Goal: Contribute content: Add original content to the website for others to see

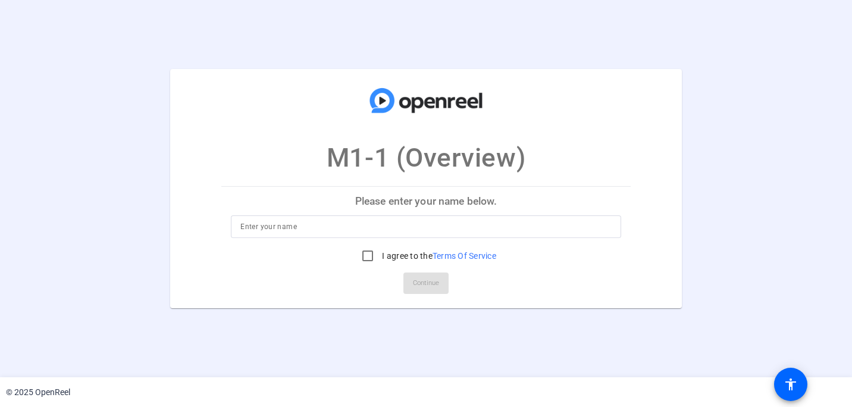
click at [251, 230] on input at bounding box center [425, 227] width 371 height 14
type input "[PERSON_NAME]"
click at [361, 253] on input "I agree to the Terms Of Service" at bounding box center [368, 256] width 24 height 24
checkbox input "true"
click at [429, 283] on span "Continue" at bounding box center [426, 283] width 26 height 18
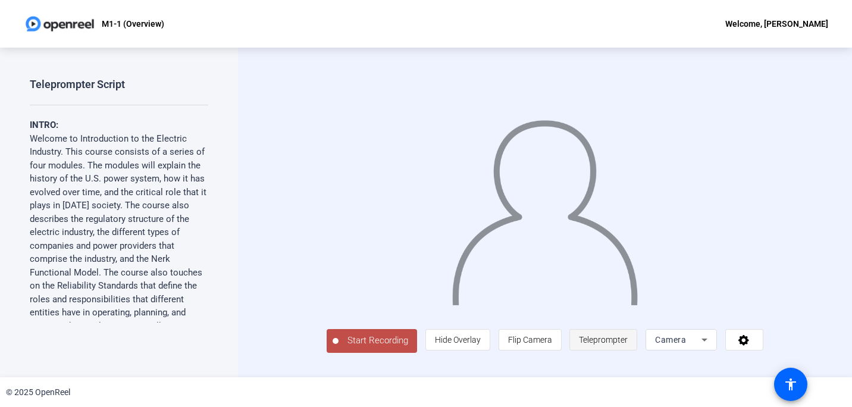
click at [628, 345] on span "Teleprompter" at bounding box center [603, 340] width 49 height 10
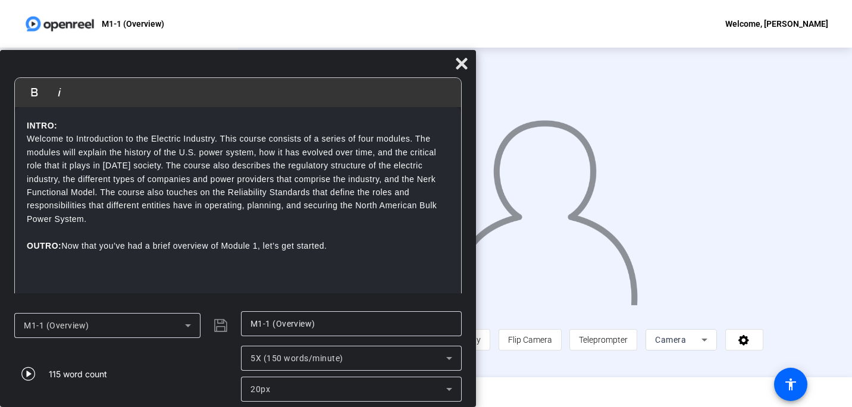
drag, startPoint x: 434, startPoint y: 18, endPoint x: 149, endPoint y: 226, distance: 353.0
click at [149, 226] on div "Bold Italic INTRO: Welcome to Introduction to the Electric Industry. This cours…" at bounding box center [238, 228] width 476 height 357
drag, startPoint x: 280, startPoint y: 67, endPoint x: 78, endPoint y: 124, distance: 209.5
click at [76, 121] on div "Bold Italic INTRO: Welcome to Introduction to the Electric Industry. This cours…" at bounding box center [238, 228] width 476 height 357
drag, startPoint x: 5, startPoint y: 54, endPoint x: 15, endPoint y: 70, distance: 18.8
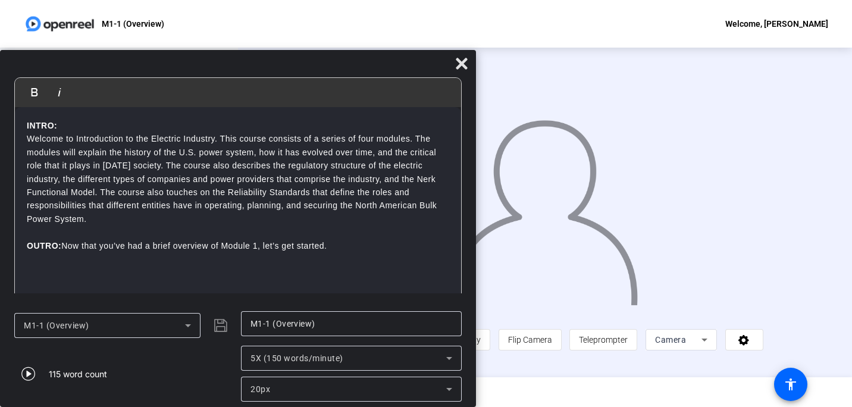
click at [15, 70] on div "Bold Italic INTRO: Welcome to Introduction to the Electric Industry. This cours…" at bounding box center [238, 228] width 476 height 357
click at [628, 345] on span "Teleprompter" at bounding box center [603, 340] width 49 height 10
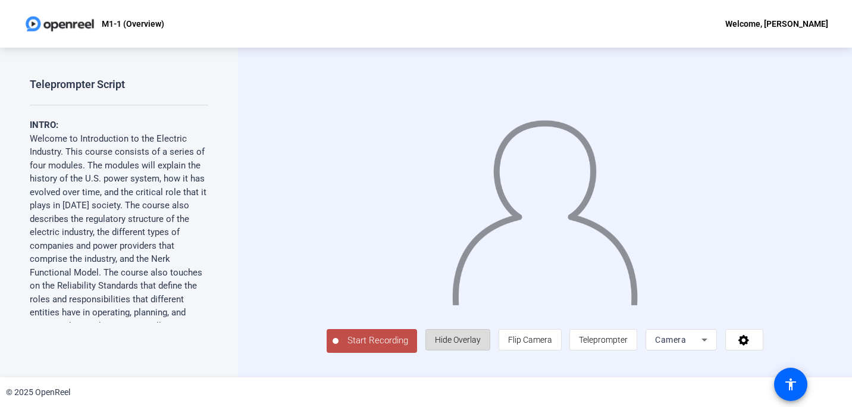
click at [481, 345] on span "Hide Overlay" at bounding box center [458, 340] width 46 height 10
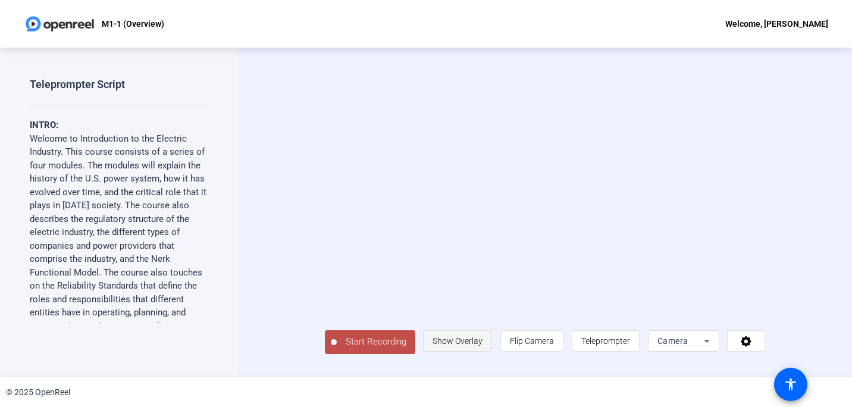
click at [483, 346] on span "Show Overlay" at bounding box center [458, 341] width 50 height 10
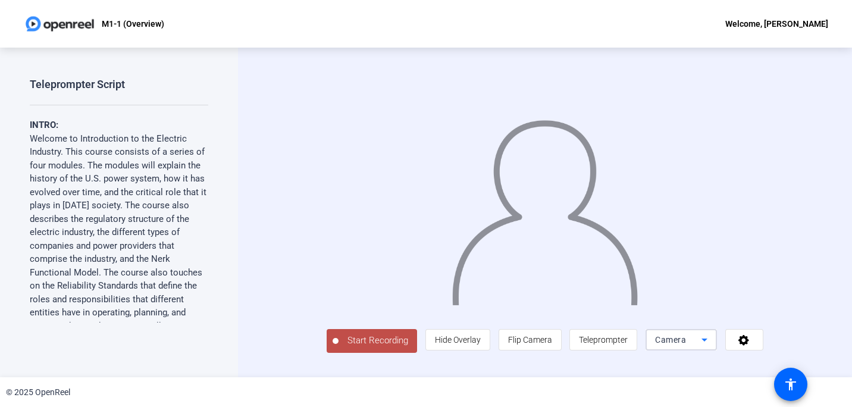
click at [712, 347] on icon at bounding box center [704, 340] width 14 height 14
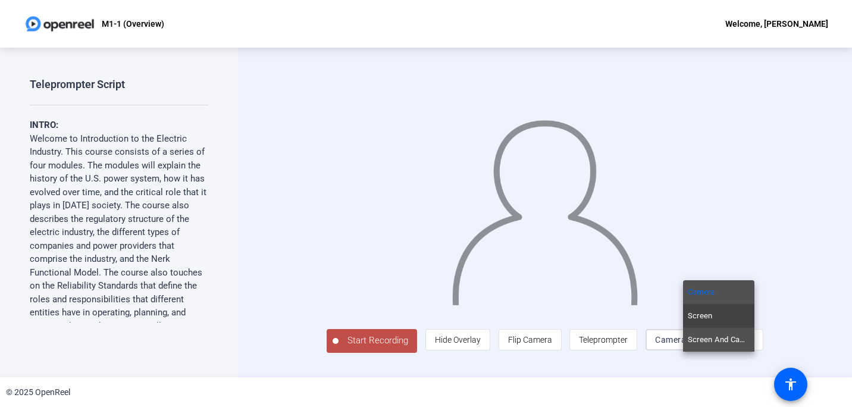
click at [724, 340] on span "Screen And Camera" at bounding box center [719, 340] width 62 height 14
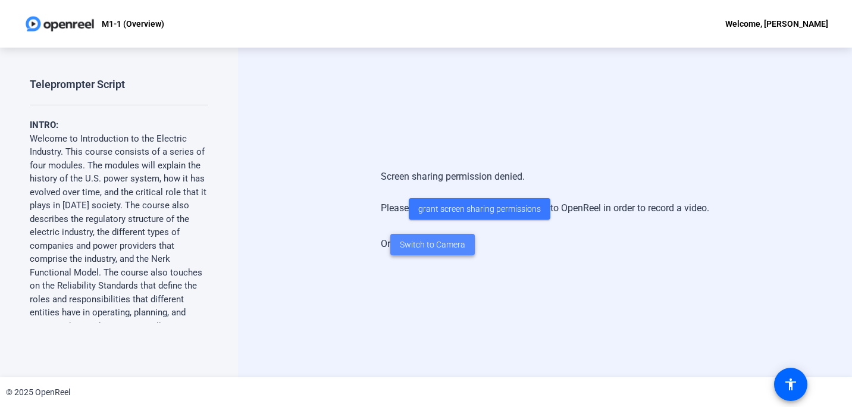
click at [447, 240] on span "Switch to Camera" at bounding box center [432, 245] width 65 height 12
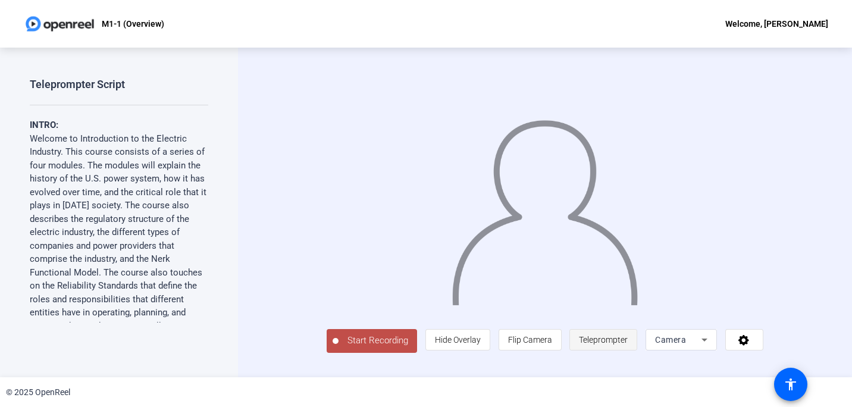
click at [628, 345] on span "Teleprompter" at bounding box center [603, 340] width 49 height 10
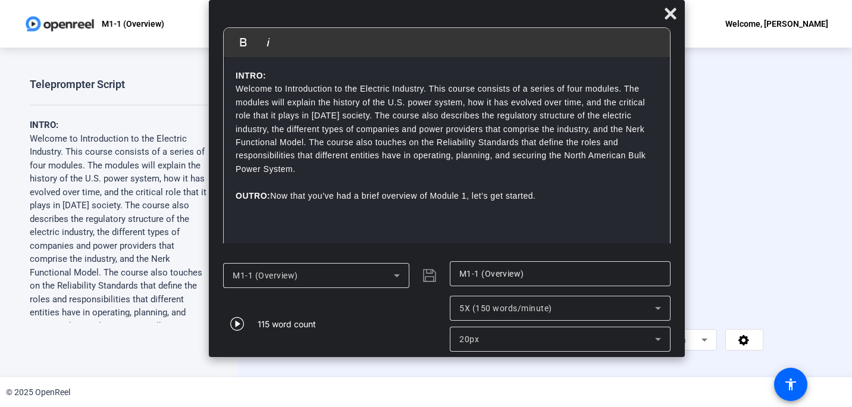
drag, startPoint x: 500, startPoint y: 18, endPoint x: 521, endPoint y: 1, distance: 26.7
click at [521, 1] on div "Bold Italic INTRO: Welcome to Introduction to the Electric Industry. This cours…" at bounding box center [447, 178] width 476 height 357
click at [339, 347] on span "Start Recording" at bounding box center [378, 341] width 79 height 14
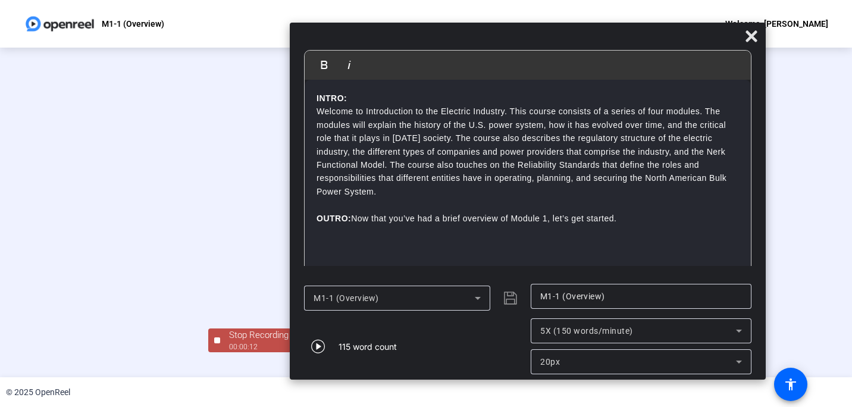
drag, startPoint x: 399, startPoint y: 17, endPoint x: 481, endPoint y: 54, distance: 90.3
click at [481, 39] on div at bounding box center [528, 39] width 476 height 21
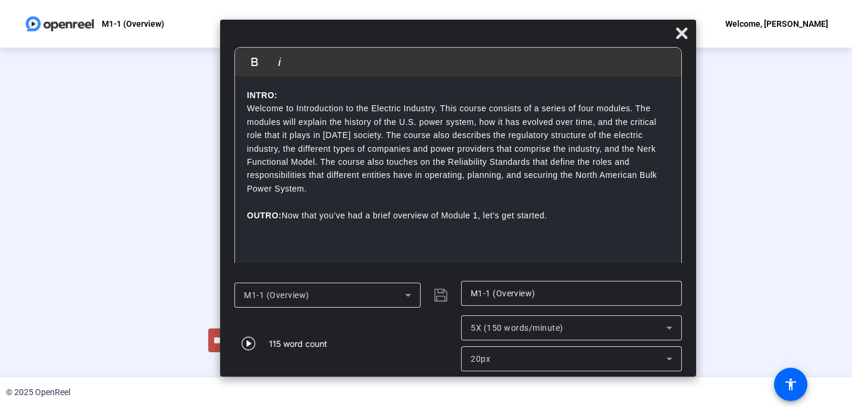
drag, startPoint x: 509, startPoint y: 45, endPoint x: 437, endPoint y: 43, distance: 71.4
click at [437, 43] on div at bounding box center [458, 36] width 476 height 21
click at [249, 343] on icon "button" at bounding box center [249, 344] width 14 height 14
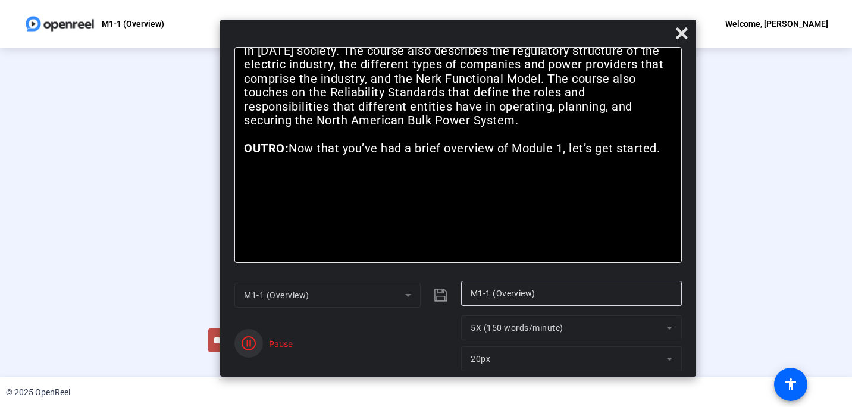
click at [251, 340] on icon "button" at bounding box center [249, 343] width 14 height 14
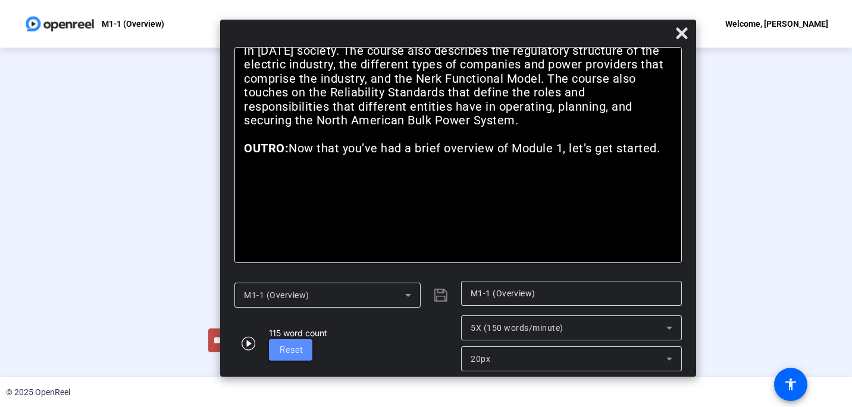
click at [286, 351] on span "Reset" at bounding box center [291, 350] width 23 height 11
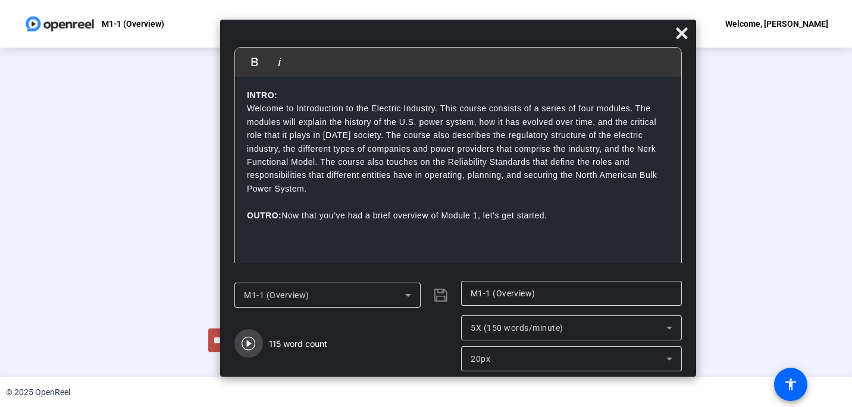
click at [248, 343] on icon "button" at bounding box center [249, 344] width 14 height 14
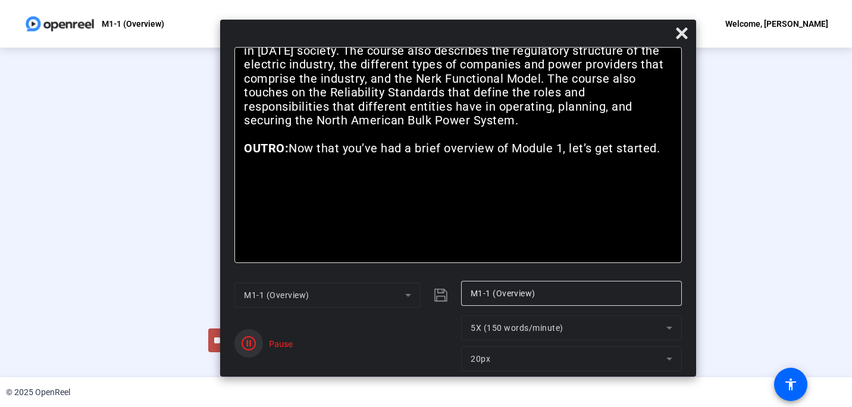
click at [245, 340] on icon "button" at bounding box center [249, 343] width 14 height 14
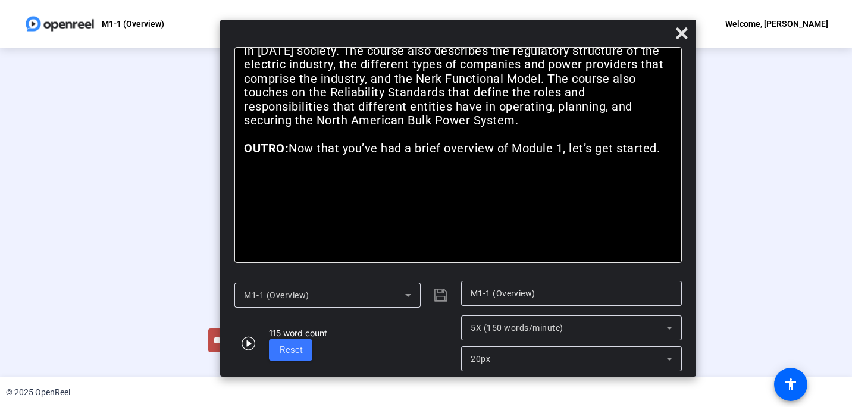
click at [442, 295] on div "M1-1 (Overview)" at bounding box center [344, 295] width 221 height 29
click at [407, 294] on icon at bounding box center [408, 295] width 6 height 3
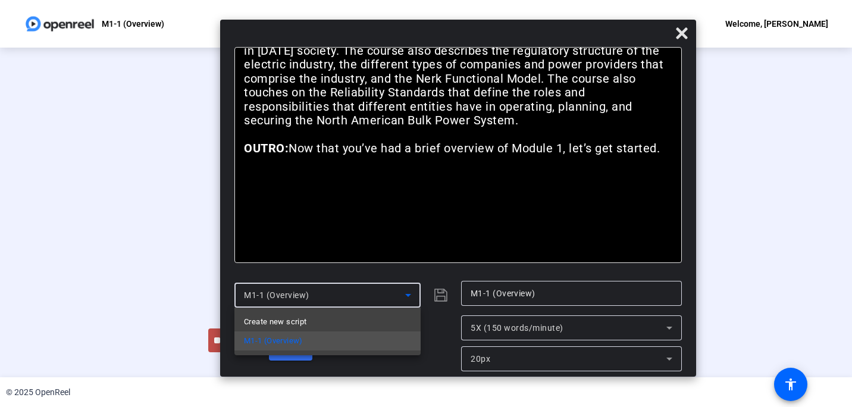
click at [407, 291] on div at bounding box center [426, 203] width 852 height 407
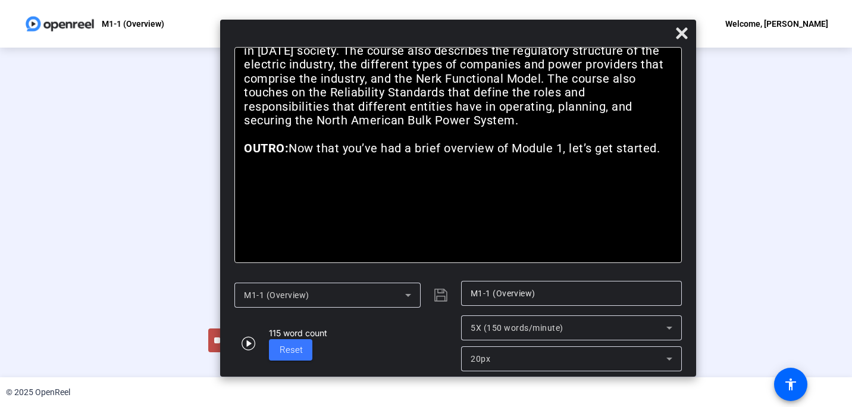
click at [443, 292] on div "M1-1 (Overview)" at bounding box center [344, 295] width 221 height 29
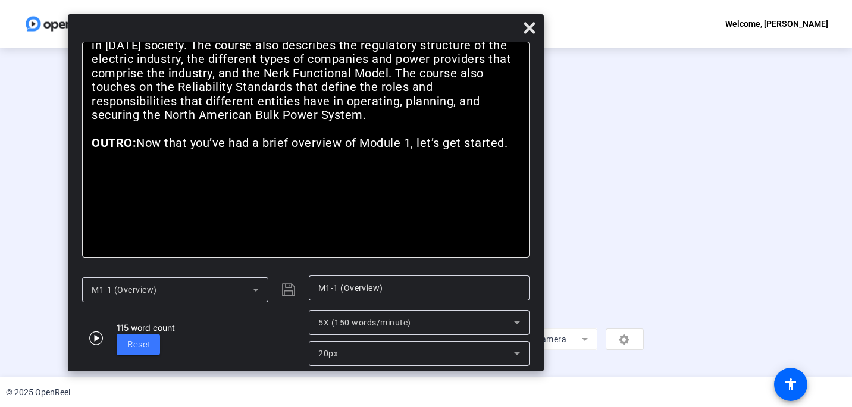
drag, startPoint x: 480, startPoint y: 39, endPoint x: 327, endPoint y: 33, distance: 152.4
click at [327, 33] on div at bounding box center [306, 30] width 476 height 21
click at [529, 26] on icon at bounding box center [529, 27] width 11 height 11
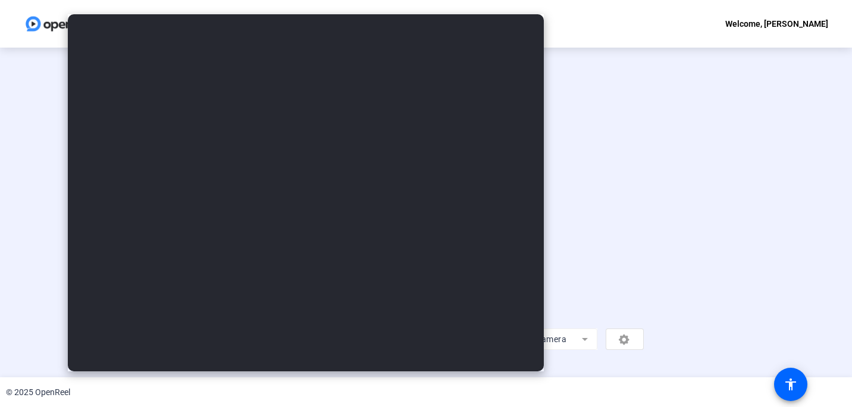
scroll to position [49, 0]
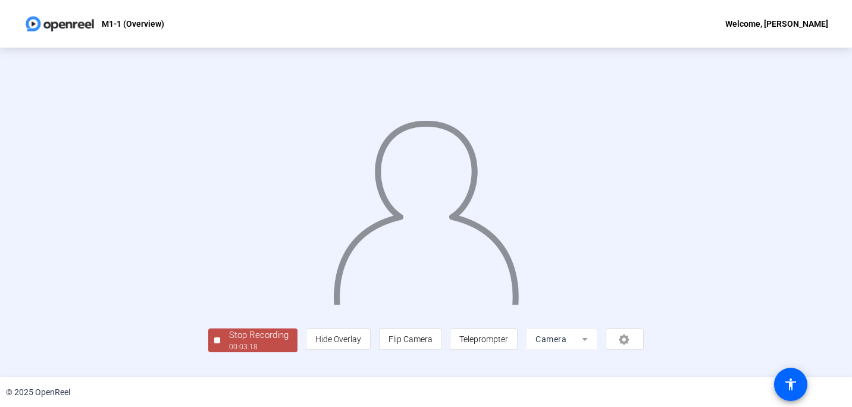
click at [229, 342] on div "Stop Recording" at bounding box center [259, 335] width 60 height 14
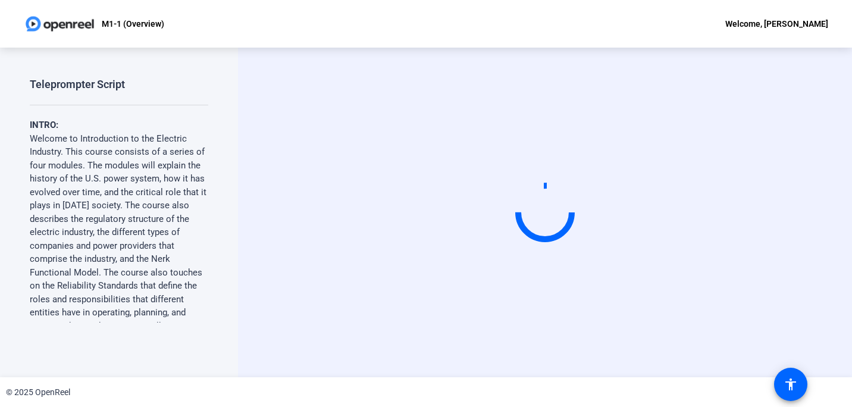
scroll to position [0, 0]
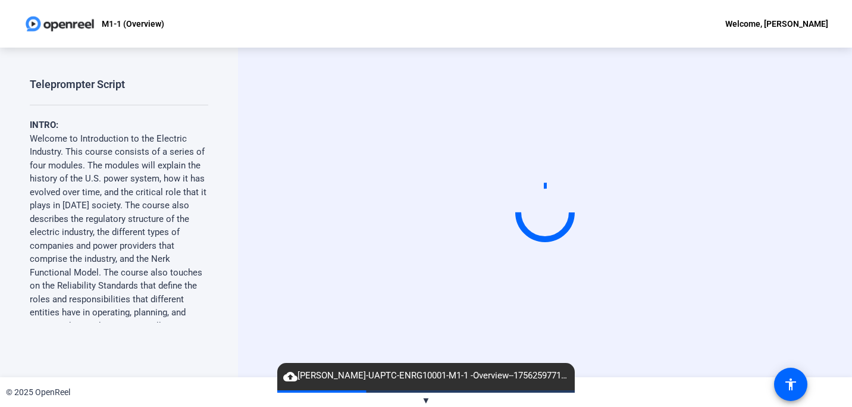
click at [427, 397] on span "▼" at bounding box center [426, 400] width 9 height 11
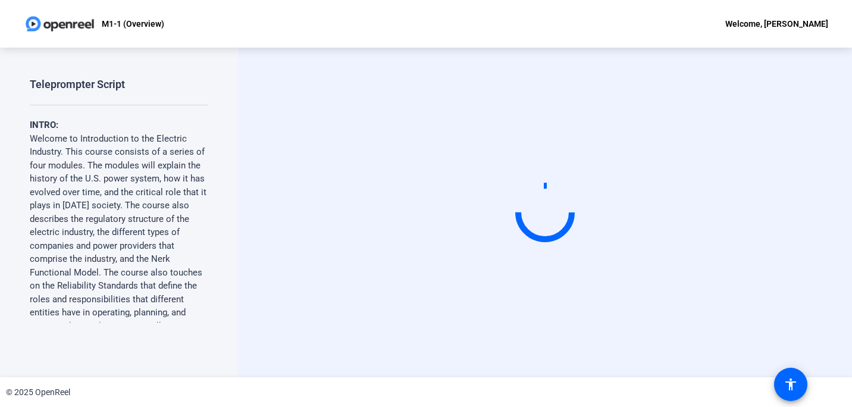
click at [818, 21] on div "Welcome, [PERSON_NAME]" at bounding box center [776, 24] width 103 height 14
click at [820, 21] on div at bounding box center [426, 203] width 852 height 407
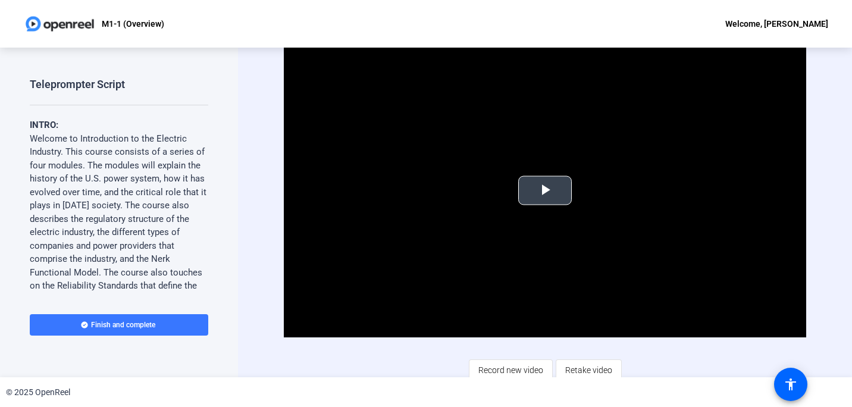
click at [545, 190] on span "Video Player" at bounding box center [545, 190] width 0 height 0
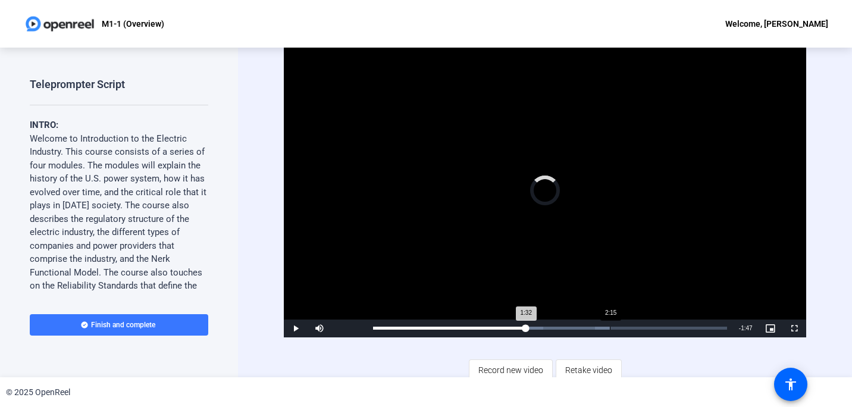
drag, startPoint x: 389, startPoint y: 325, endPoint x: 610, endPoint y: 330, distance: 221.4
click at [610, 330] on div "Loaded : 67.10% 2:15 1:32" at bounding box center [549, 329] width 365 height 18
drag, startPoint x: 615, startPoint y: 327, endPoint x: 504, endPoint y: 331, distance: 111.3
click at [504, 330] on div "1:14" at bounding box center [440, 328] width 134 height 3
drag, startPoint x: 522, startPoint y: 325, endPoint x: 541, endPoint y: 328, distance: 19.2
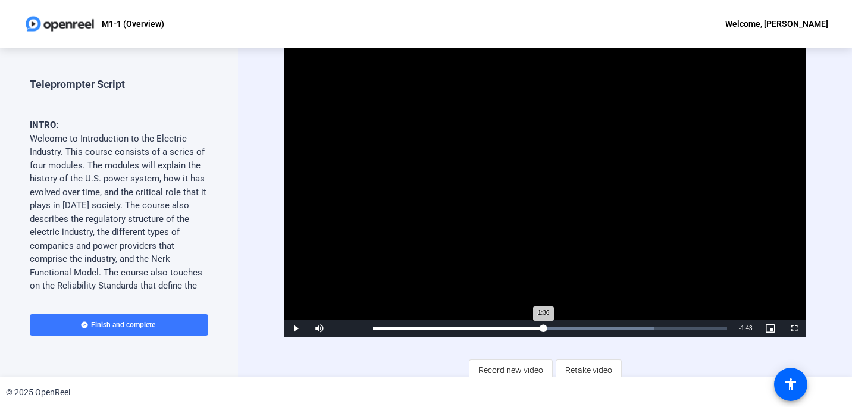
click at [541, 328] on div "1:36" at bounding box center [458, 328] width 170 height 3
drag, startPoint x: 544, startPoint y: 325, endPoint x: 571, endPoint y: 325, distance: 27.4
click at [571, 327] on div "1:51" at bounding box center [472, 328] width 198 height 3
click at [292, 328] on span "Video Player" at bounding box center [296, 328] width 24 height 0
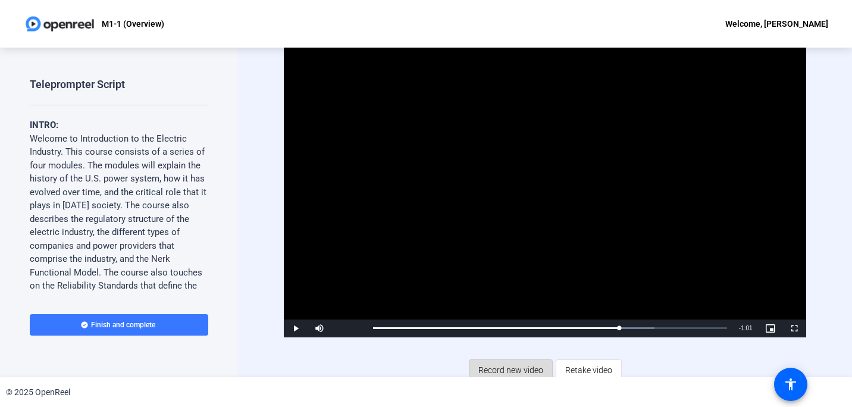
click at [514, 366] on span "Record new video" at bounding box center [510, 370] width 65 height 23
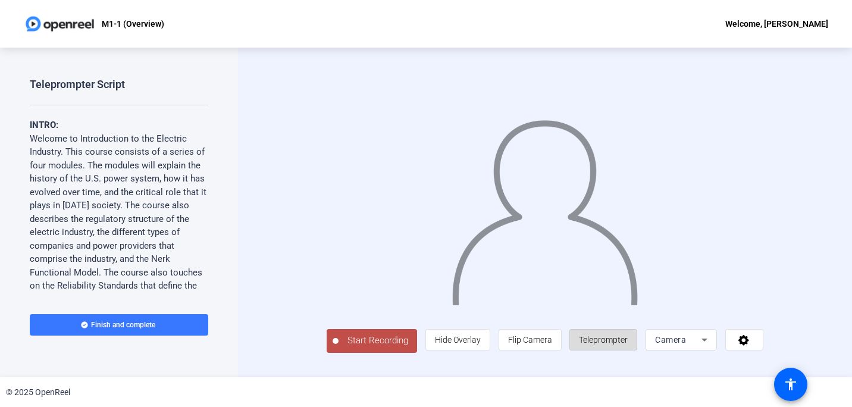
click at [628, 345] on span "Teleprompter" at bounding box center [603, 340] width 49 height 10
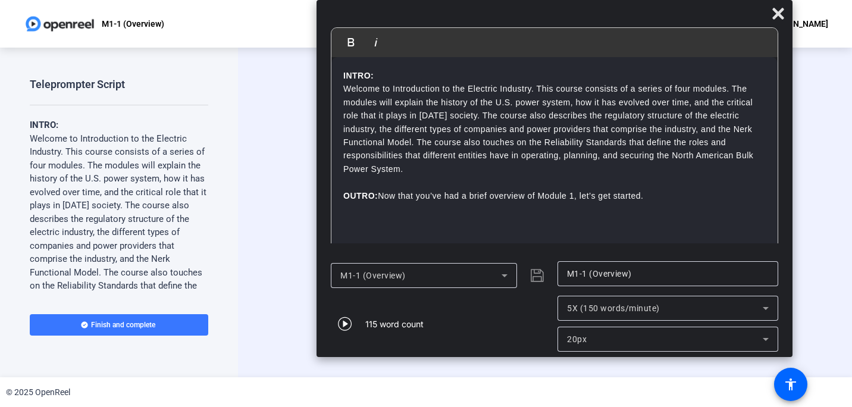
drag, startPoint x: 536, startPoint y: 15, endPoint x: 665, endPoint y: 10, distance: 128.6
click at [665, 10] on div at bounding box center [555, 16] width 476 height 21
click at [339, 347] on span "Start Recording" at bounding box center [378, 341] width 79 height 14
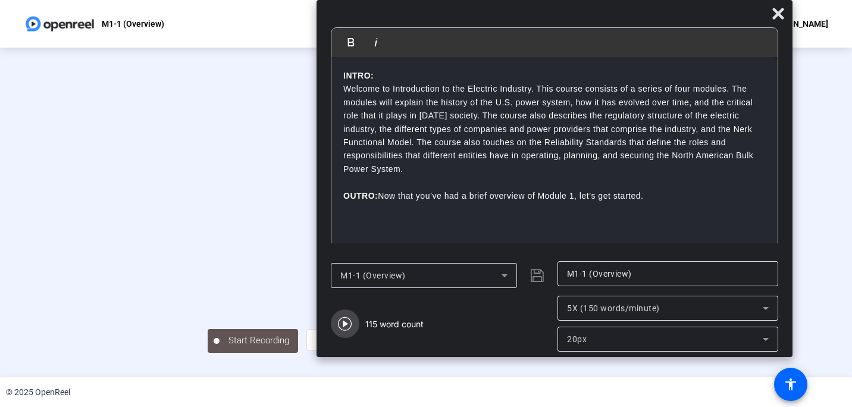
click at [342, 323] on icon "button" at bounding box center [345, 324] width 14 height 14
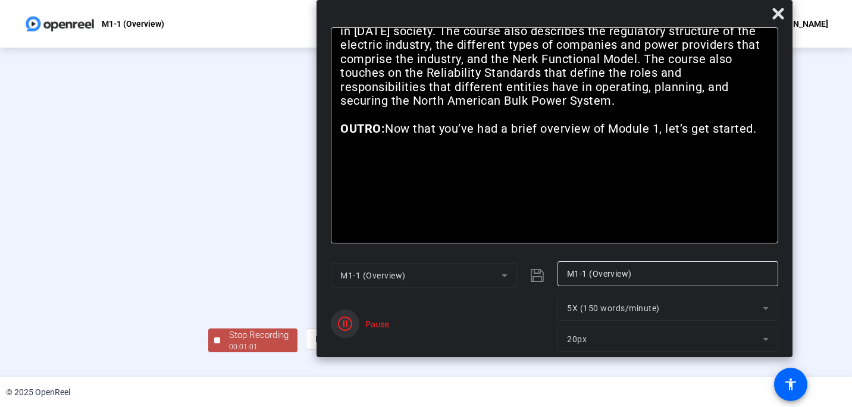
click at [352, 319] on icon "button" at bounding box center [345, 324] width 14 height 14
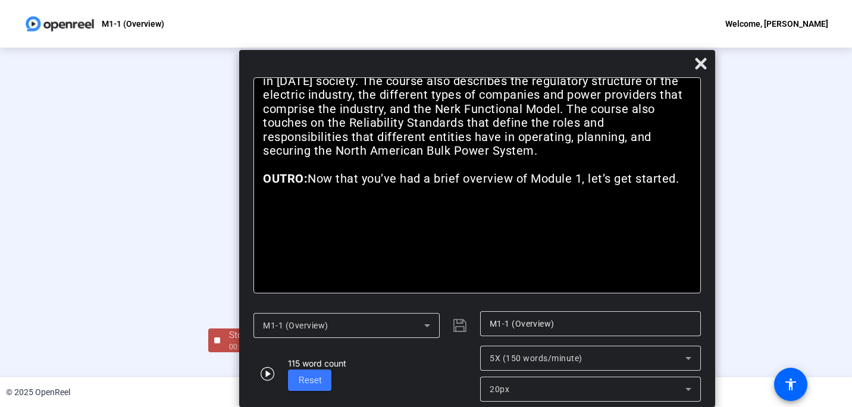
drag, startPoint x: 638, startPoint y: 12, endPoint x: 551, endPoint y: 104, distance: 126.7
click at [552, 104] on div "Bold Italic INTRO: Welcome to Introduction to the Electric Industry. This cours…" at bounding box center [477, 228] width 476 height 357
click at [267, 372] on icon "button" at bounding box center [267, 374] width 14 height 14
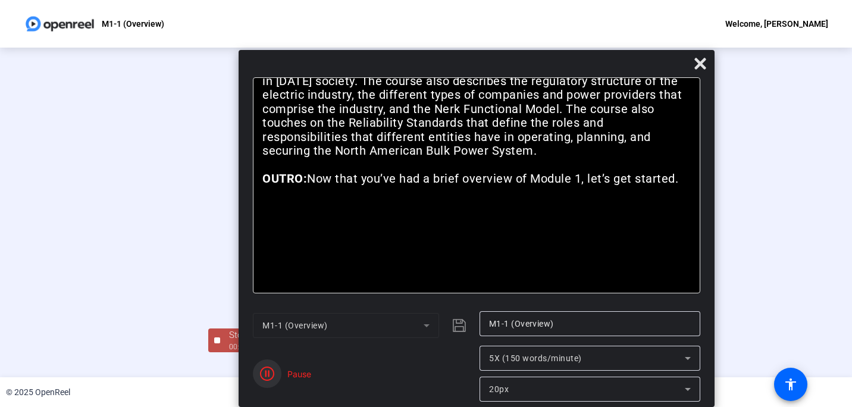
click at [265, 372] on icon "button" at bounding box center [267, 374] width 14 height 14
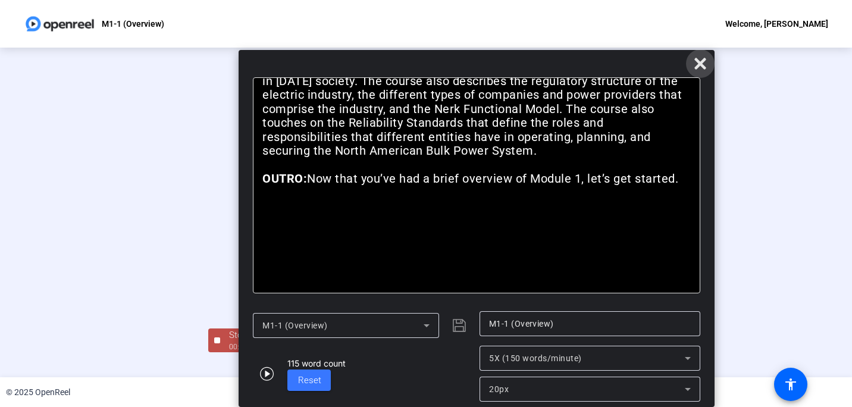
click at [698, 62] on icon at bounding box center [699, 63] width 11 height 11
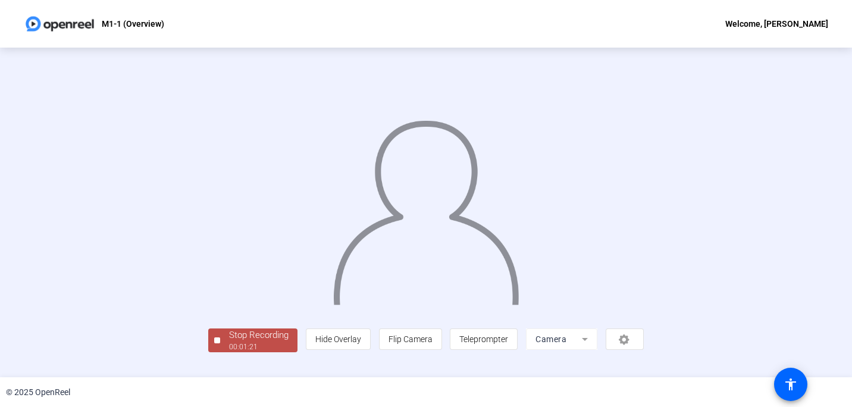
scroll to position [49, 0]
click at [229, 342] on div "Stop Recording" at bounding box center [259, 335] width 60 height 14
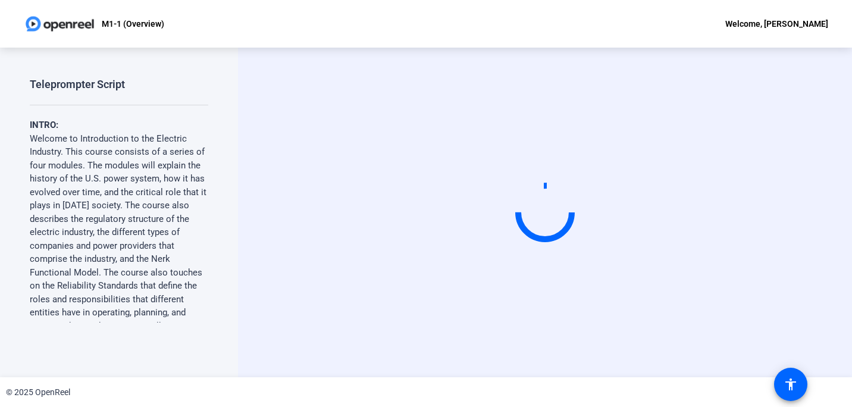
scroll to position [0, 0]
click at [427, 400] on span "▲" at bounding box center [426, 400] width 9 height 11
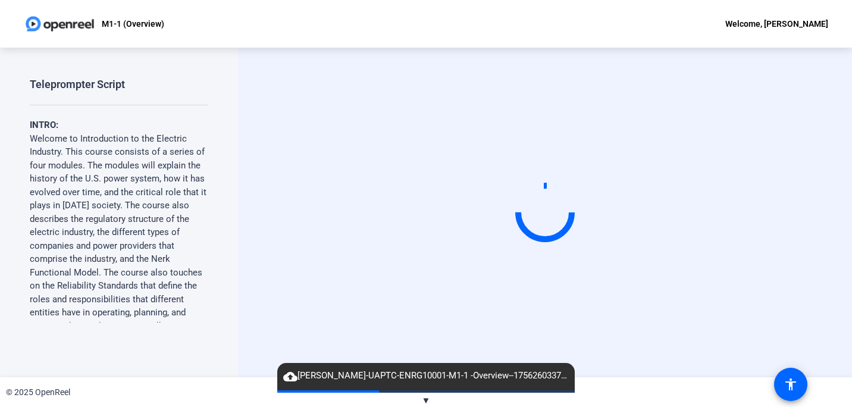
click at [427, 400] on span "▼" at bounding box center [426, 400] width 9 height 11
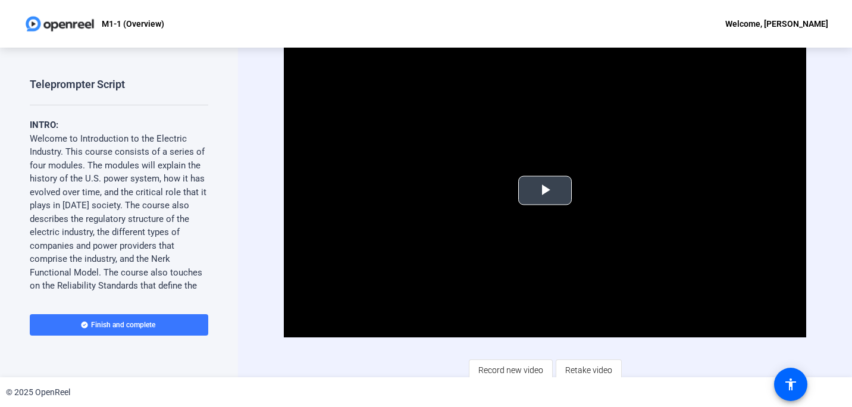
click at [545, 190] on span "Video Player" at bounding box center [545, 190] width 0 height 0
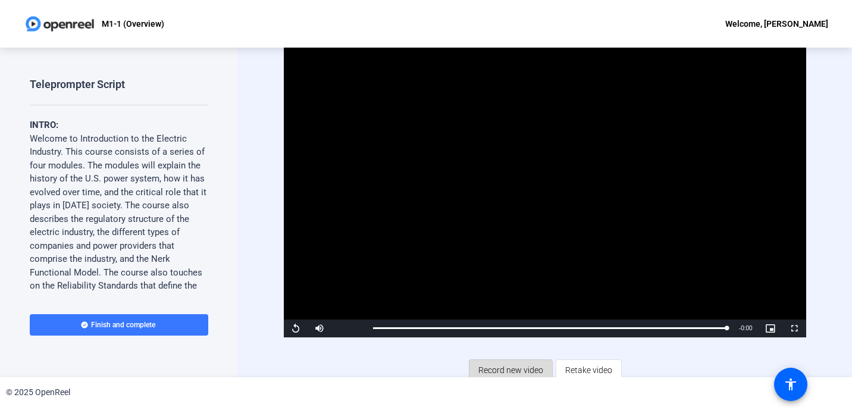
click at [506, 369] on span "Record new video" at bounding box center [510, 370] width 65 height 23
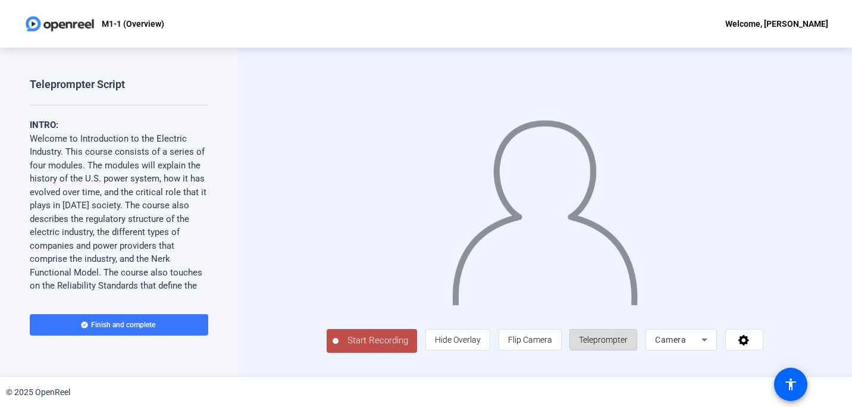
click at [628, 345] on span "Teleprompter" at bounding box center [603, 340] width 49 height 10
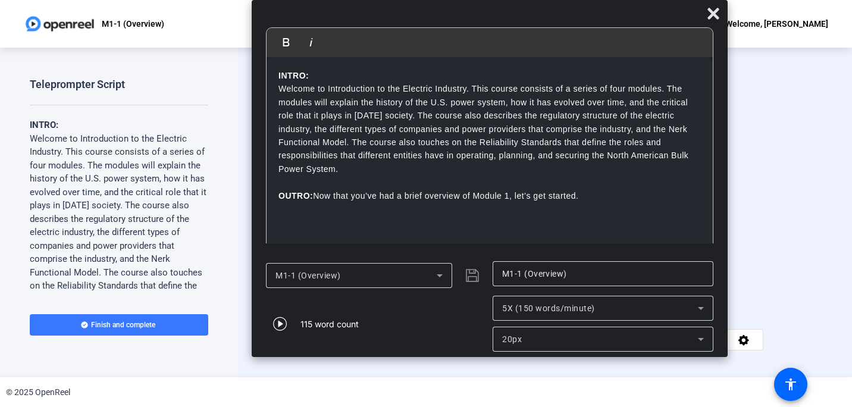
drag, startPoint x: 546, startPoint y: 19, endPoint x: 610, endPoint y: 8, distance: 64.6
click at [610, 8] on div at bounding box center [490, 16] width 476 height 21
click at [278, 321] on icon "button" at bounding box center [280, 324] width 14 height 14
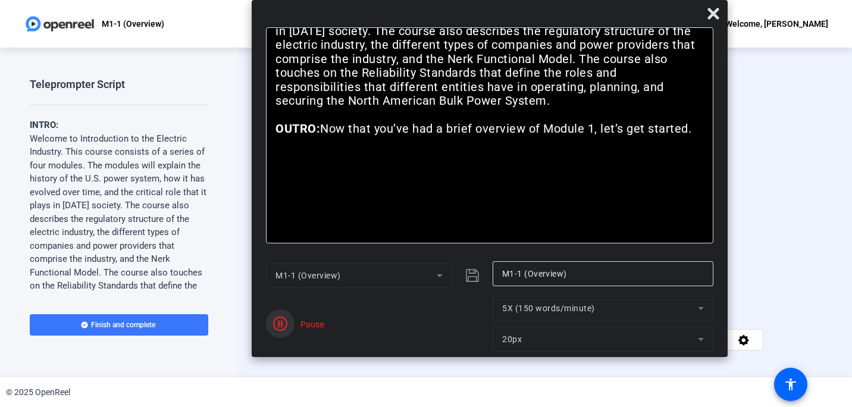
click at [281, 321] on icon "button" at bounding box center [280, 324] width 14 height 14
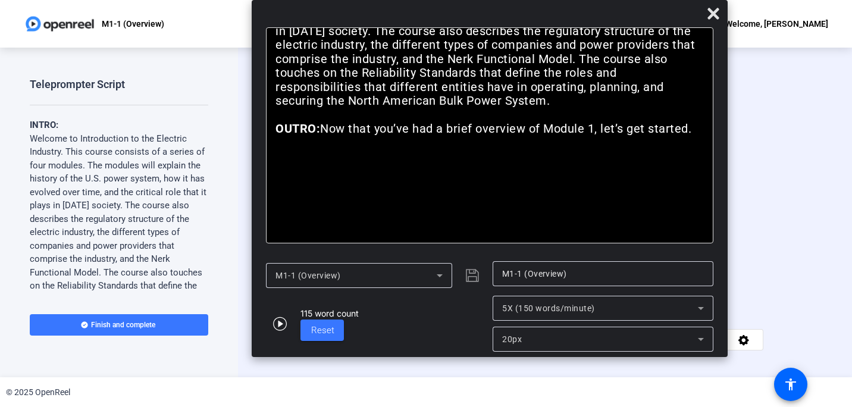
click at [340, 347] on span "Start Recording" at bounding box center [378, 341] width 79 height 14
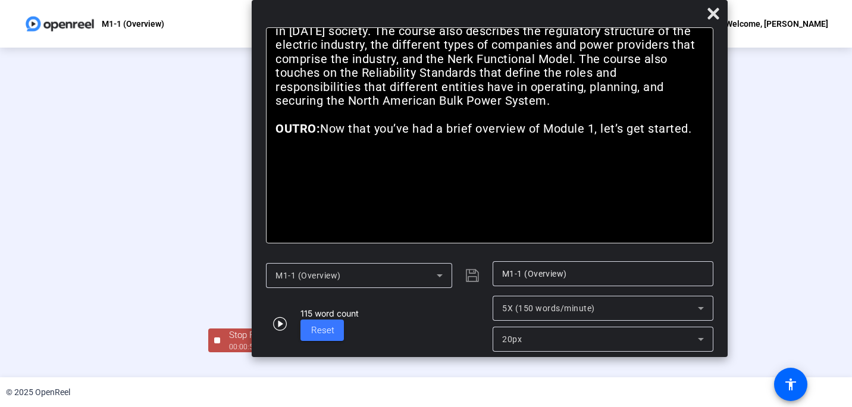
click at [349, 318] on div at bounding box center [426, 195] width 436 height 245
click at [719, 4] on button at bounding box center [713, 13] width 29 height 29
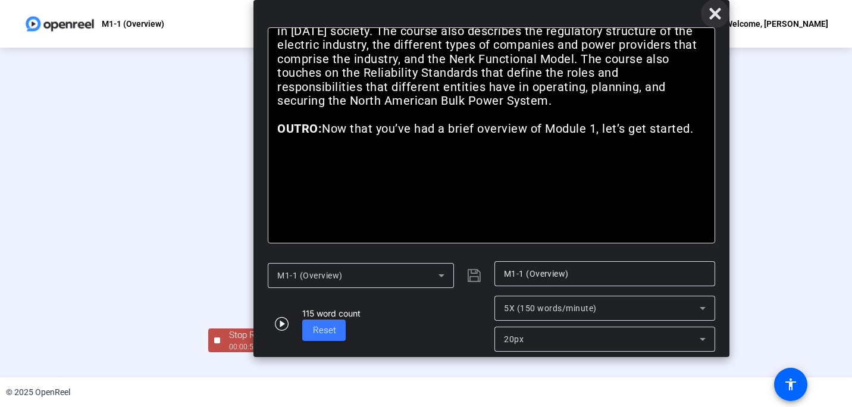
click at [716, 10] on icon at bounding box center [715, 14] width 14 height 14
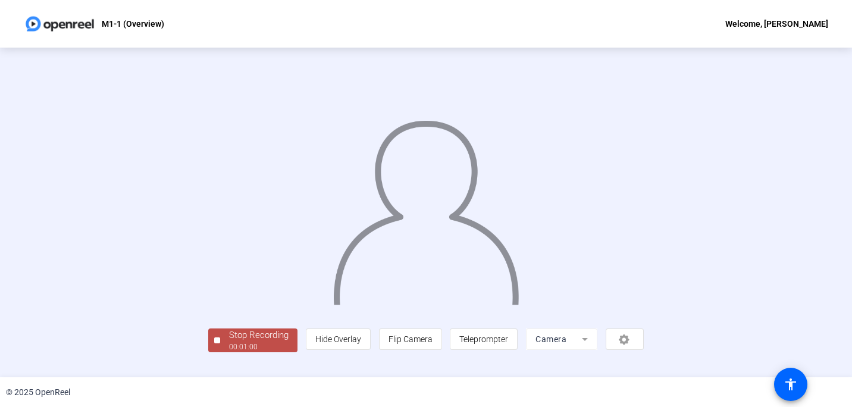
click at [229, 342] on div "Stop Recording" at bounding box center [259, 335] width 60 height 14
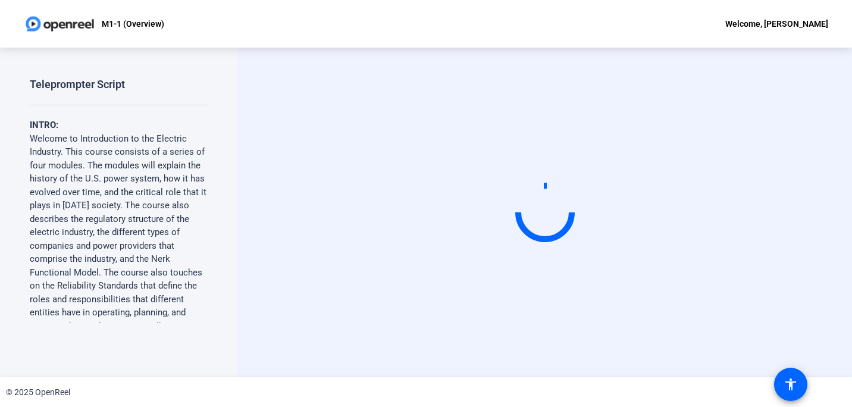
scroll to position [0, 0]
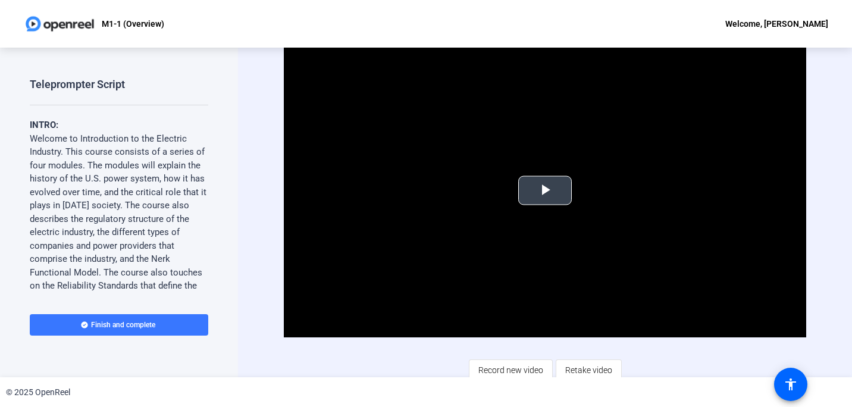
click at [545, 190] on span "Video Player" at bounding box center [545, 190] width 0 height 0
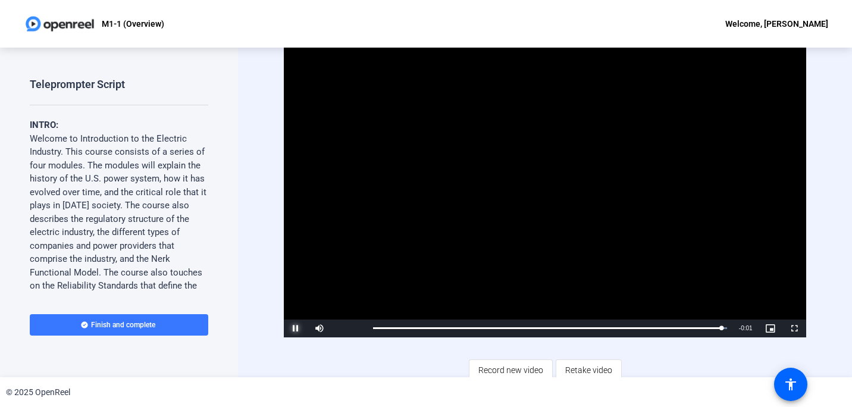
click at [297, 328] on span "Video Player" at bounding box center [296, 328] width 24 height 0
click at [591, 365] on span "Retake video" at bounding box center [588, 370] width 47 height 23
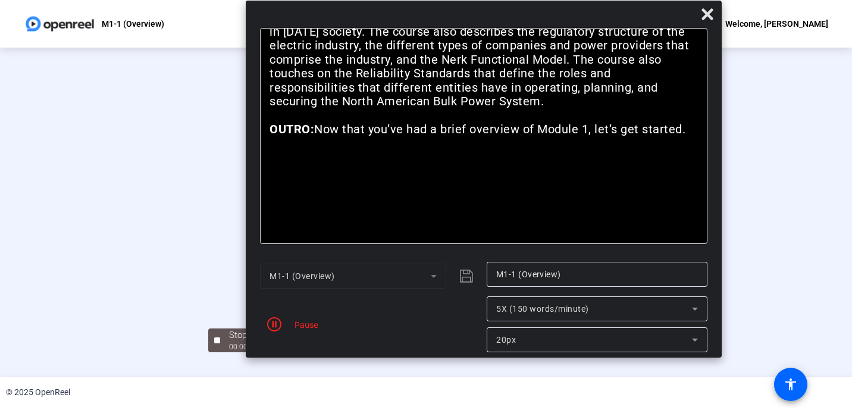
drag, startPoint x: 429, startPoint y: 15, endPoint x: 481, endPoint y: 17, distance: 51.8
click at [481, 17] on div at bounding box center [484, 17] width 476 height 21
click at [273, 323] on icon "button" at bounding box center [274, 324] width 14 height 14
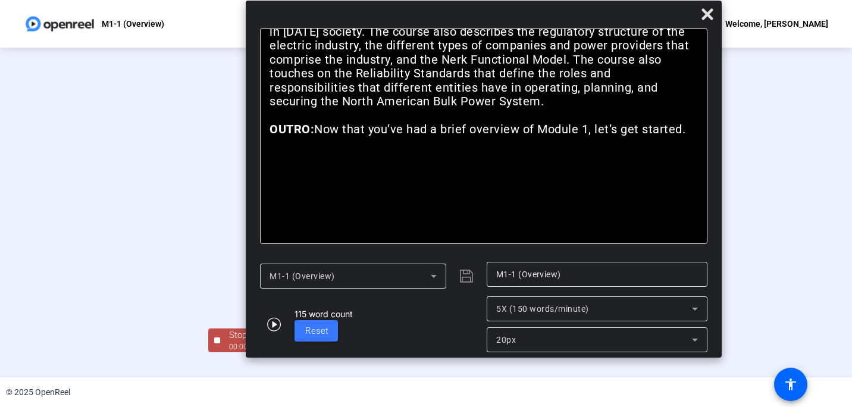
click at [208, 318] on div at bounding box center [426, 195] width 436 height 245
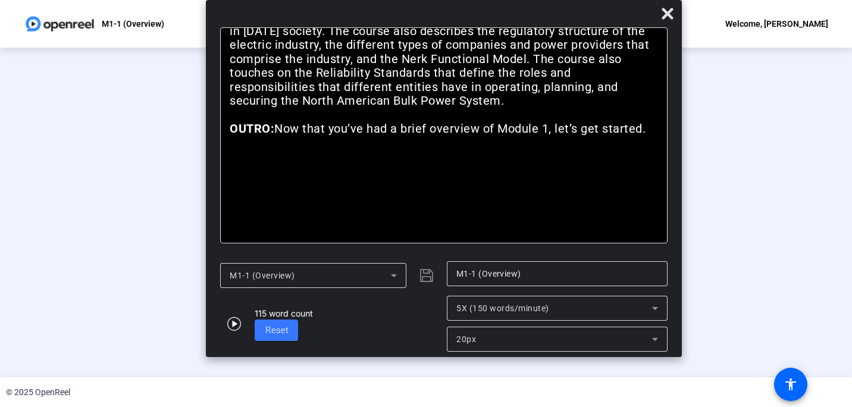
drag, startPoint x: 489, startPoint y: 18, endPoint x: 449, endPoint y: 2, distance: 42.8
click at [449, 2] on div "Bold Italic INTRO: Welcome to Introduction to the Electric Industry. This cours…" at bounding box center [444, 178] width 476 height 357
click at [766, 318] on div "Stop Recording 00:00:47 person Hide Overlay flip Flip Camera article Teleprompt…" at bounding box center [426, 213] width 724 height 280
click at [644, 314] on div at bounding box center [426, 195] width 436 height 245
click at [280, 383] on div "© 2025 OpenReel" at bounding box center [426, 392] width 852 height 30
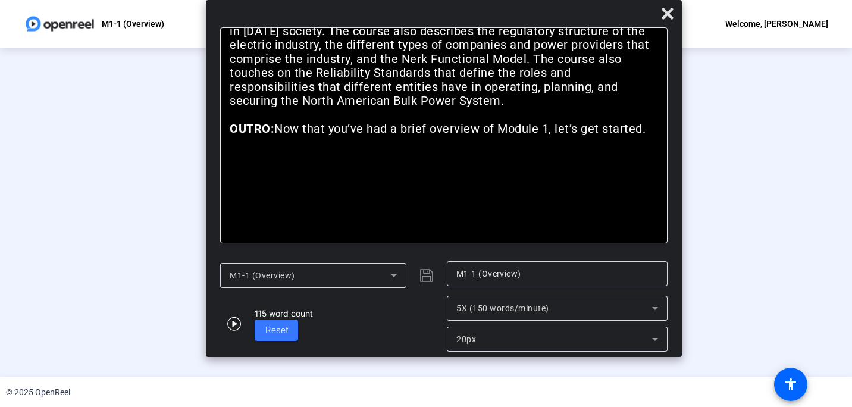
drag, startPoint x: 126, startPoint y: 251, endPoint x: 123, endPoint y: 280, distance: 28.7
click at [208, 279] on div at bounding box center [426, 195] width 436 height 245
click at [349, 318] on div at bounding box center [426, 195] width 436 height 245
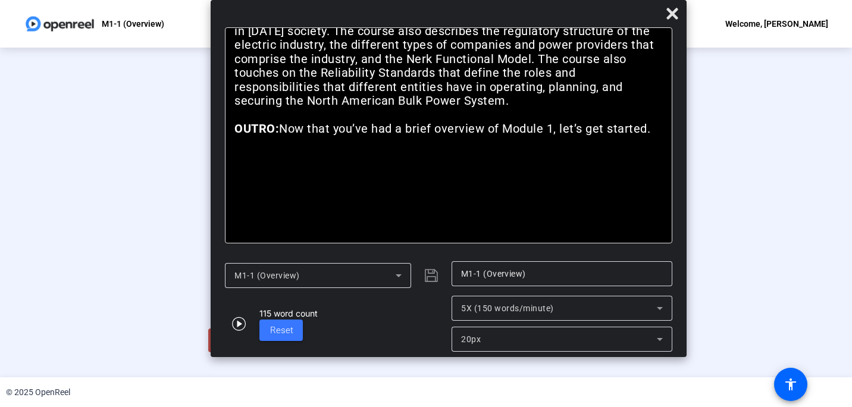
drag, startPoint x: 453, startPoint y: 15, endPoint x: 458, endPoint y: -16, distance: 31.9
click at [458, 0] on html "Accessibility Screen-Reader Guide, Feedback, and Issue Reporting | New window M…" at bounding box center [426, 203] width 852 height 407
click at [257, 397] on div "© 2025 OpenReel" at bounding box center [426, 392] width 852 height 30
click at [273, 395] on div "© 2025 OpenReel" at bounding box center [426, 392] width 852 height 30
drag, startPoint x: 791, startPoint y: 269, endPoint x: 794, endPoint y: 309, distance: 40.0
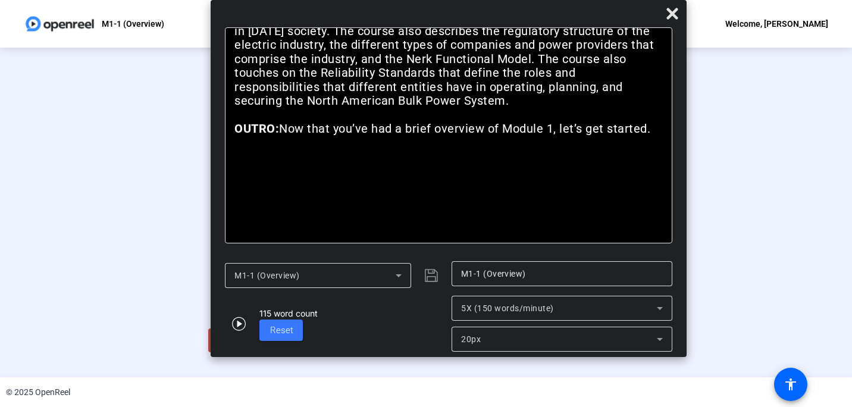
click at [792, 269] on div "Stop Recording 00:01:02 person Hide Overlay flip Flip Camera article Teleprompt…" at bounding box center [426, 213] width 852 height 330
click at [791, 381] on mat-icon "accessibility" at bounding box center [791, 384] width 14 height 14
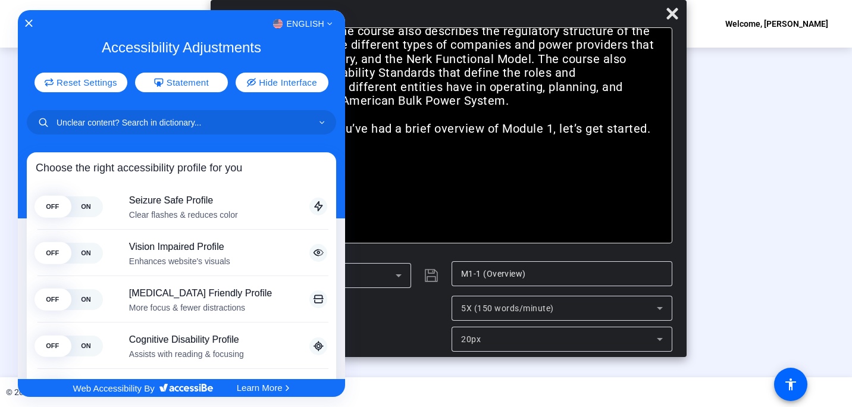
click at [815, 273] on div at bounding box center [426, 203] width 852 height 407
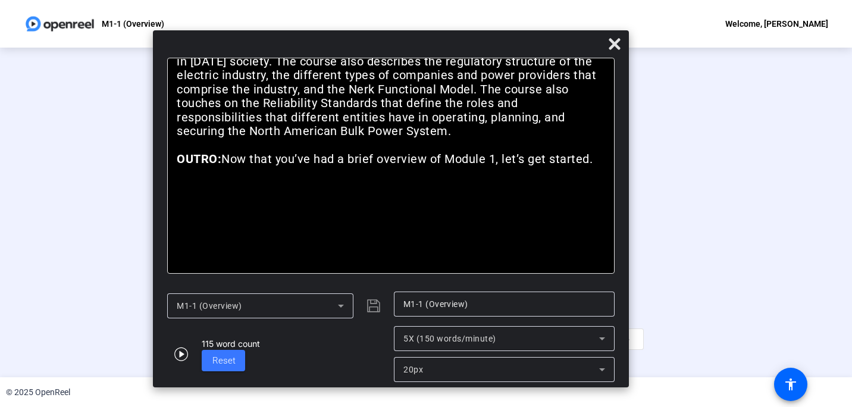
drag, startPoint x: 534, startPoint y: 33, endPoint x: 465, endPoint y: 42, distance: 69.1
click at [465, 42] on div at bounding box center [391, 46] width 476 height 21
click at [644, 218] on div at bounding box center [426, 195] width 436 height 245
drag, startPoint x: 744, startPoint y: 216, endPoint x: 793, endPoint y: 256, distance: 63.5
click at [793, 256] on div "Stop Recording 00:01:27 person Hide Overlay flip Flip Camera article Teleprompt…" at bounding box center [426, 213] width 852 height 330
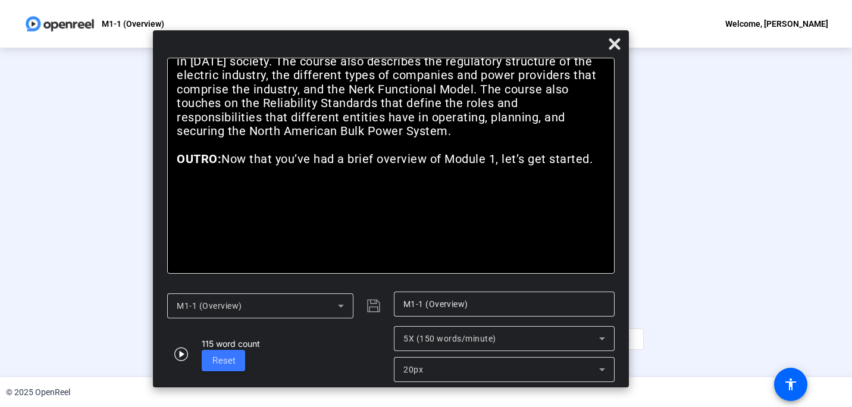
click at [644, 242] on div at bounding box center [426, 195] width 436 height 245
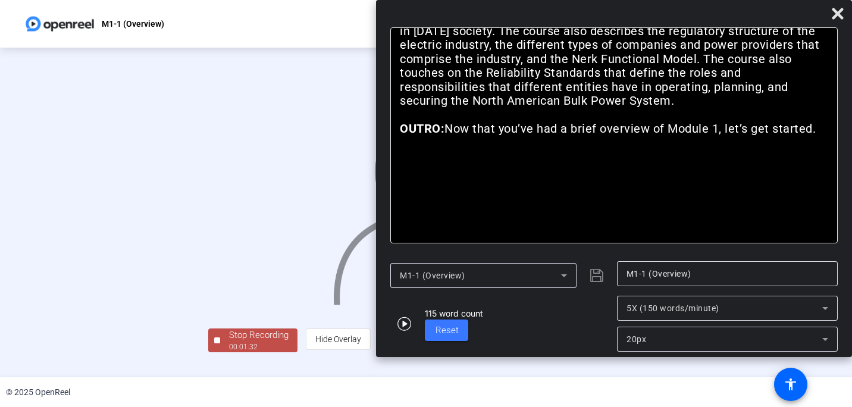
drag, startPoint x: 480, startPoint y: 44, endPoint x: 690, endPoint y: 0, distance: 214.0
click at [690, 0] on div "Bold Italic INTRO: Welcome to Introduction to the Electric Industry. This cours…" at bounding box center [614, 178] width 476 height 357
click at [271, 285] on div at bounding box center [426, 195] width 436 height 245
click at [261, 247] on div at bounding box center [426, 195] width 436 height 245
click at [257, 246] on div at bounding box center [426, 195] width 436 height 245
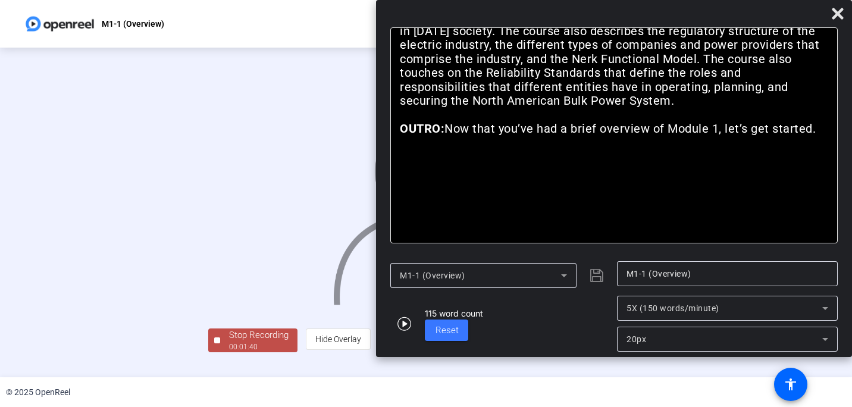
click at [257, 245] on div at bounding box center [426, 195] width 436 height 245
click at [263, 243] on div at bounding box center [426, 195] width 436 height 245
drag, startPoint x: 264, startPoint y: 244, endPoint x: 260, endPoint y: 258, distance: 14.9
click at [260, 259] on div at bounding box center [426, 195] width 436 height 245
click at [838, 12] on icon at bounding box center [837, 13] width 11 height 11
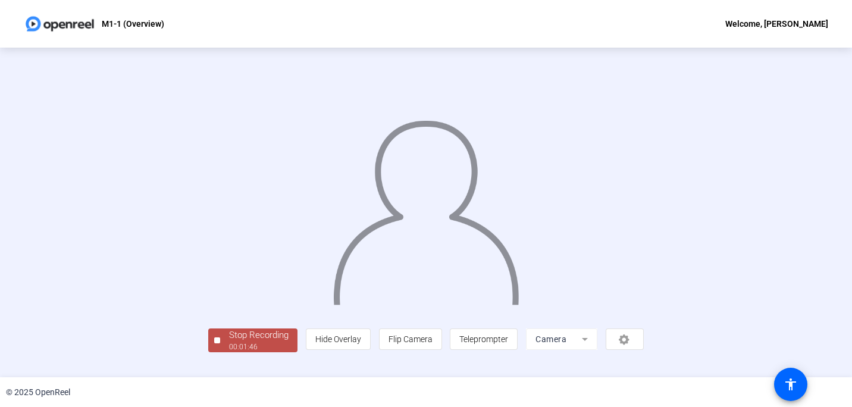
click at [496, 262] on img at bounding box center [426, 207] width 189 height 196
drag, startPoint x: 486, startPoint y: 259, endPoint x: 631, endPoint y: 311, distance: 153.8
click at [631, 311] on div at bounding box center [426, 195] width 436 height 245
click at [372, 383] on div "© 2025 OpenReel" at bounding box center [426, 392] width 852 height 30
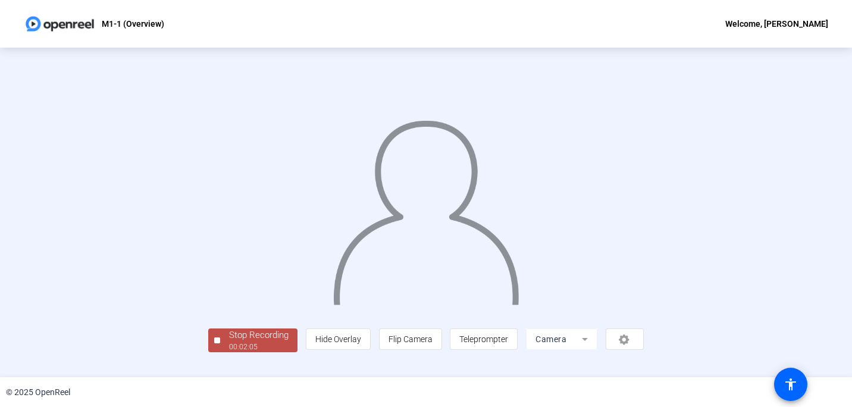
click at [229, 342] on div "Stop Recording" at bounding box center [259, 335] width 60 height 14
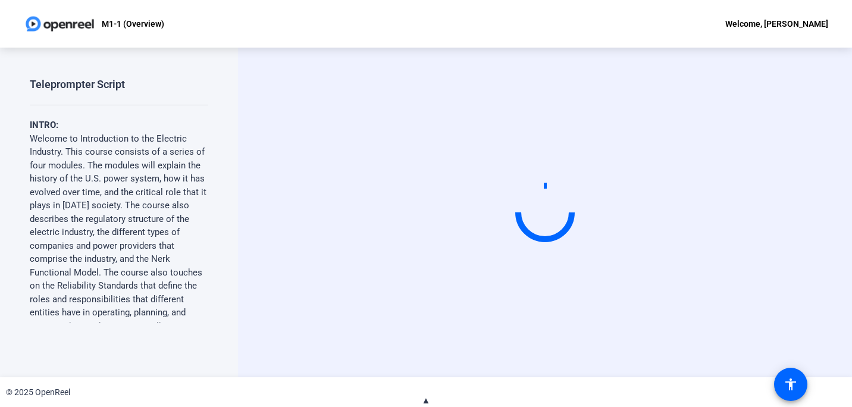
click at [427, 399] on span "▲" at bounding box center [426, 400] width 9 height 11
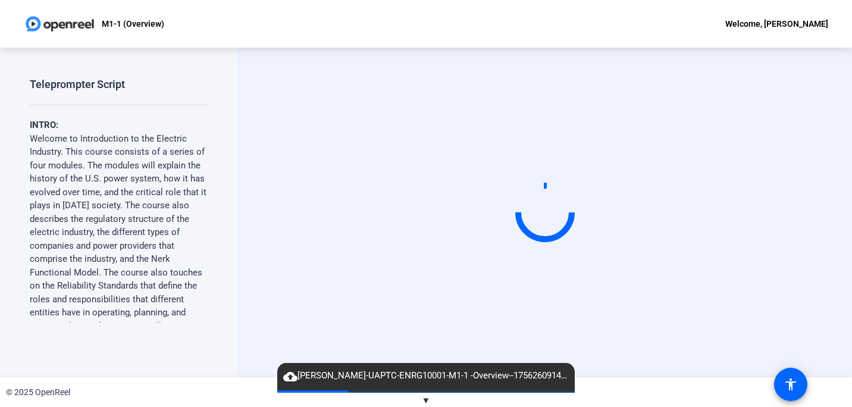
click at [393, 375] on span "cloud_upload Patrick Everly-UAPTC-ENRG10001-M1-1 -Overview--1756260914793-webcam" at bounding box center [426, 376] width 298 height 14
click at [621, 384] on div "© 2025 OpenReel" at bounding box center [426, 392] width 852 height 30
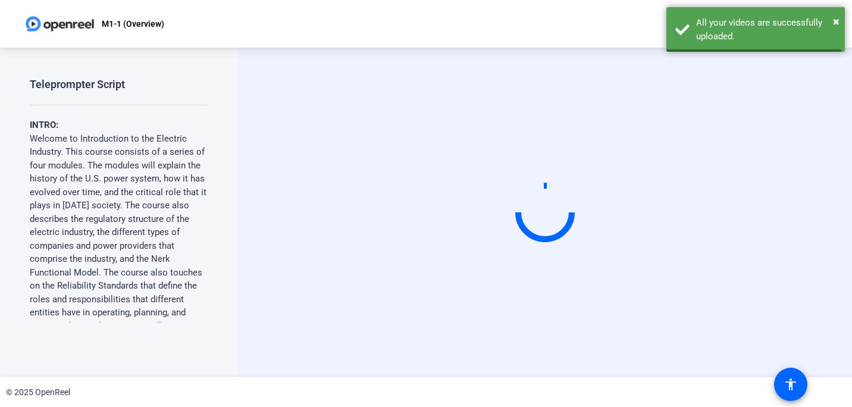
click at [589, 263] on video at bounding box center [545, 212] width 179 height 101
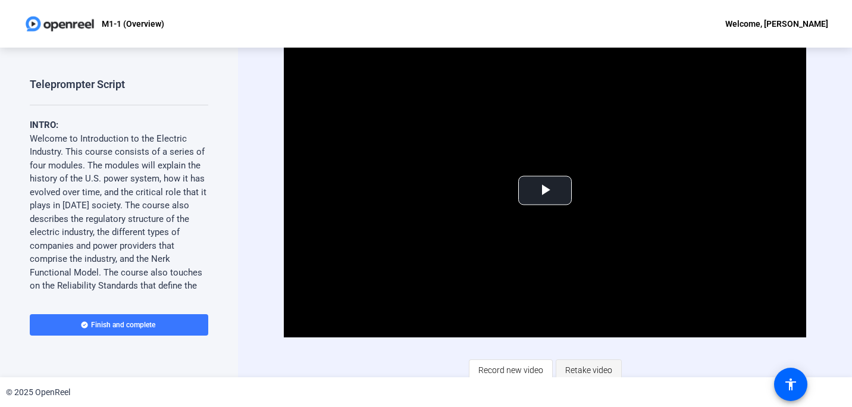
click at [584, 366] on span "Retake video" at bounding box center [588, 370] width 47 height 23
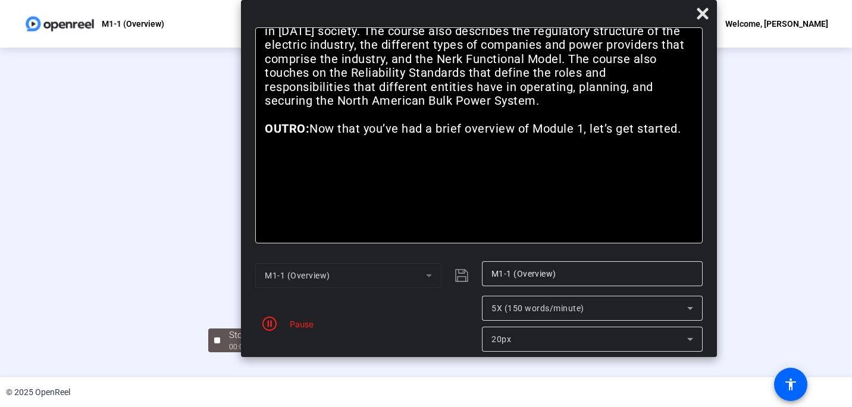
drag, startPoint x: 427, startPoint y: 19, endPoint x: 479, endPoint y: 9, distance: 52.7
click at [480, 10] on div at bounding box center [479, 16] width 476 height 21
click at [229, 352] on div "00:00:15" at bounding box center [259, 347] width 60 height 11
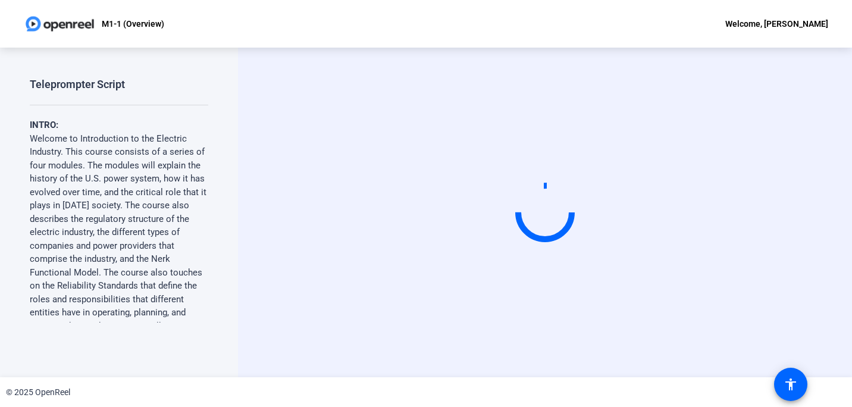
scroll to position [0, 0]
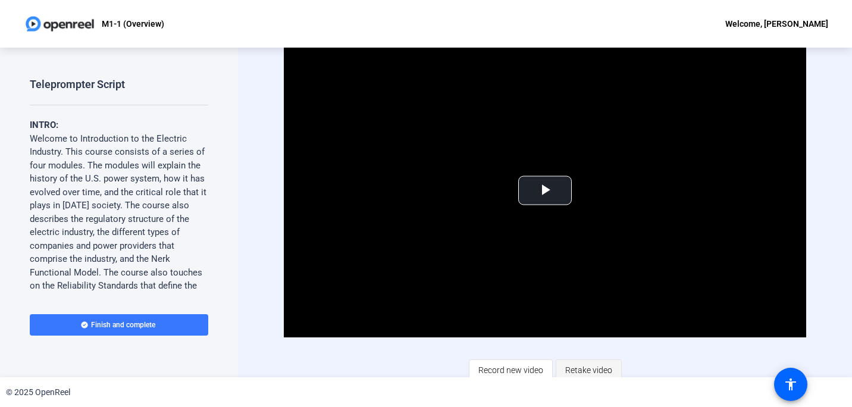
click at [581, 365] on span "Retake video" at bounding box center [588, 370] width 47 height 23
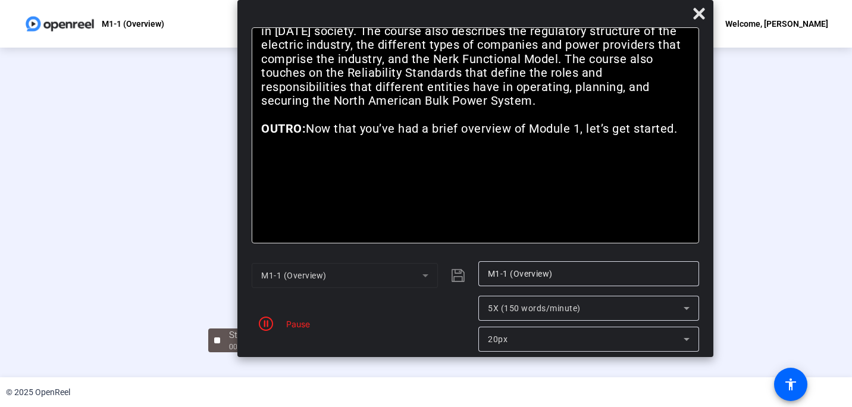
drag, startPoint x: 420, startPoint y: 18, endPoint x: 469, endPoint y: 15, distance: 49.5
click at [469, 15] on div at bounding box center [475, 16] width 476 height 21
click at [229, 342] on div "Stop Recording" at bounding box center [259, 335] width 60 height 14
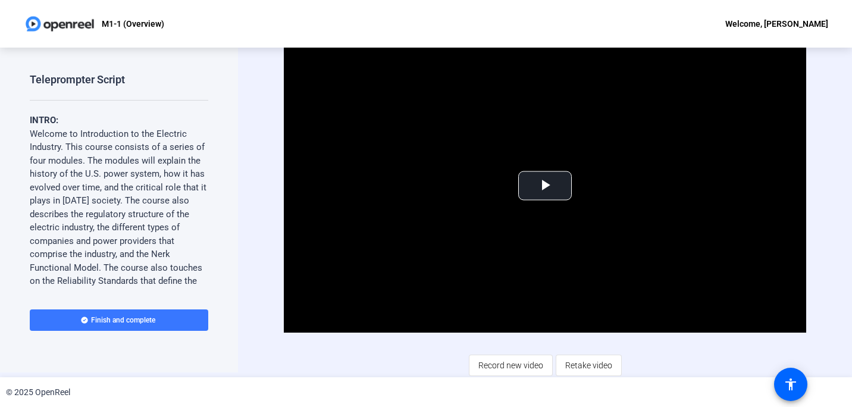
scroll to position [6, 0]
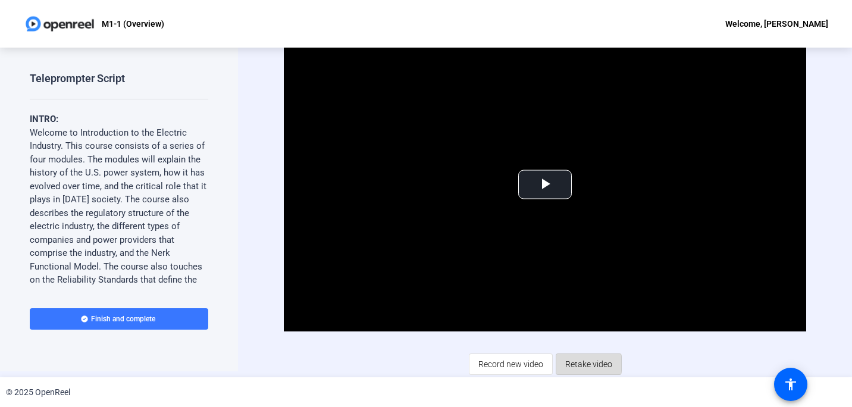
click at [577, 362] on span "Retake video" at bounding box center [588, 364] width 47 height 23
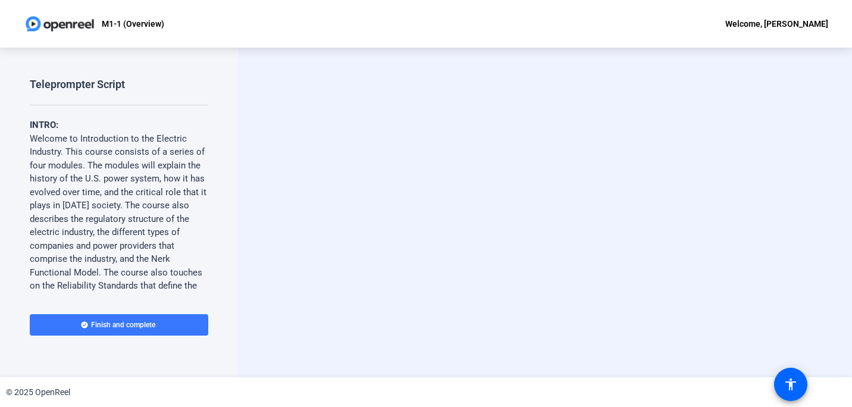
scroll to position [0, 0]
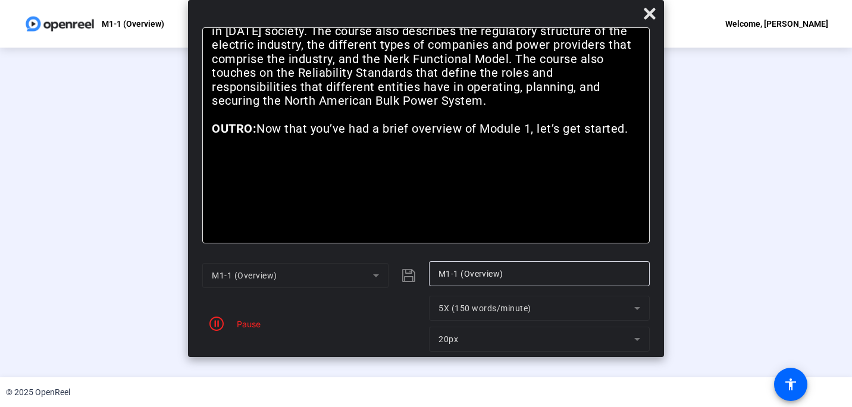
drag, startPoint x: 256, startPoint y: 324, endPoint x: 251, endPoint y: 320, distance: 6.4
click at [255, 321] on div "Pause" at bounding box center [246, 324] width 30 height 12
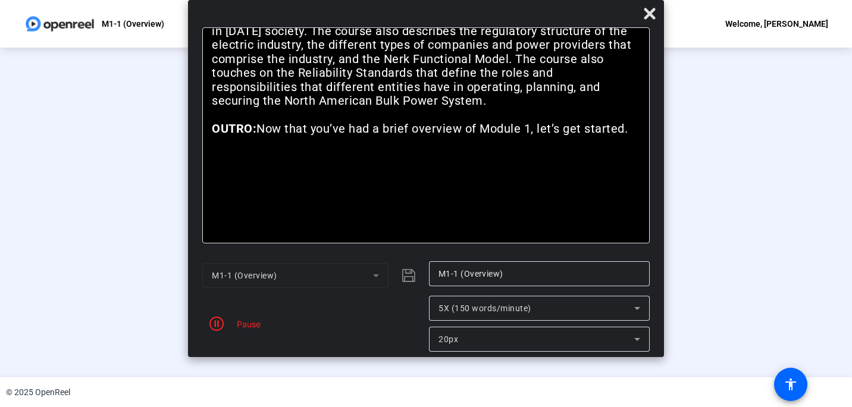
scroll to position [49, 0]
click at [220, 353] on span "Stop Recording 00:01:05" at bounding box center [258, 340] width 77 height 24
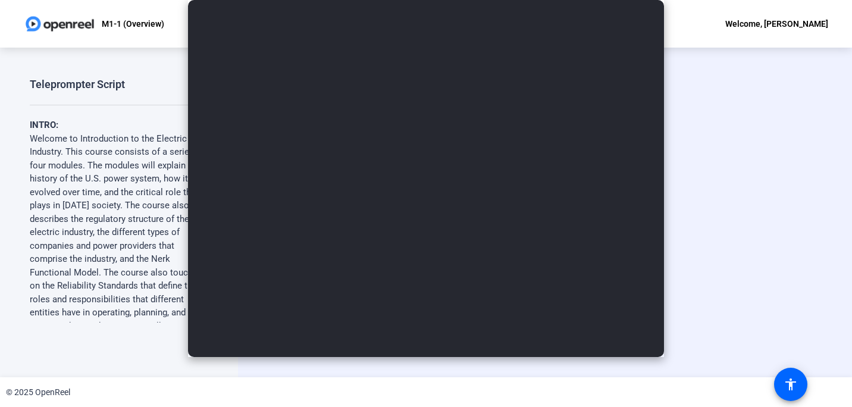
scroll to position [0, 0]
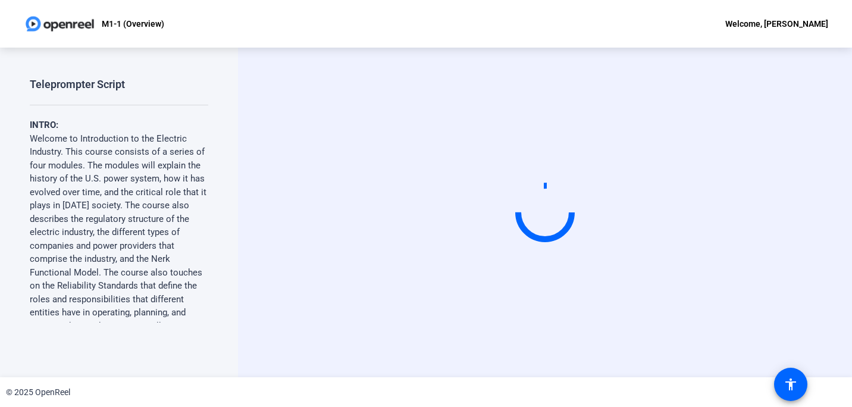
click at [634, 262] on video at bounding box center [545, 212] width 179 height 101
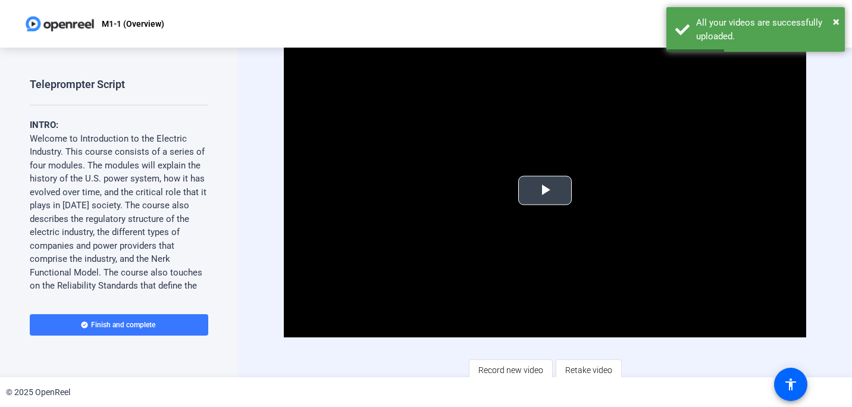
click at [545, 190] on span "Video Player" at bounding box center [545, 190] width 0 height 0
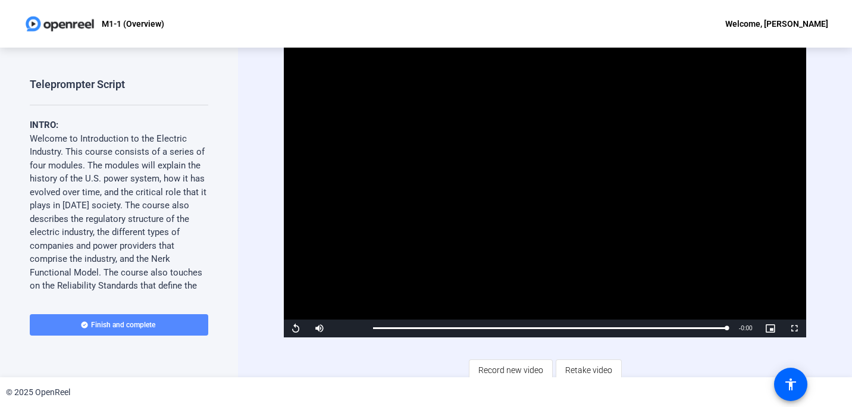
click at [117, 325] on span "Finish and complete" at bounding box center [123, 325] width 64 height 10
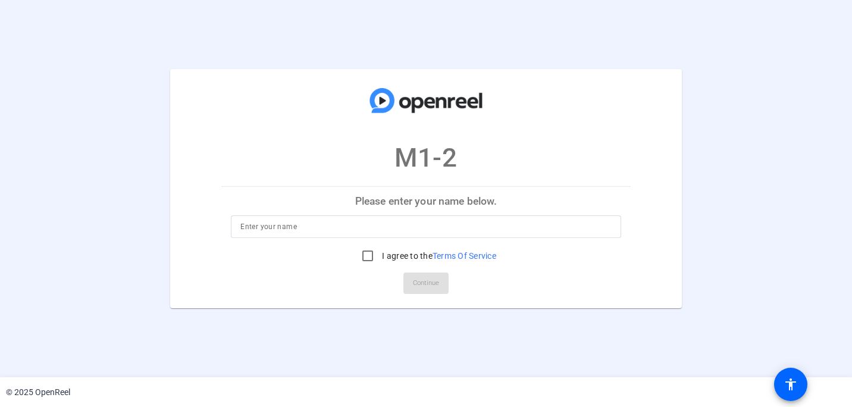
click at [418, 199] on p "Please enter your name below." at bounding box center [425, 201] width 409 height 29
click at [396, 227] on input at bounding box center [425, 227] width 371 height 14
type input "Patrick Everly"
click at [364, 253] on input "I agree to the Terms Of Service" at bounding box center [368, 256] width 24 height 24
checkbox input "true"
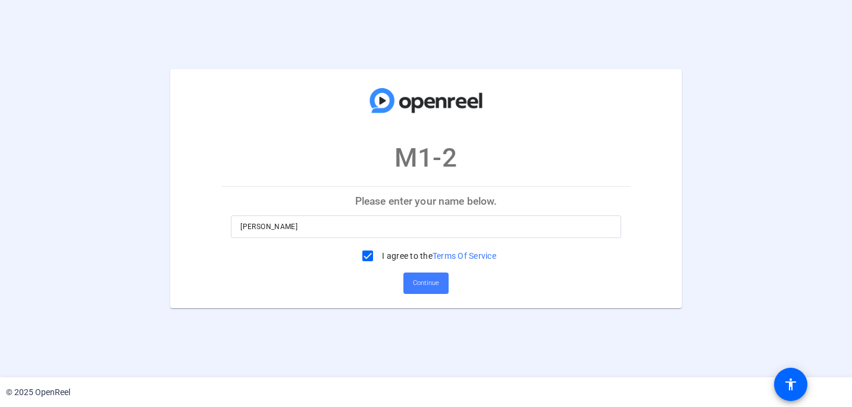
click at [422, 284] on span "Continue" at bounding box center [426, 283] width 26 height 18
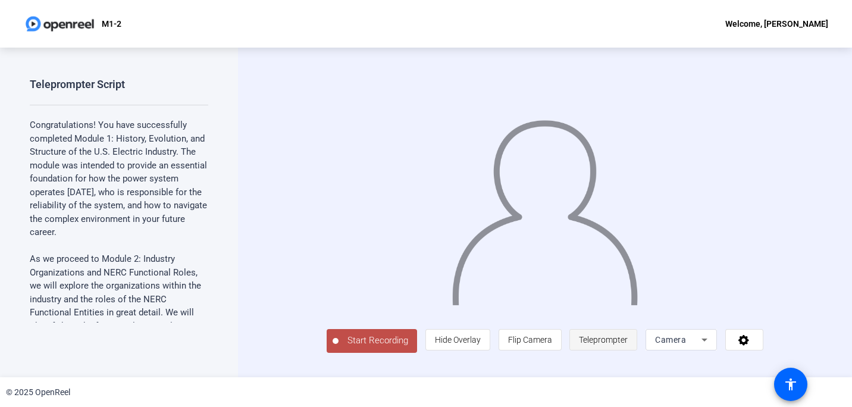
click at [628, 345] on span "Teleprompter" at bounding box center [603, 340] width 49 height 10
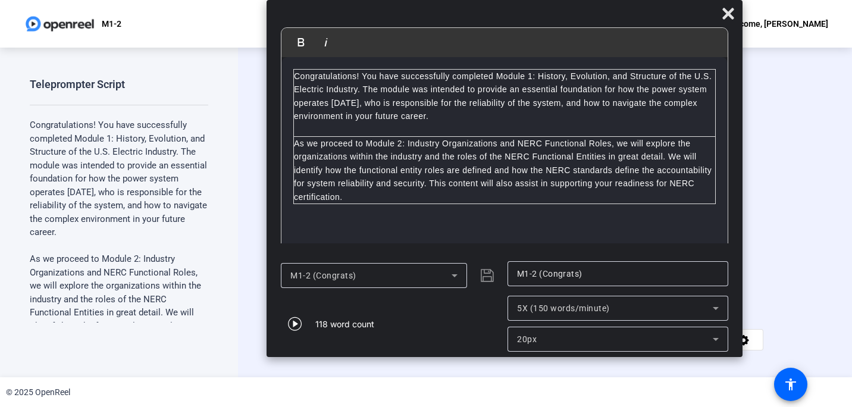
drag, startPoint x: 415, startPoint y: 17, endPoint x: 494, endPoint y: 9, distance: 78.9
click at [494, 9] on div at bounding box center [505, 16] width 476 height 21
click at [293, 321] on icon "button" at bounding box center [295, 324] width 14 height 14
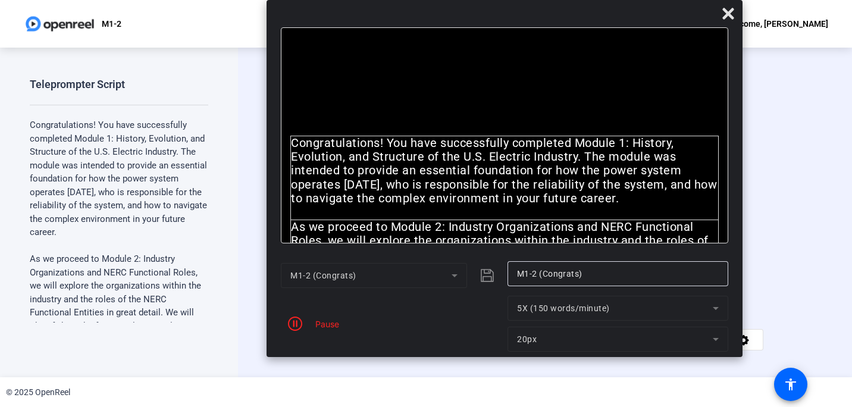
click at [339, 347] on span "Start Recording" at bounding box center [378, 341] width 79 height 14
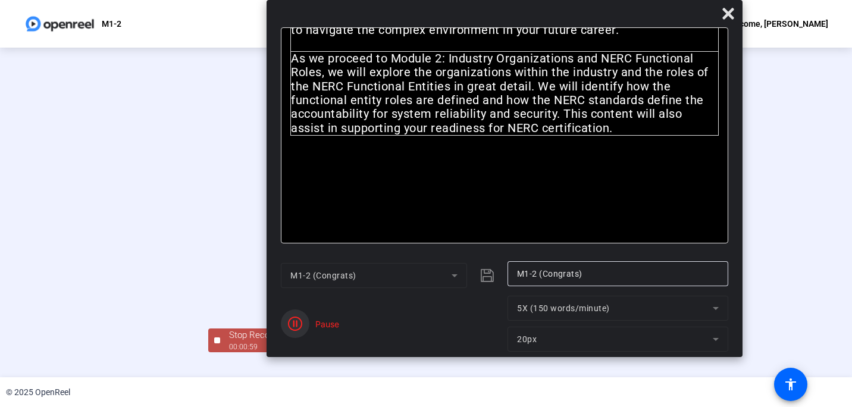
click at [293, 325] on icon "button" at bounding box center [295, 324] width 14 height 14
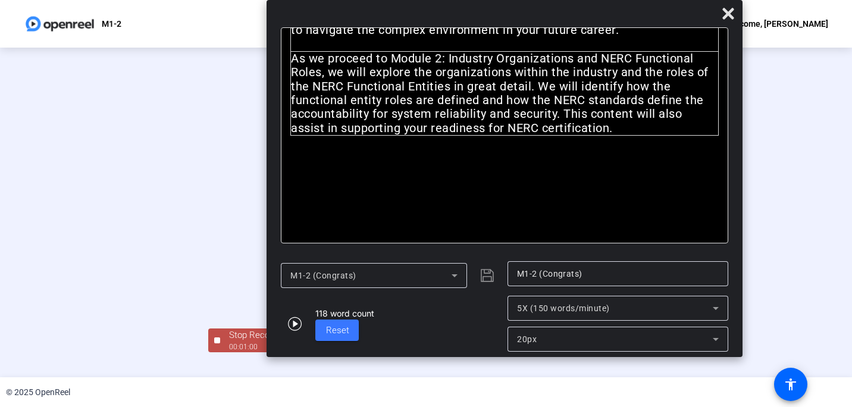
scroll to position [49, 0]
click at [229, 342] on div "Stop Recording" at bounding box center [259, 335] width 60 height 14
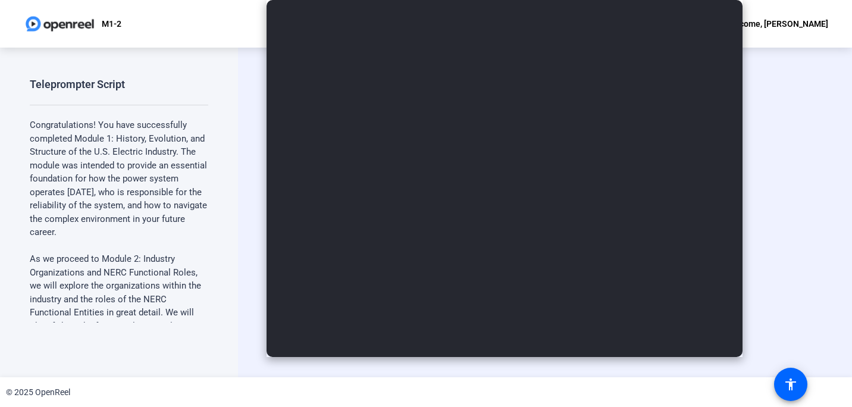
scroll to position [0, 0]
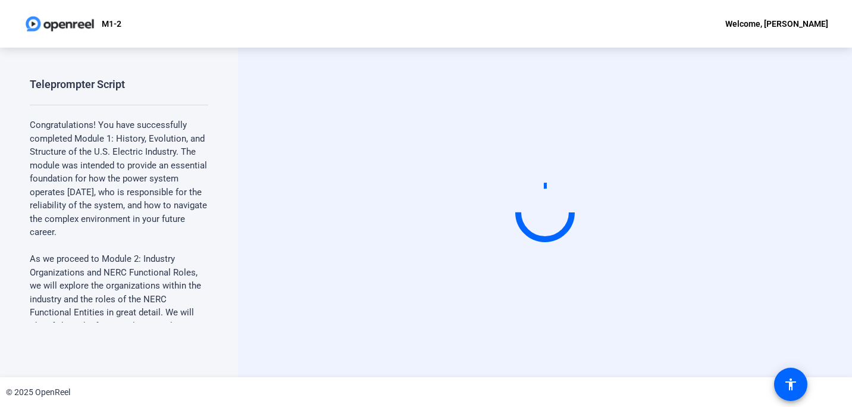
click at [634, 263] on video at bounding box center [545, 212] width 179 height 101
click at [632, 263] on video at bounding box center [545, 212] width 179 height 101
click at [634, 263] on video at bounding box center [545, 212] width 179 height 101
click at [549, 217] on circle at bounding box center [545, 212] width 73 height 73
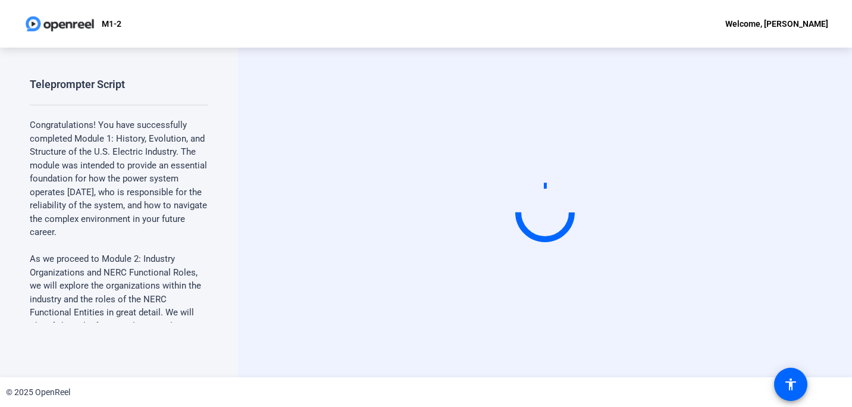
click at [569, 210] on circle at bounding box center [545, 212] width 73 height 73
click at [634, 216] on video at bounding box center [545, 212] width 179 height 101
click at [634, 215] on video at bounding box center [545, 212] width 179 height 101
drag, startPoint x: 700, startPoint y: 215, endPoint x: 702, endPoint y: 262, distance: 47.1
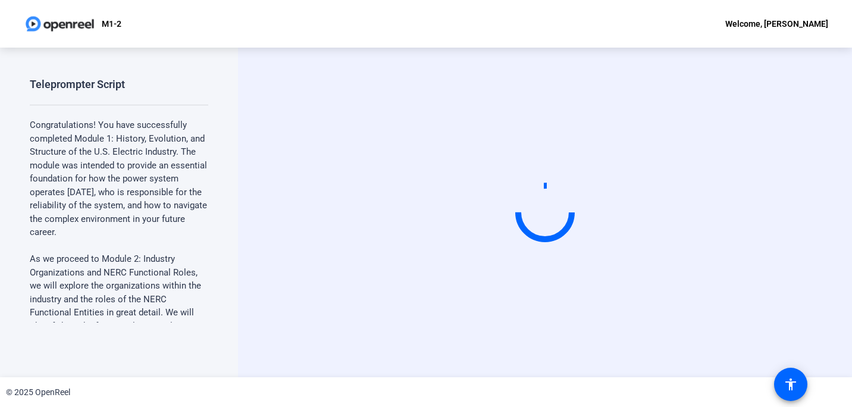
click at [634, 262] on video at bounding box center [545, 212] width 179 height 101
click at [511, 263] on video at bounding box center [545, 212] width 179 height 101
click at [501, 366] on div "Start Recording" at bounding box center [545, 213] width 614 height 330
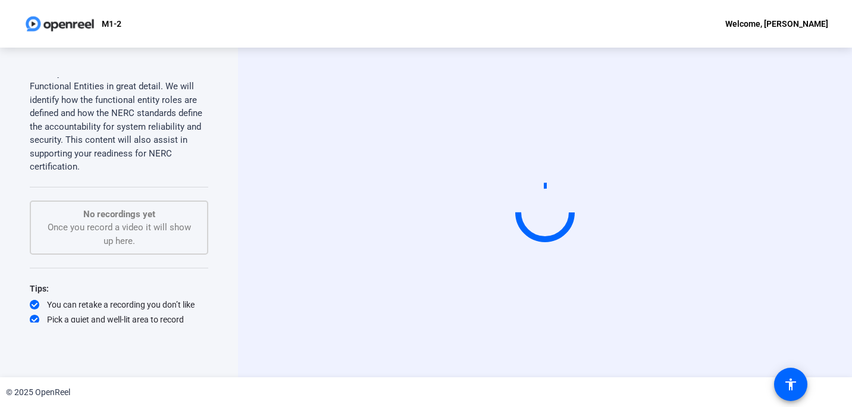
scroll to position [244, 0]
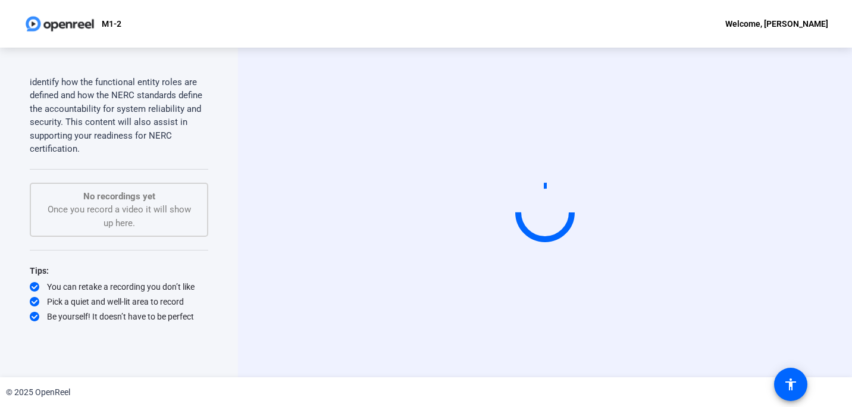
drag, startPoint x: 208, startPoint y: 234, endPoint x: 208, endPoint y: 145, distance: 89.3
click at [208, 145] on div "Teleprompter Script Congratulations! You have successfully completed Module 1: …" at bounding box center [119, 213] width 238 height 330
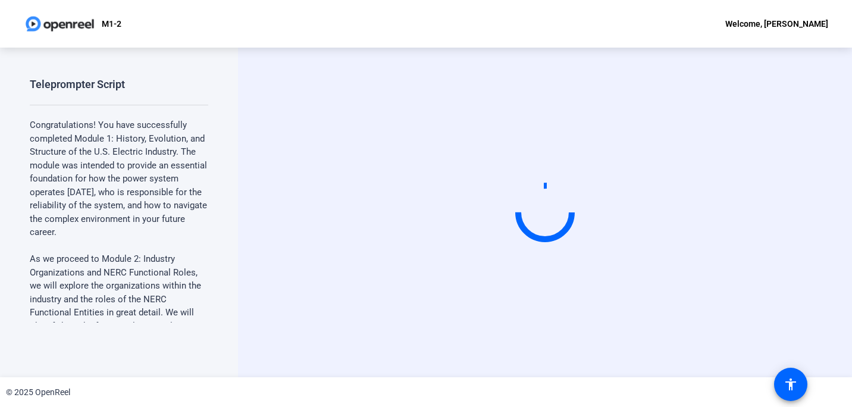
click at [546, 251] on video at bounding box center [545, 212] width 179 height 101
drag, startPoint x: 546, startPoint y: 251, endPoint x: 746, endPoint y: 109, distance: 245.3
click at [634, 162] on video at bounding box center [545, 212] width 179 height 101
click at [598, 162] on video at bounding box center [545, 212] width 179 height 101
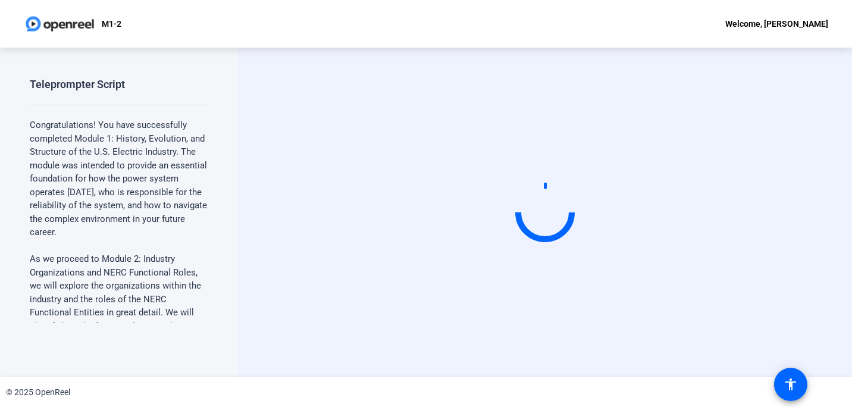
click at [598, 162] on video at bounding box center [545, 212] width 179 height 101
drag, startPoint x: 595, startPoint y: 154, endPoint x: 529, endPoint y: 187, distance: 74.2
click at [533, 190] on circle at bounding box center [546, 213] width 76 height 76
click at [132, 159] on p "Congratulations! You have successfully completed Module 1: History, Evolution, …" at bounding box center [119, 178] width 179 height 121
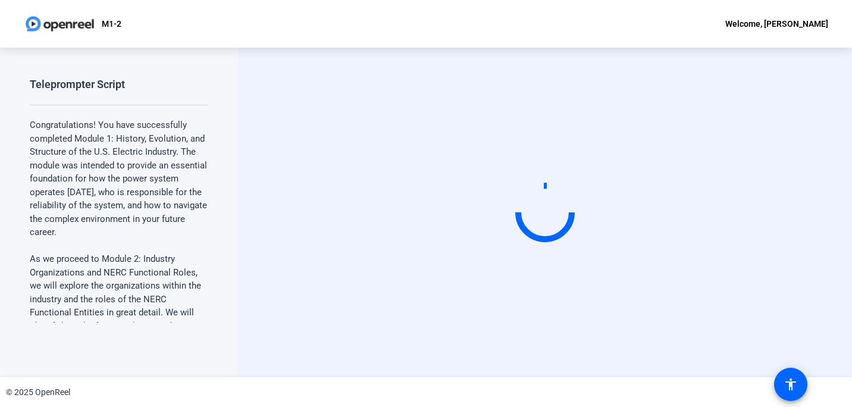
click at [131, 158] on p "Congratulations! You have successfully completed Module 1: History, Evolution, …" at bounding box center [119, 178] width 179 height 121
drag, startPoint x: 131, startPoint y: 158, endPoint x: 177, endPoint y: 277, distance: 127.0
click at [177, 277] on p "As we proceed to Module 2: Industry Organizations and NERC Functional Roles, we…" at bounding box center [119, 326] width 179 height 148
click at [782, 21] on div "Welcome, [PERSON_NAME]" at bounding box center [776, 24] width 103 height 14
click at [813, 21] on div at bounding box center [426, 203] width 852 height 407
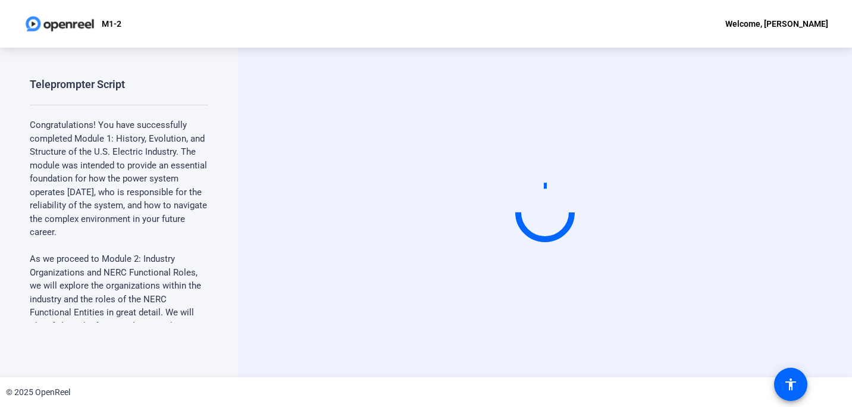
click at [837, 142] on div "Start Recording" at bounding box center [545, 213] width 614 height 330
click at [793, 389] on mat-icon "accessibility" at bounding box center [791, 384] width 14 height 14
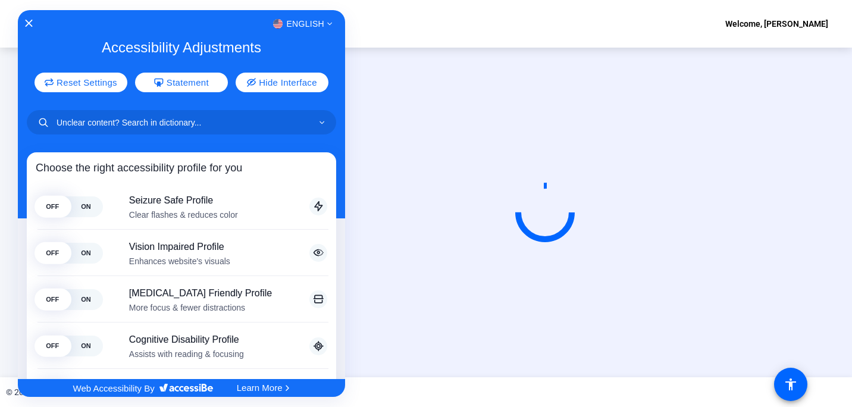
click at [797, 384] on div at bounding box center [426, 203] width 852 height 407
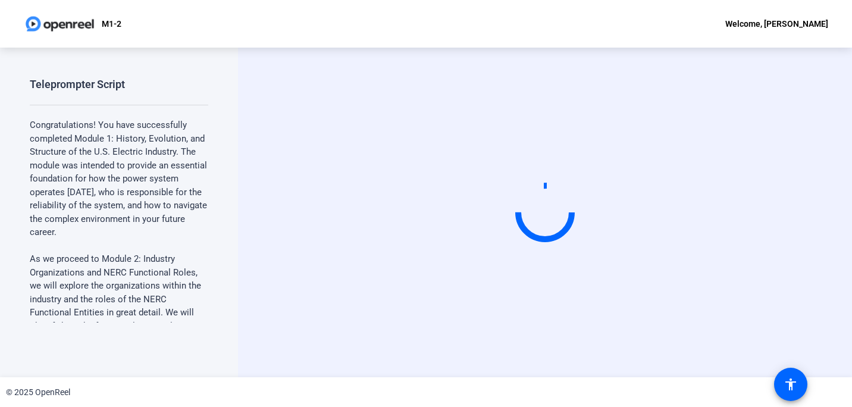
click at [533, 367] on div "Start Recording" at bounding box center [545, 213] width 614 height 330
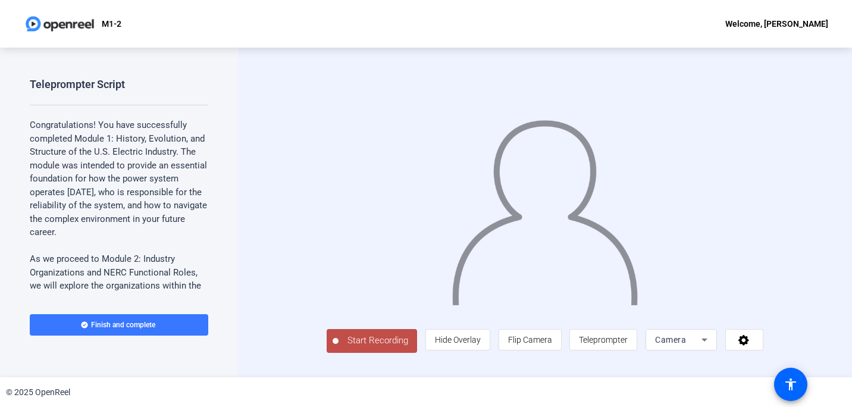
scroll to position [9, 0]
click at [628, 345] on span "Teleprompter" at bounding box center [603, 340] width 49 height 10
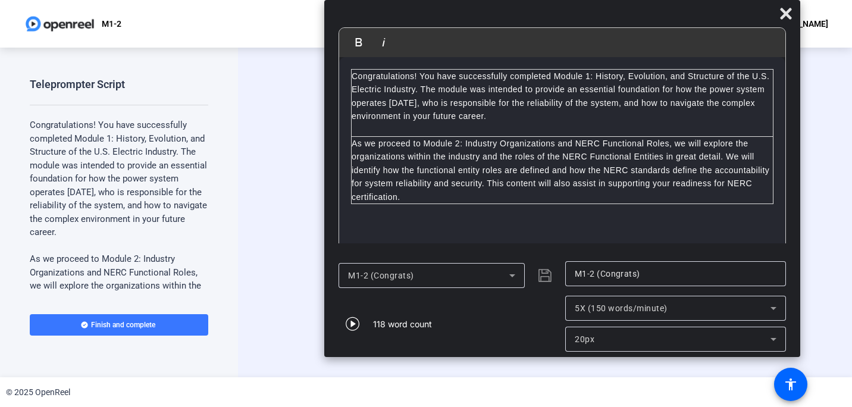
drag, startPoint x: 454, startPoint y: 22, endPoint x: 590, endPoint y: 8, distance: 136.9
click at [590, 8] on div at bounding box center [562, 16] width 476 height 21
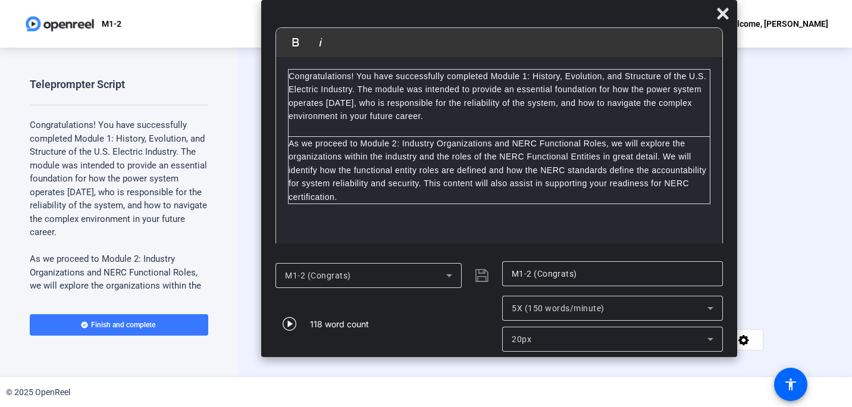
drag, startPoint x: 553, startPoint y: 13, endPoint x: 491, endPoint y: 6, distance: 62.3
click at [494, 5] on div "Bold Italic Congratulations! You have successfully completed Module 1: History,…" at bounding box center [499, 178] width 476 height 357
click at [339, 347] on span "Start Recording" at bounding box center [378, 341] width 79 height 14
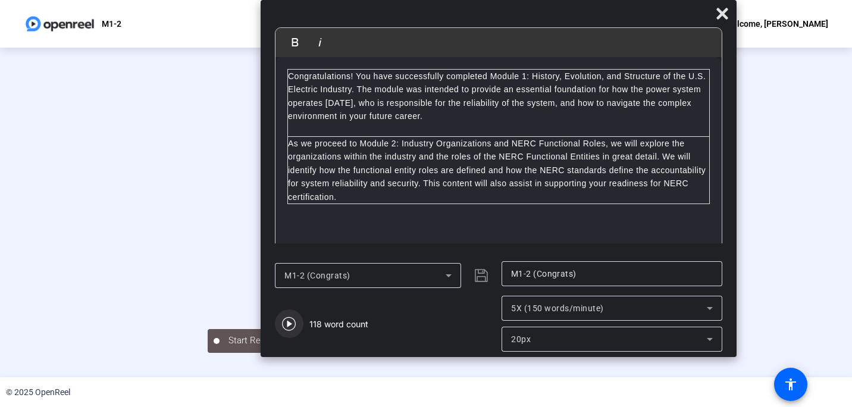
click at [289, 323] on icon "button" at bounding box center [289, 324] width 14 height 14
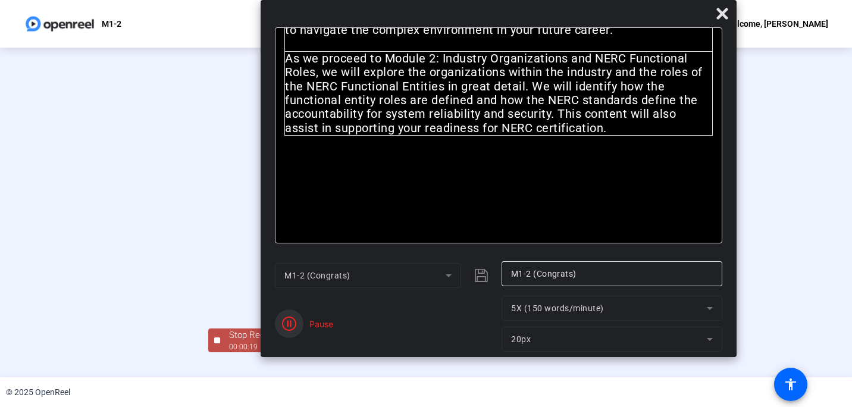
click at [289, 323] on icon "button" at bounding box center [289, 324] width 14 height 14
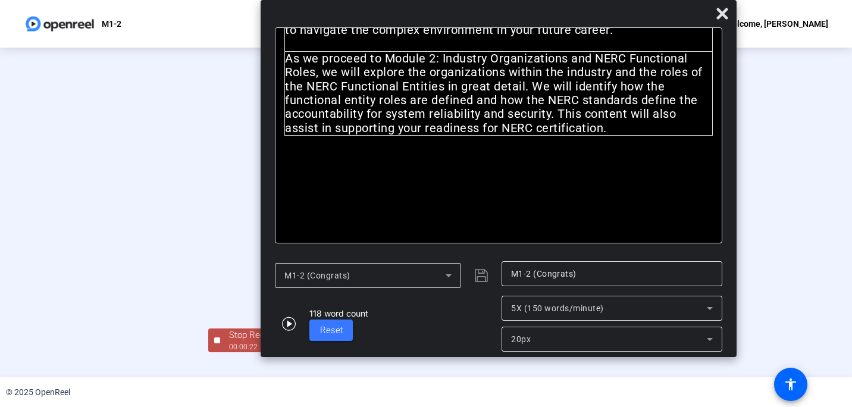
click at [268, 318] on div at bounding box center [426, 195] width 436 height 245
click at [229, 352] on div "00:00:24" at bounding box center [259, 347] width 60 height 11
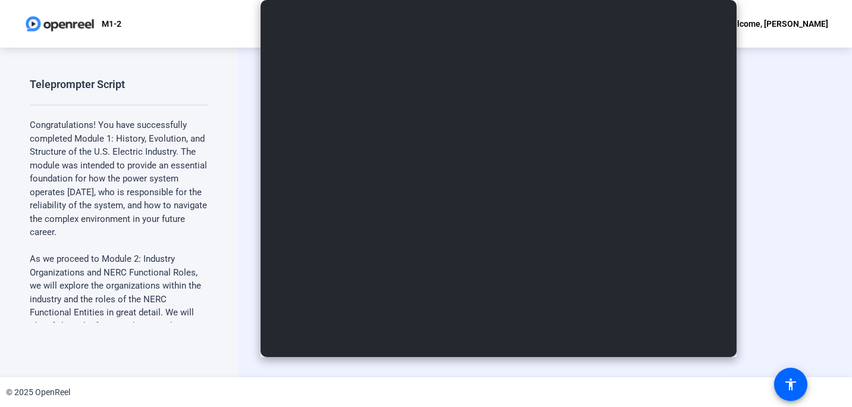
scroll to position [0, 0]
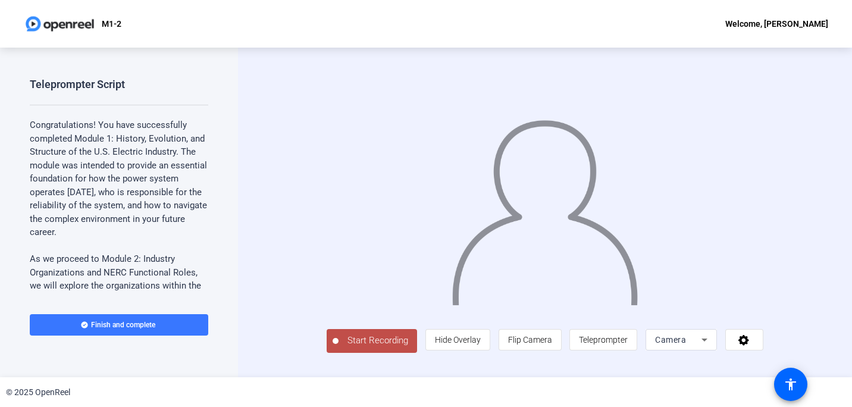
scroll to position [9, 0]
click at [628, 345] on span "Teleprompter" at bounding box center [603, 340] width 49 height 10
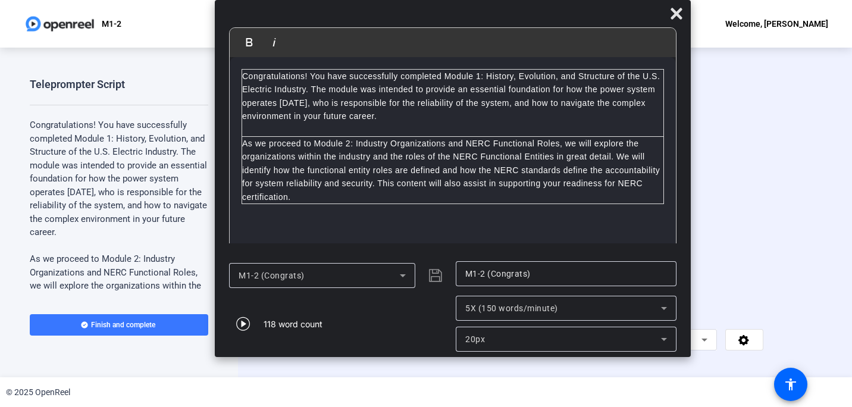
drag, startPoint x: 433, startPoint y: 20, endPoint x: 460, endPoint y: 20, distance: 26.8
click at [460, 20] on div at bounding box center [453, 16] width 476 height 21
click at [243, 321] on icon "button" at bounding box center [243, 324] width 14 height 14
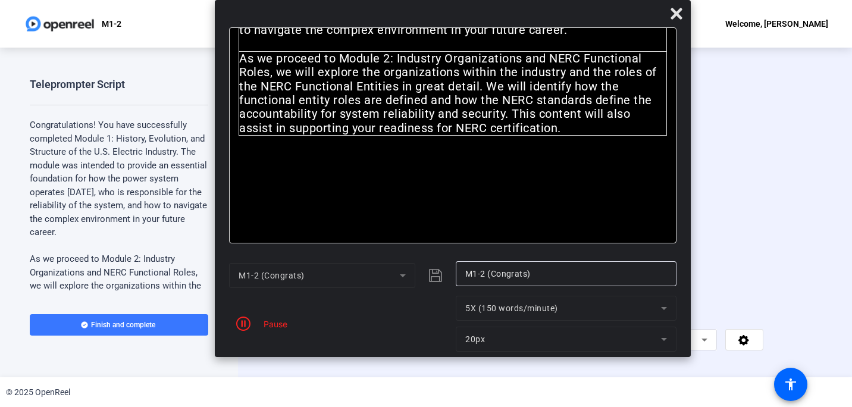
click at [339, 347] on span "Start Recording" at bounding box center [378, 341] width 79 height 14
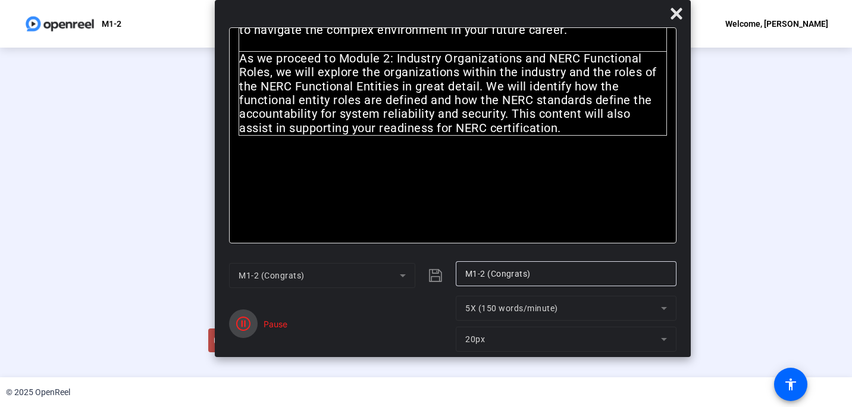
click at [242, 323] on icon "button" at bounding box center [243, 324] width 14 height 14
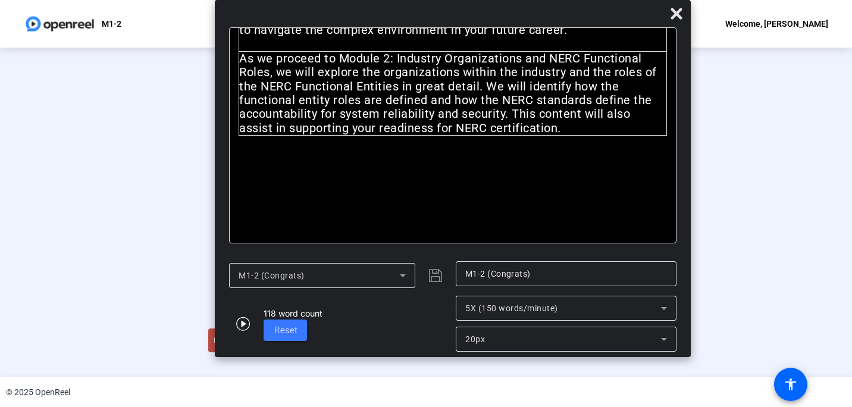
click at [342, 377] on div "© 2025 OpenReel" at bounding box center [426, 392] width 852 height 30
click at [229, 342] on div "Stop Recording" at bounding box center [259, 335] width 60 height 14
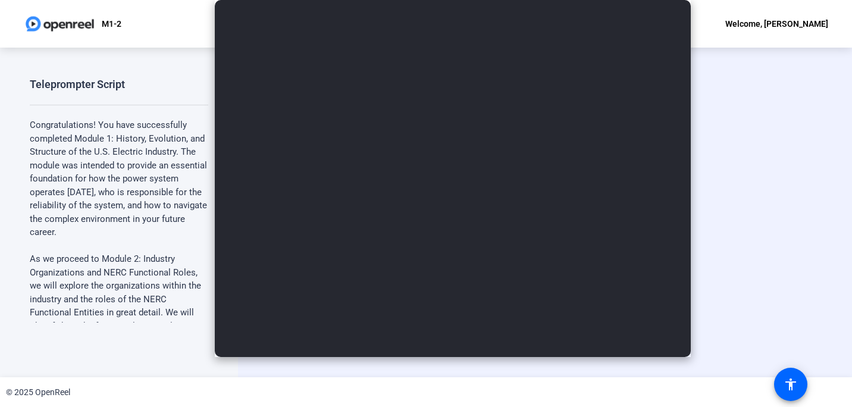
scroll to position [0, 0]
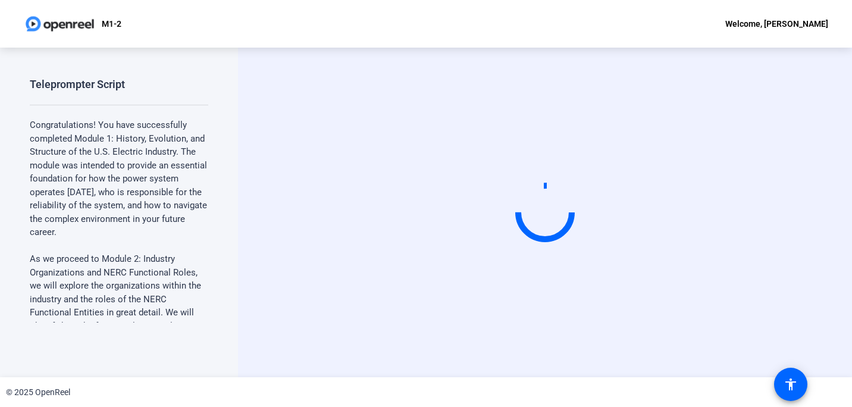
click at [634, 162] on video at bounding box center [545, 212] width 179 height 101
drag, startPoint x: 640, startPoint y: 119, endPoint x: 612, endPoint y: 149, distance: 40.8
click at [613, 162] on video at bounding box center [545, 212] width 179 height 101
click at [610, 162] on video at bounding box center [545, 212] width 179 height 101
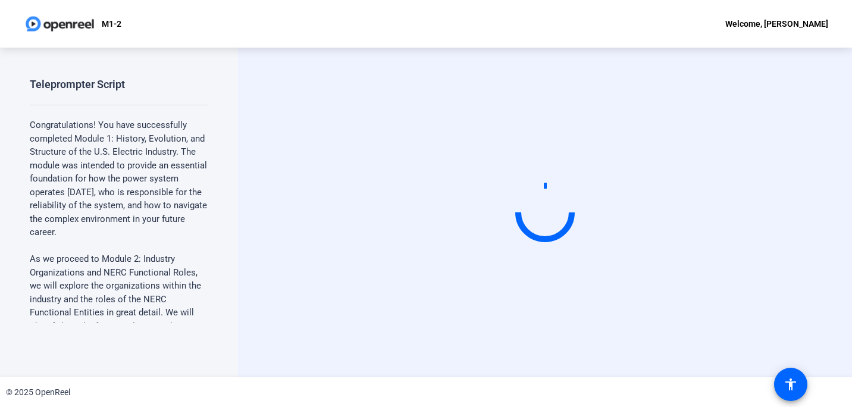
click at [490, 263] on video at bounding box center [545, 212] width 179 height 101
click at [542, 263] on video at bounding box center [545, 212] width 179 height 101
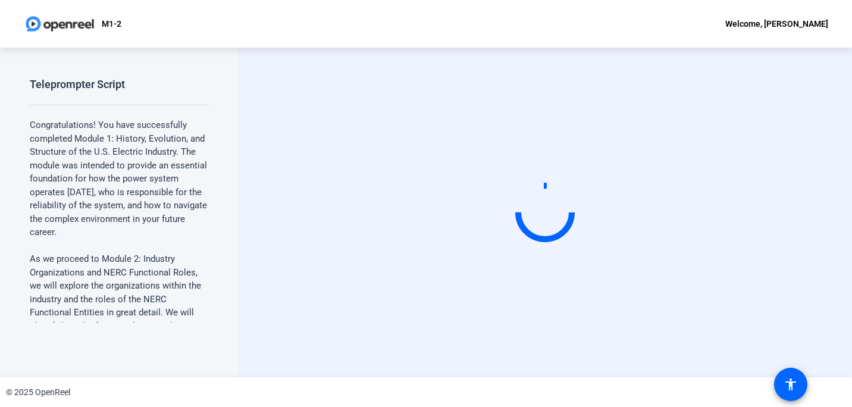
click at [456, 209] on video at bounding box center [545, 212] width 179 height 101
click at [257, 184] on div "Start Recording" at bounding box center [545, 213] width 614 height 330
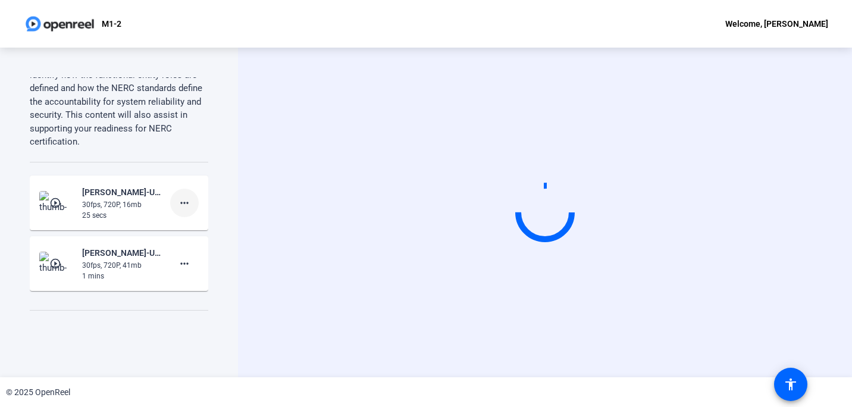
scroll to position [311, 0]
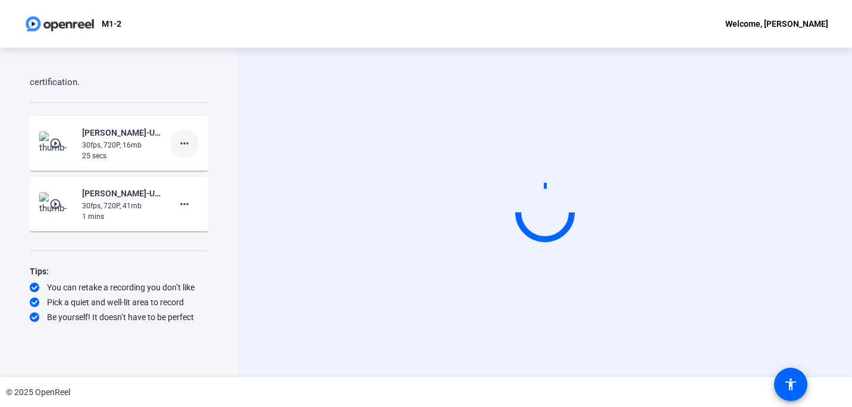
drag, startPoint x: 134, startPoint y: 137, endPoint x: 179, endPoint y: 132, distance: 44.4
click at [179, 132] on span at bounding box center [184, 143] width 29 height 29
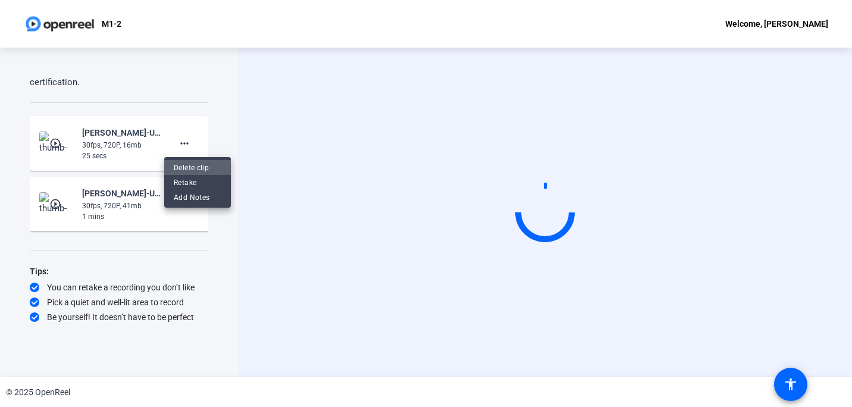
click at [187, 165] on span "Delete clip" at bounding box center [198, 168] width 48 height 14
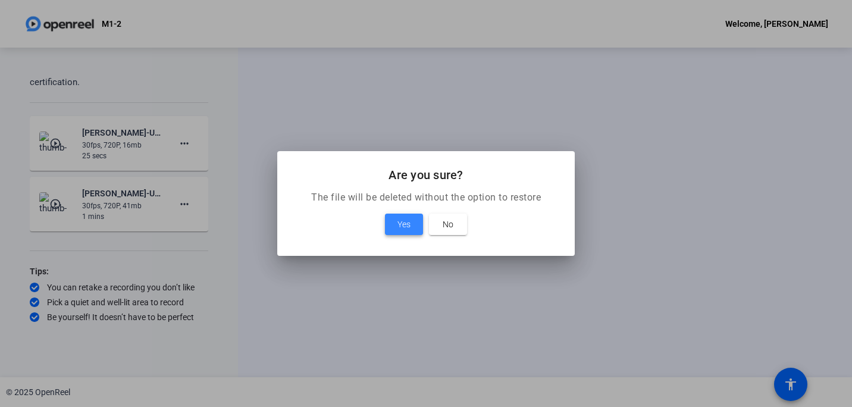
click at [403, 225] on span "Yes" at bounding box center [403, 224] width 13 height 14
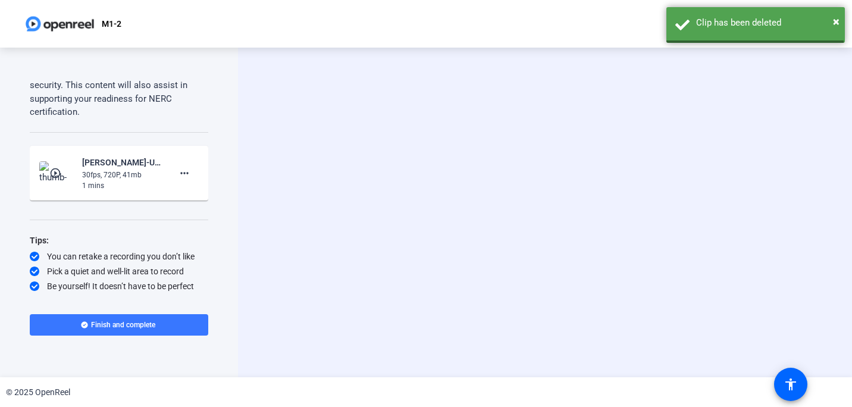
scroll to position [280, 0]
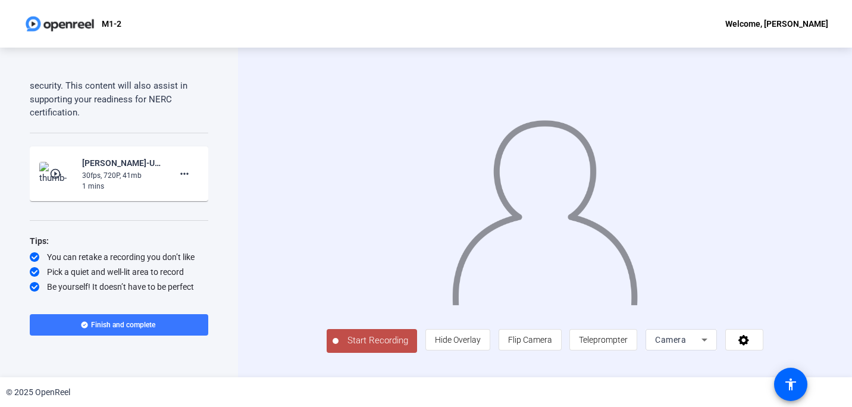
click at [115, 173] on div "30fps, 720P, 41mb" at bounding box center [122, 175] width 80 height 11
click at [70, 171] on img at bounding box center [56, 174] width 35 height 24
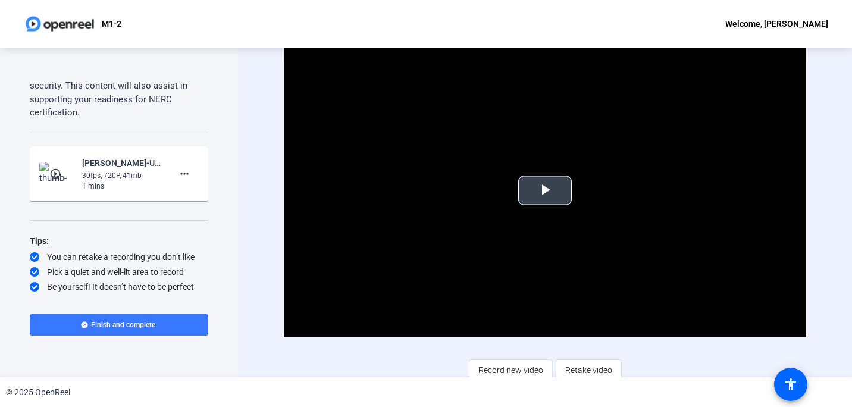
click at [545, 190] on span "Video Player" at bounding box center [545, 190] width 0 height 0
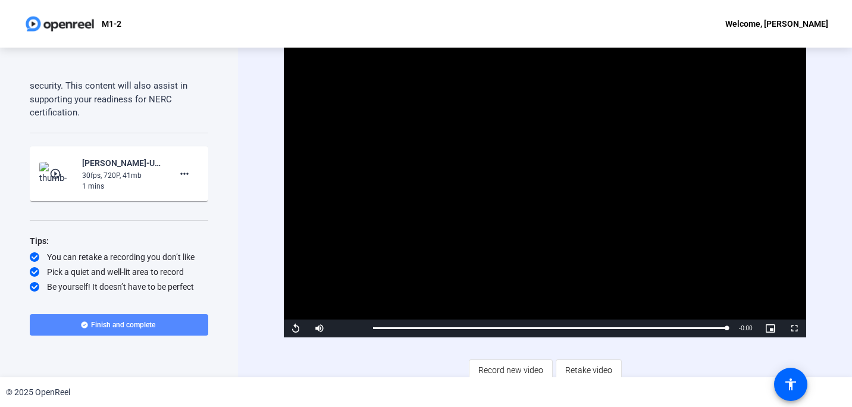
click at [118, 325] on span "Finish and complete" at bounding box center [123, 325] width 64 height 10
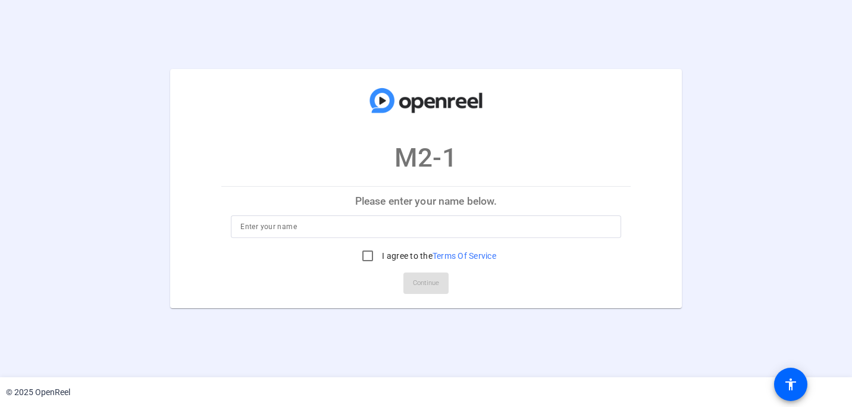
click at [337, 226] on input at bounding box center [425, 227] width 371 height 14
type input "[PERSON_NAME]"
drag, startPoint x: 367, startPoint y: 252, endPoint x: 380, endPoint y: 271, distance: 22.6
click at [367, 252] on input "I agree to the Terms Of Service" at bounding box center [368, 256] width 24 height 24
checkbox input "true"
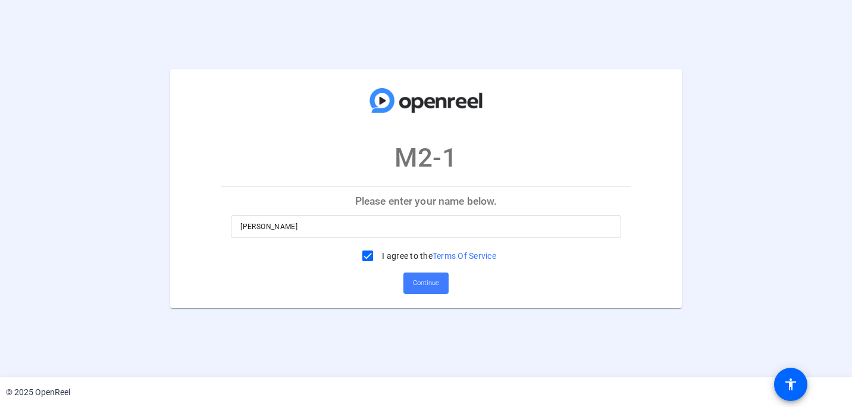
click at [427, 284] on span "Continue" at bounding box center [426, 283] width 26 height 18
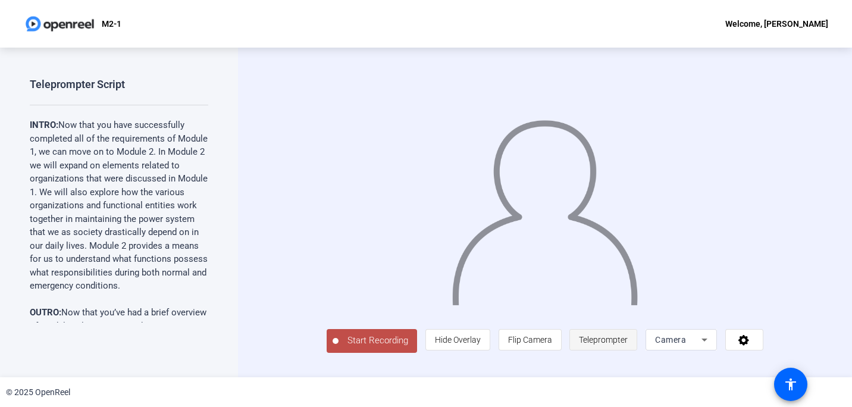
click at [628, 345] on span "Teleprompter" at bounding box center [603, 340] width 49 height 10
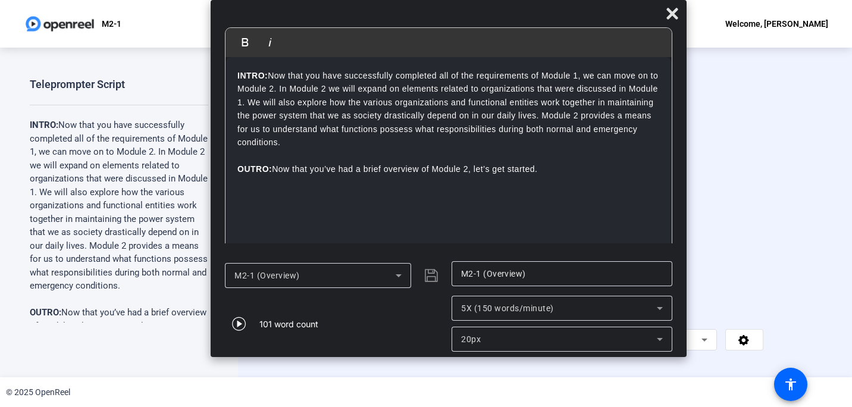
drag, startPoint x: 410, startPoint y: 16, endPoint x: 433, endPoint y: 10, distance: 23.5
click at [433, 10] on div at bounding box center [449, 16] width 476 height 21
click at [239, 321] on icon "button" at bounding box center [239, 324] width 14 height 14
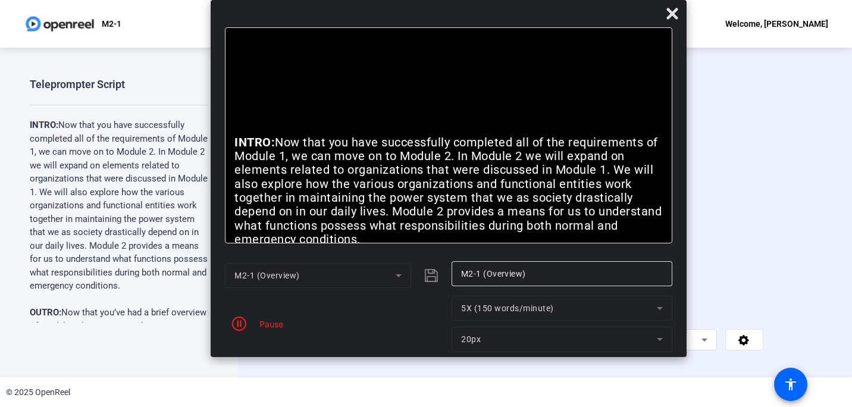
click at [339, 347] on span "Start Recording" at bounding box center [378, 341] width 79 height 14
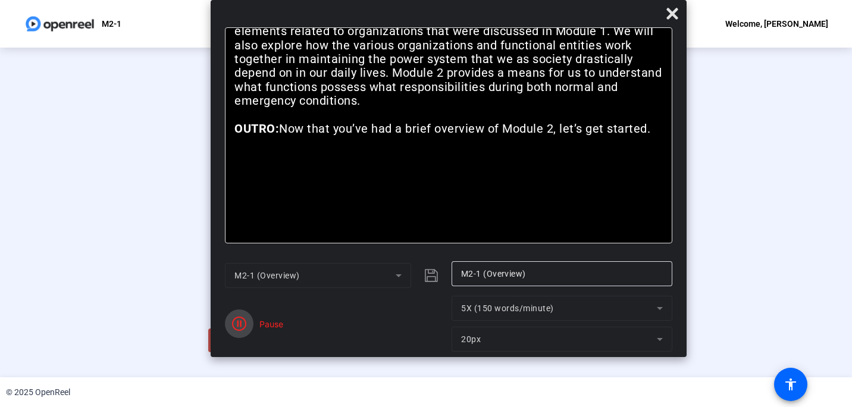
click at [232, 320] on icon "button" at bounding box center [239, 324] width 14 height 14
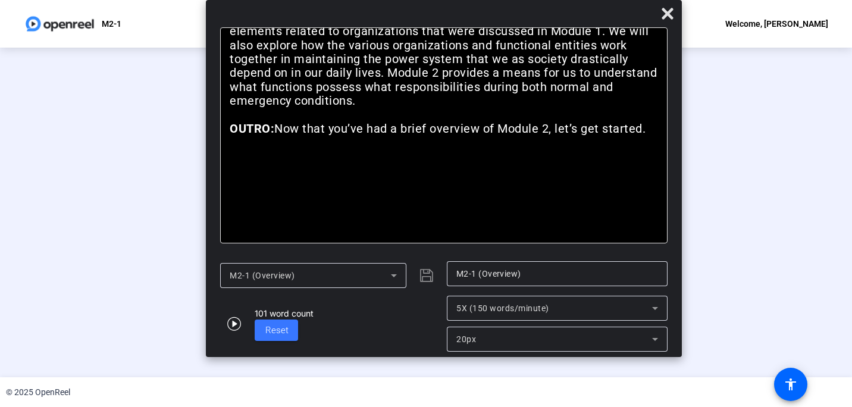
click at [298, 318] on div at bounding box center [426, 195] width 436 height 245
click at [669, 11] on icon at bounding box center [667, 13] width 11 height 11
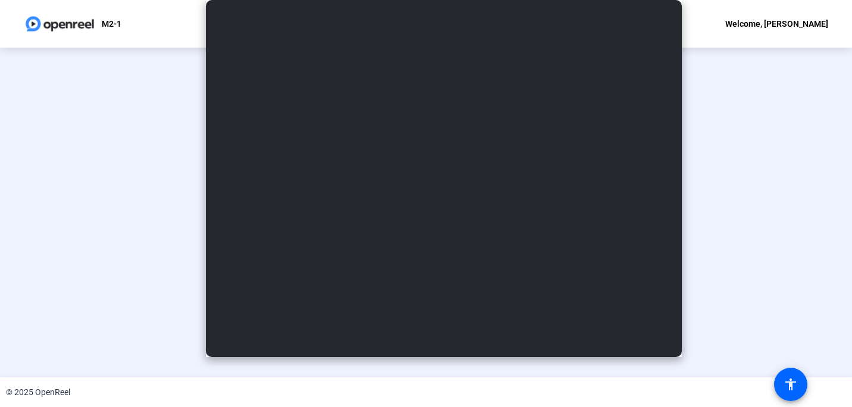
scroll to position [49, 0]
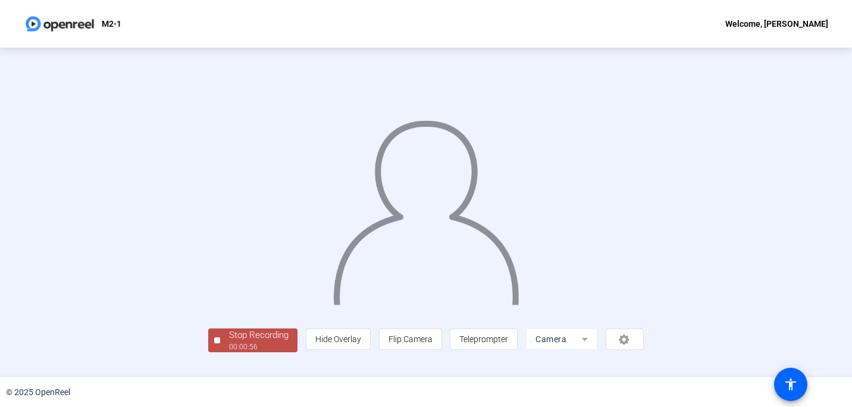
click at [229, 342] on div "Stop Recording" at bounding box center [259, 335] width 60 height 14
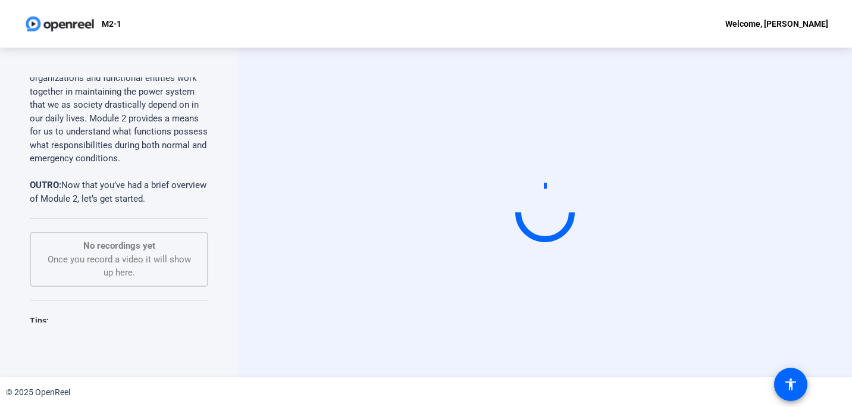
scroll to position [190, 0]
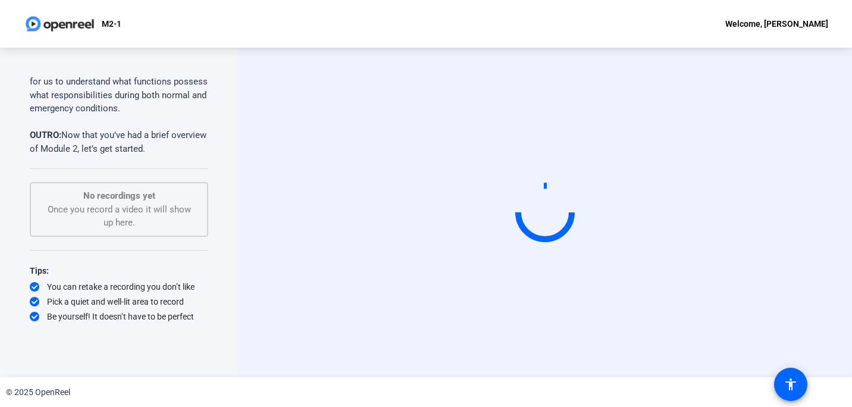
click at [527, 263] on video at bounding box center [545, 212] width 179 height 101
click at [456, 251] on video at bounding box center [545, 212] width 179 height 101
click at [256, 168] on div "Start Recording" at bounding box center [545, 213] width 614 height 330
click at [526, 263] on video at bounding box center [545, 212] width 179 height 101
drag, startPoint x: 527, startPoint y: 284, endPoint x: 719, endPoint y: 271, distance: 193.2
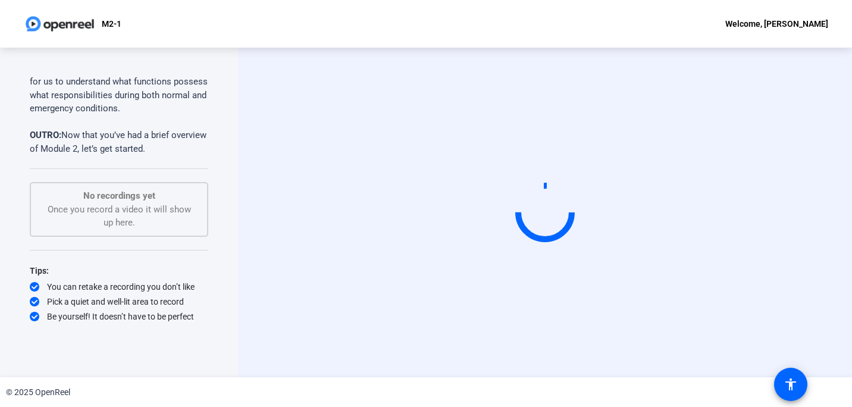
click at [634, 263] on video at bounding box center [545, 212] width 179 height 101
drag, startPoint x: 706, startPoint y: 275, endPoint x: 597, endPoint y: 302, distance: 111.6
click at [597, 263] on video at bounding box center [545, 212] width 179 height 101
click at [456, 263] on video at bounding box center [545, 212] width 179 height 101
drag, startPoint x: 397, startPoint y: 279, endPoint x: 488, endPoint y: 321, distance: 99.6
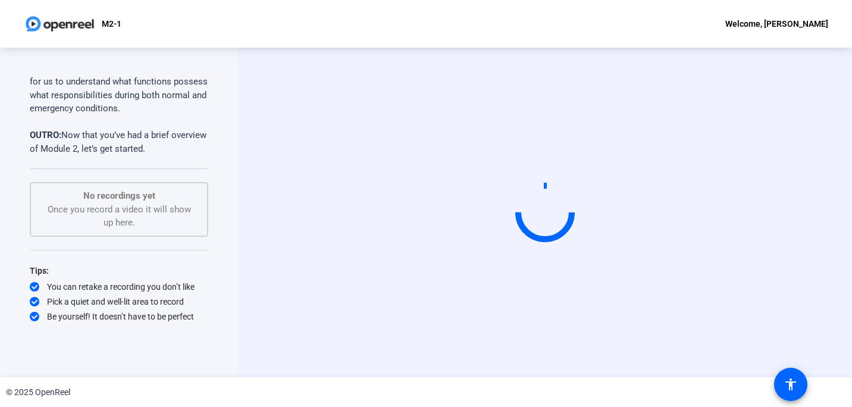
click at [488, 263] on video at bounding box center [545, 212] width 179 height 101
click at [634, 263] on video at bounding box center [545, 212] width 179 height 101
drag, startPoint x: 649, startPoint y: 245, endPoint x: 661, endPoint y: 286, distance: 42.9
click at [634, 263] on video at bounding box center [545, 212] width 179 height 101
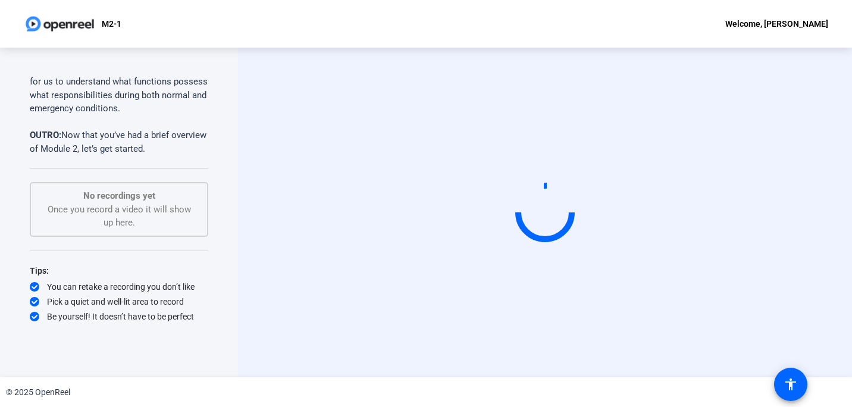
click at [634, 263] on video at bounding box center [545, 212] width 179 height 101
click at [608, 366] on div "Start Recording" at bounding box center [545, 213] width 614 height 330
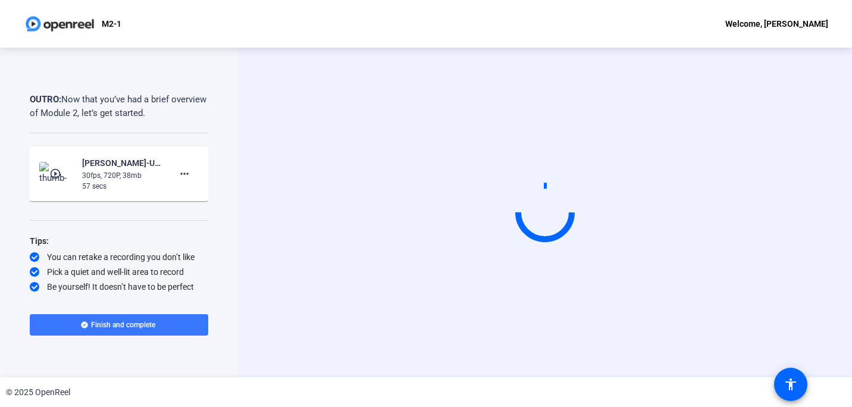
scroll to position [227, 0]
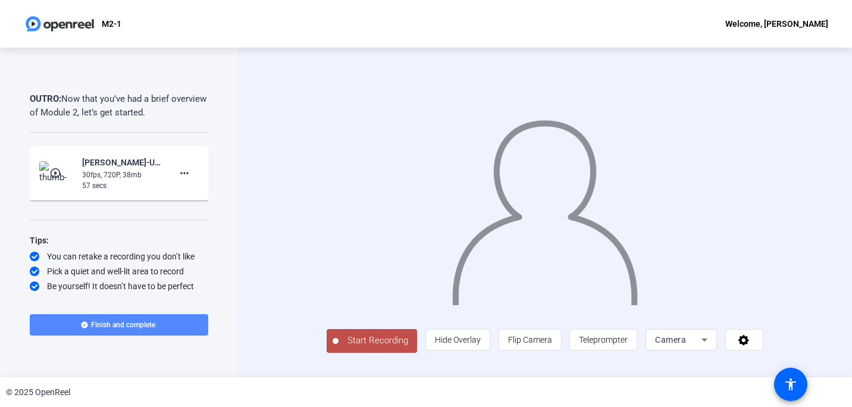
click at [124, 324] on span "Finish and complete" at bounding box center [123, 325] width 64 height 10
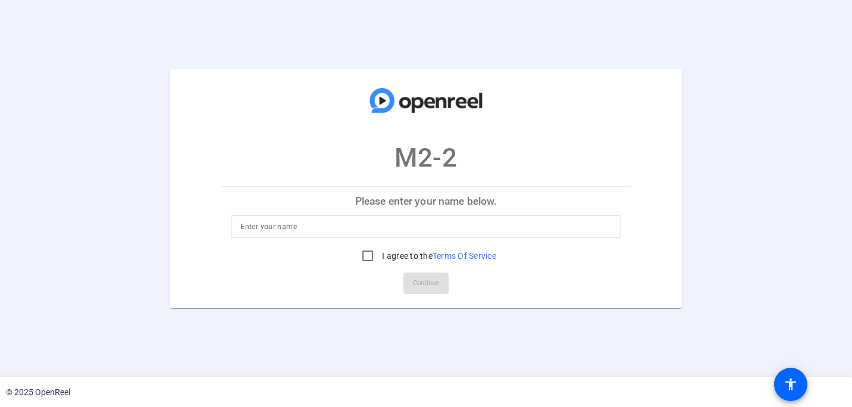
click at [311, 225] on input at bounding box center [425, 227] width 371 height 14
type input "[PERSON_NAME]"
click at [362, 253] on input "I agree to the Terms Of Service" at bounding box center [368, 256] width 24 height 24
checkbox input "true"
click at [429, 283] on span "Continue" at bounding box center [426, 283] width 26 height 18
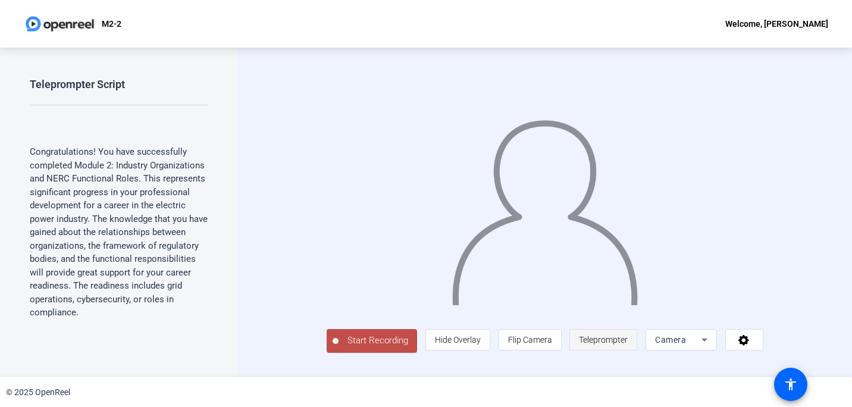
click at [628, 345] on span "Teleprompter" at bounding box center [603, 340] width 49 height 10
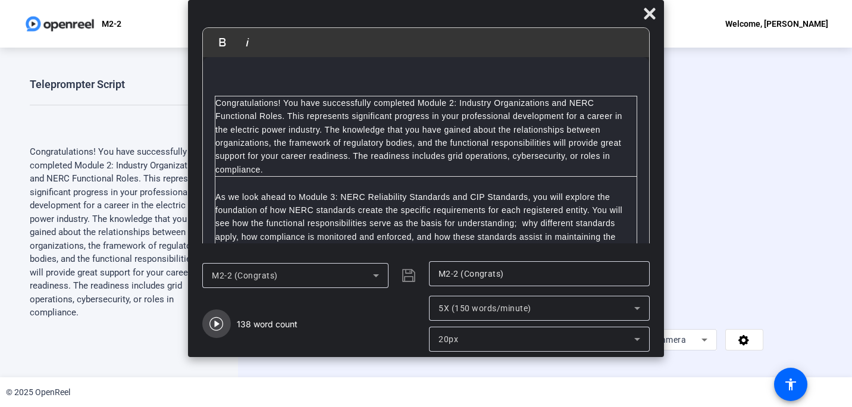
click at [218, 321] on icon "button" at bounding box center [216, 324] width 14 height 14
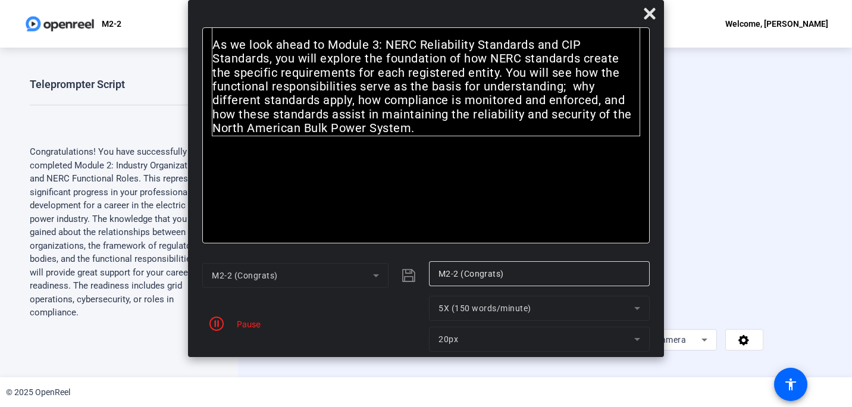
click at [339, 347] on span "Start Recording" at bounding box center [378, 341] width 79 height 14
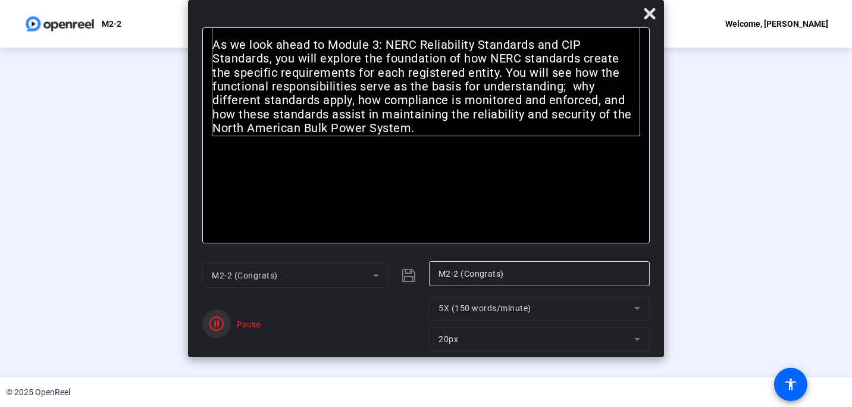
click at [212, 317] on icon "button" at bounding box center [216, 324] width 14 height 14
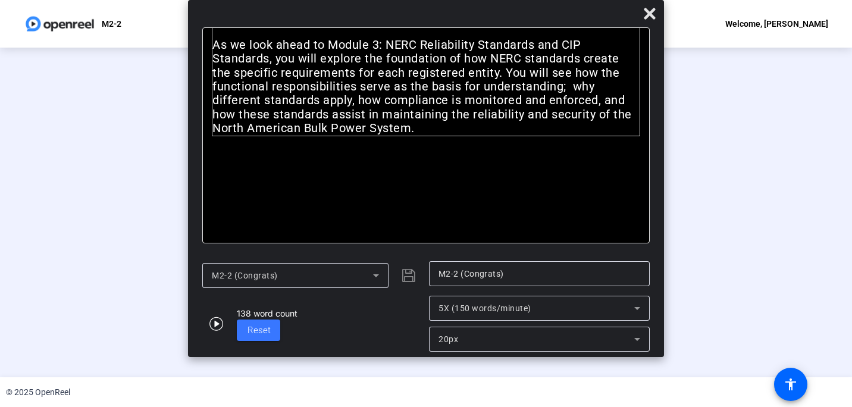
scroll to position [49, 0]
click at [229, 342] on div "Stop Recording" at bounding box center [259, 335] width 60 height 14
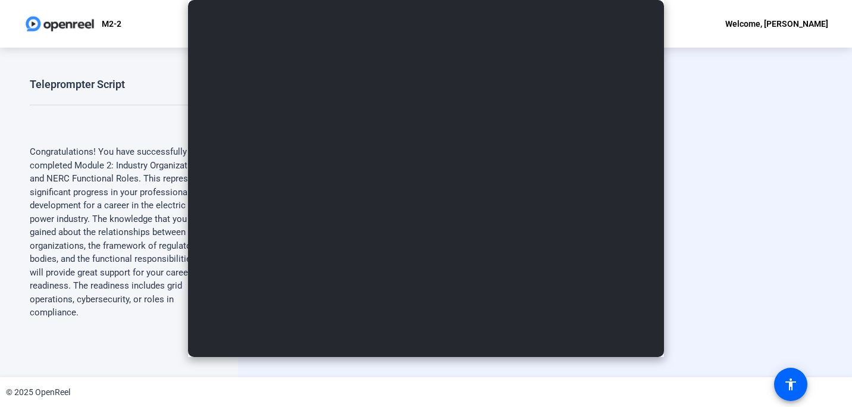
scroll to position [0, 0]
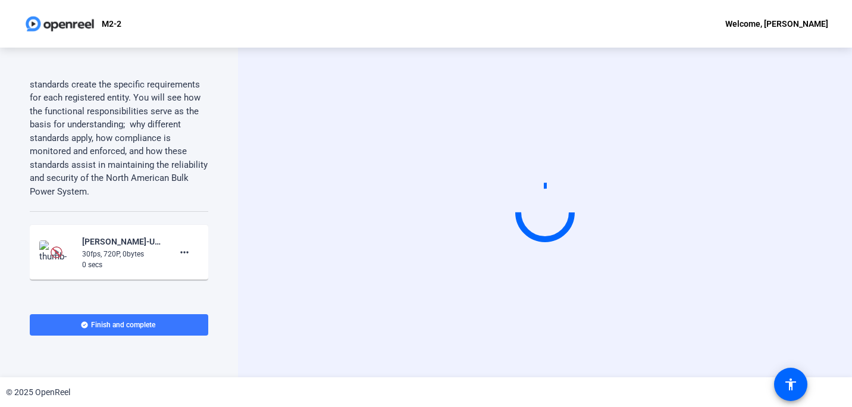
scroll to position [298, 0]
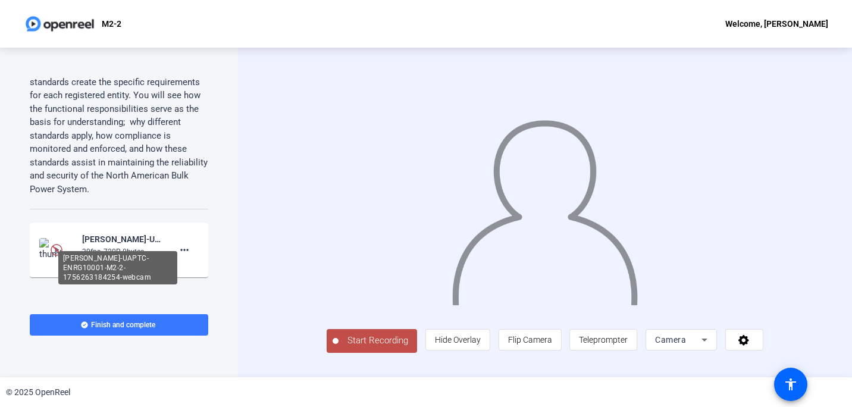
click at [138, 242] on div "[PERSON_NAME]-UAPTC-ENRG10001-M2-2-1756263184254-webcam" at bounding box center [122, 239] width 80 height 14
click at [126, 241] on div "[PERSON_NAME]-UAPTC-ENRG10001-M2-2-1756263184254-webcam" at bounding box center [122, 239] width 80 height 14
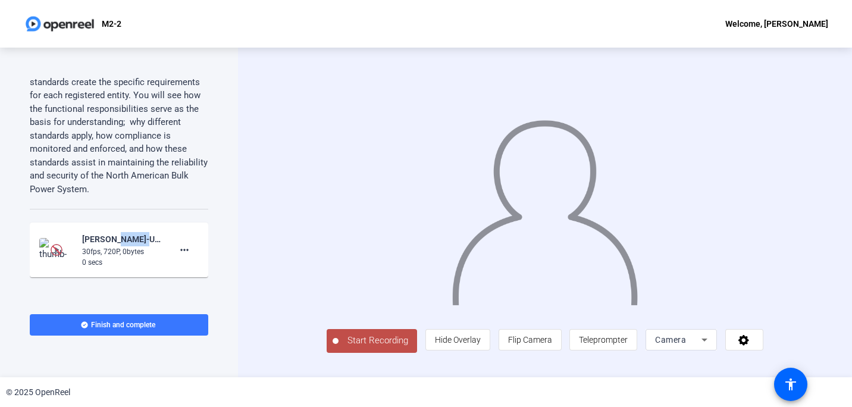
click at [126, 241] on div "[PERSON_NAME]-UAPTC-ENRG10001-M2-2-1756263184254-webcam" at bounding box center [122, 239] width 80 height 14
drag, startPoint x: 126, startPoint y: 241, endPoint x: 101, endPoint y: 257, distance: 29.7
click at [101, 258] on div "0 secs" at bounding box center [122, 262] width 80 height 11
click at [55, 248] on img at bounding box center [57, 250] width 12 height 12
click at [95, 251] on div "30fps, 720P, 0bytes" at bounding box center [122, 251] width 80 height 11
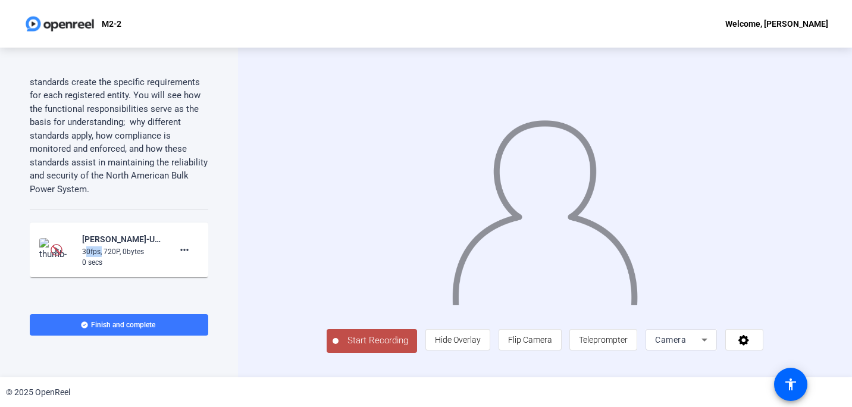
click at [95, 252] on div "30fps, 720P, 0bytes" at bounding box center [122, 251] width 80 height 11
drag, startPoint x: 95, startPoint y: 252, endPoint x: 153, endPoint y: 234, distance: 60.8
click at [153, 234] on div "Patrick Everly-UAPTC-ENRG10001-M2-2-1756263184254-webcam" at bounding box center [122, 239] width 80 height 14
click at [179, 249] on mat-icon "more_horiz" at bounding box center [184, 250] width 14 height 14
click at [185, 273] on span "Delete clip" at bounding box center [198, 275] width 48 height 14
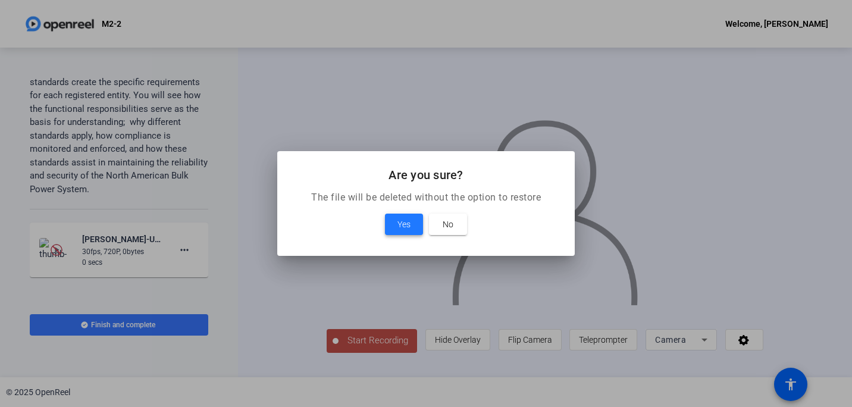
click at [406, 220] on span "Yes" at bounding box center [403, 224] width 13 height 14
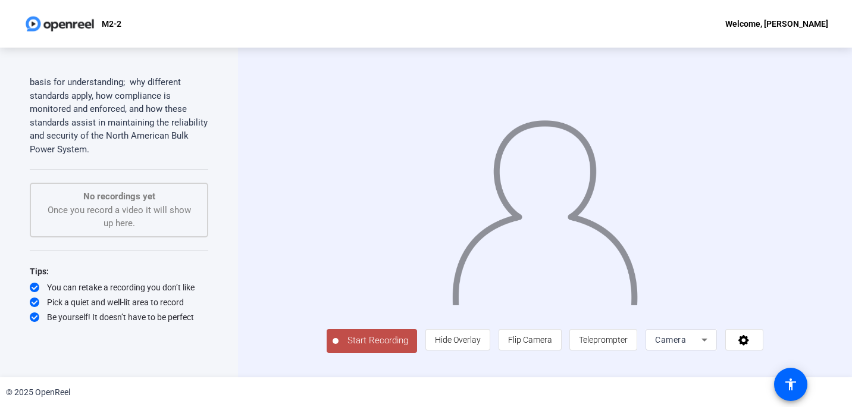
scroll to position [9, 0]
click at [628, 345] on span "Teleprompter" at bounding box center [603, 340] width 49 height 10
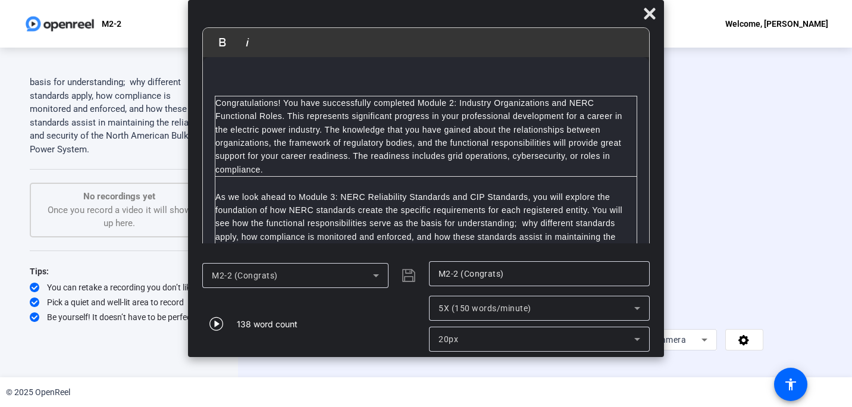
scroll to position [0, 0]
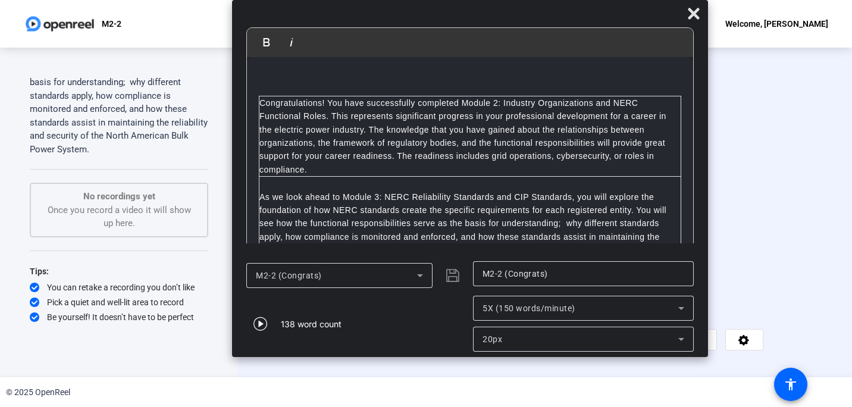
drag, startPoint x: 443, startPoint y: 17, endPoint x: 487, endPoint y: 14, distance: 44.1
click at [487, 14] on div at bounding box center [470, 16] width 476 height 21
click at [259, 322] on icon "button" at bounding box center [260, 324] width 14 height 14
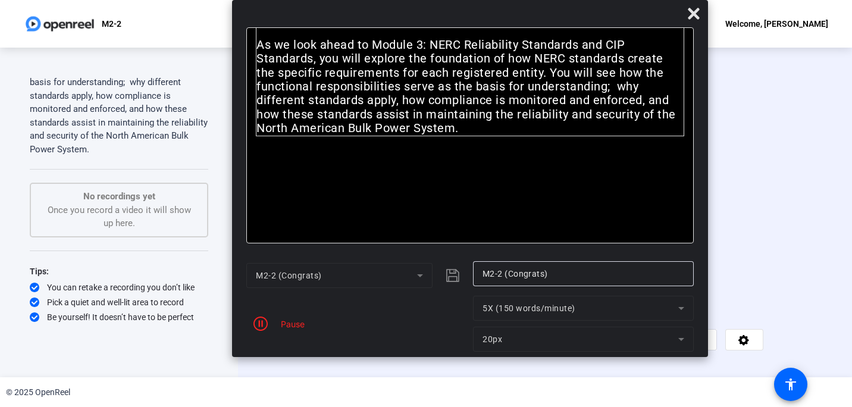
click at [339, 347] on span "Start Recording" at bounding box center [378, 341] width 79 height 14
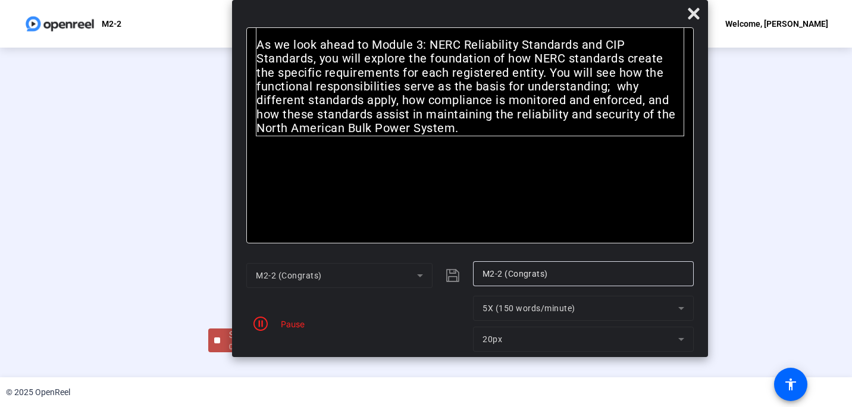
scroll to position [49, 0]
click at [229, 342] on div "Stop Recording" at bounding box center [259, 335] width 60 height 14
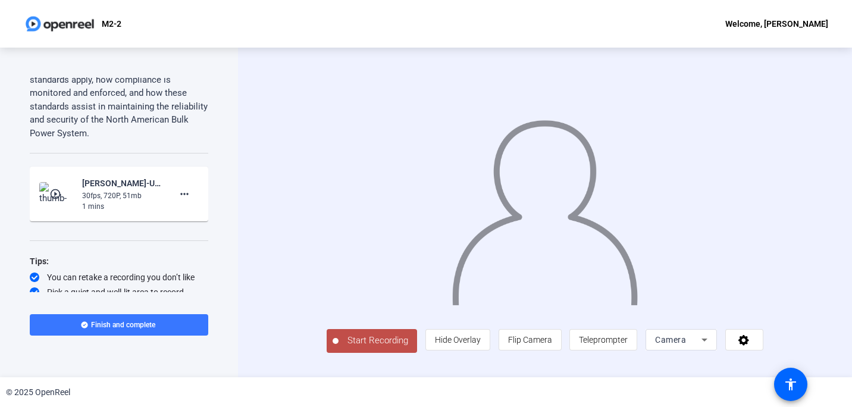
scroll to position [357, 0]
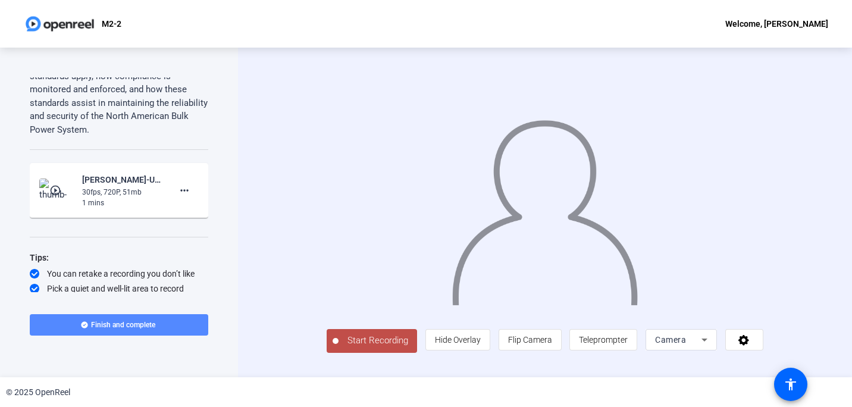
click at [118, 325] on span "Finish and complete" at bounding box center [123, 325] width 64 height 10
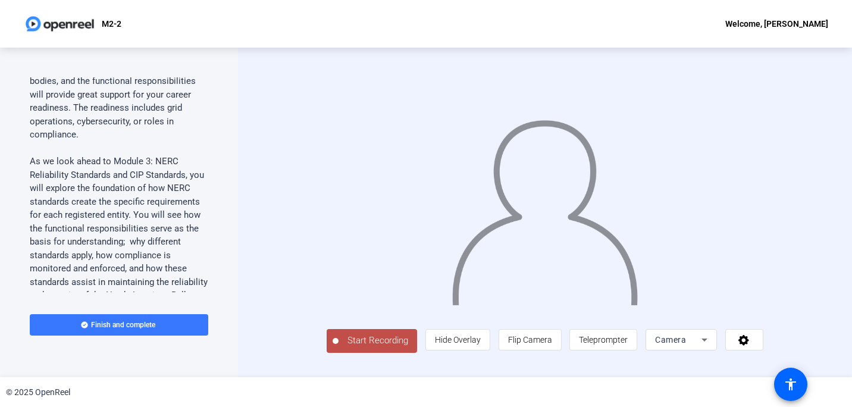
scroll to position [179, 0]
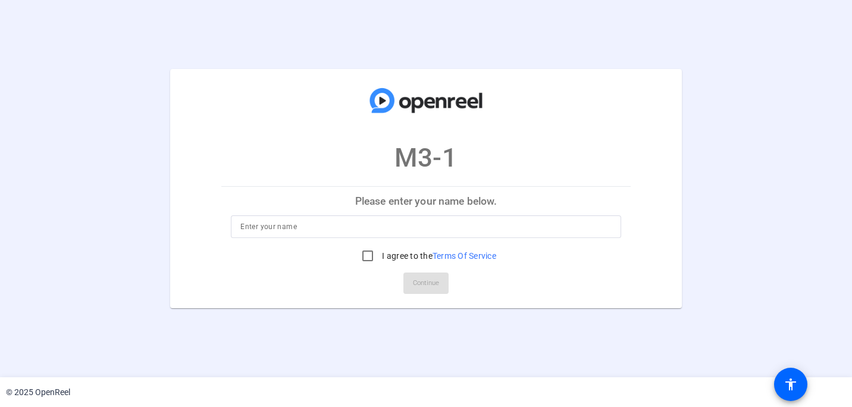
click at [362, 216] on div at bounding box center [425, 226] width 371 height 23
click at [334, 224] on input at bounding box center [425, 227] width 371 height 14
type input "[PERSON_NAME]"
click at [367, 256] on input "I agree to the Terms Of Service" at bounding box center [368, 256] width 24 height 24
checkbox input "true"
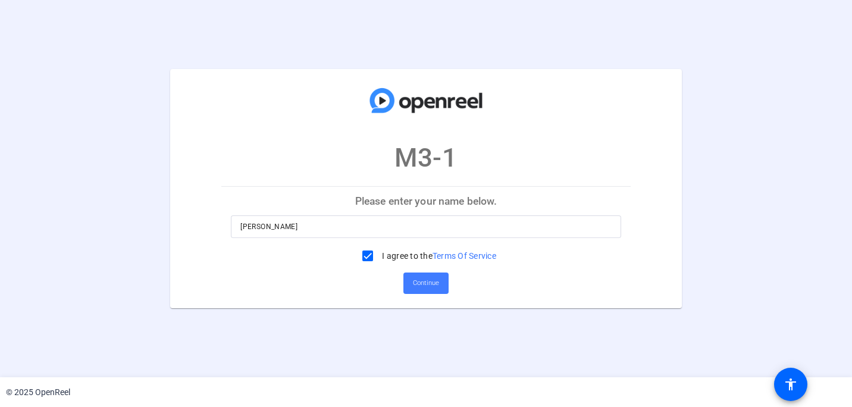
click at [428, 280] on span "Continue" at bounding box center [426, 283] width 26 height 18
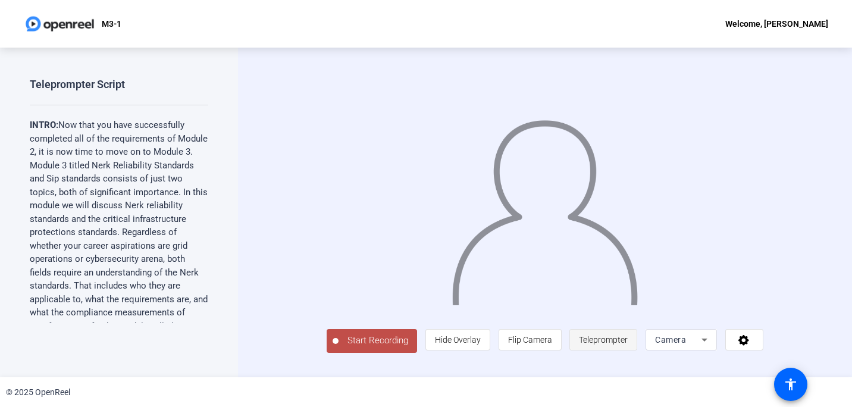
click at [628, 345] on span "Teleprompter" at bounding box center [603, 340] width 49 height 10
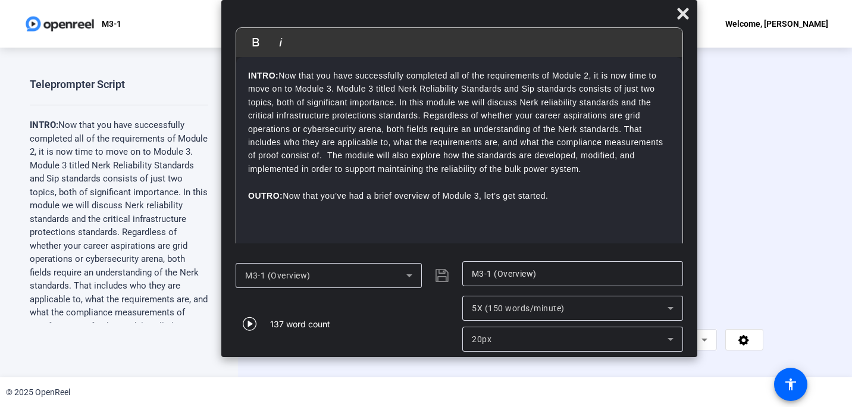
drag, startPoint x: 430, startPoint y: 20, endPoint x: 463, endPoint y: 10, distance: 34.8
click at [463, 10] on div at bounding box center [459, 16] width 476 height 21
click at [249, 324] on icon "button" at bounding box center [250, 324] width 14 height 14
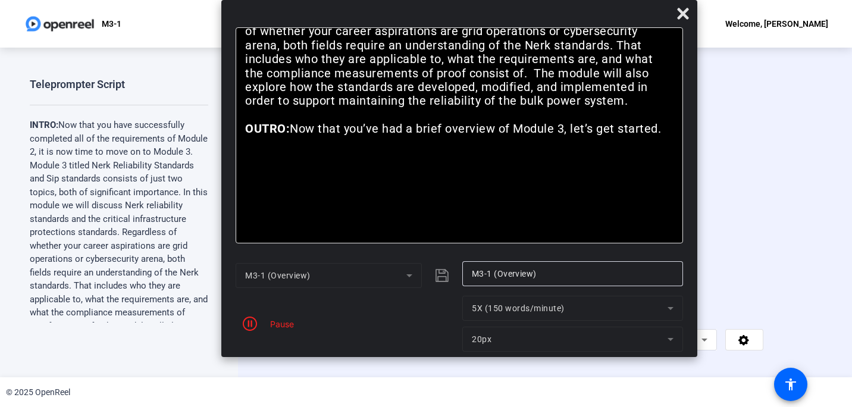
click at [341, 347] on span "Start Recording" at bounding box center [378, 341] width 79 height 14
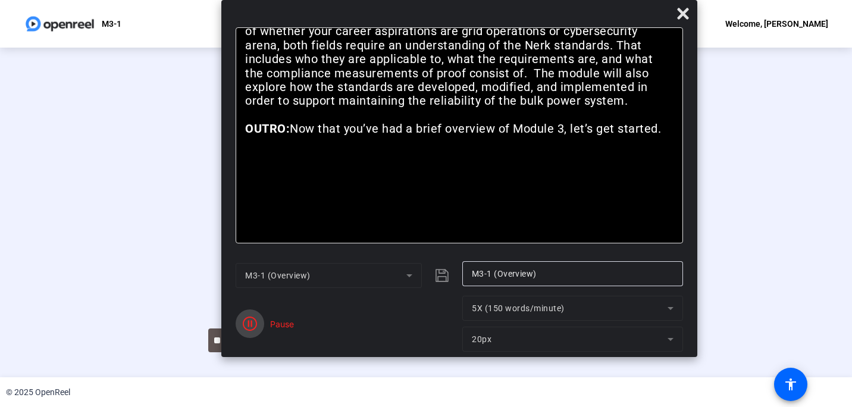
click at [247, 320] on icon "button" at bounding box center [250, 324] width 14 height 14
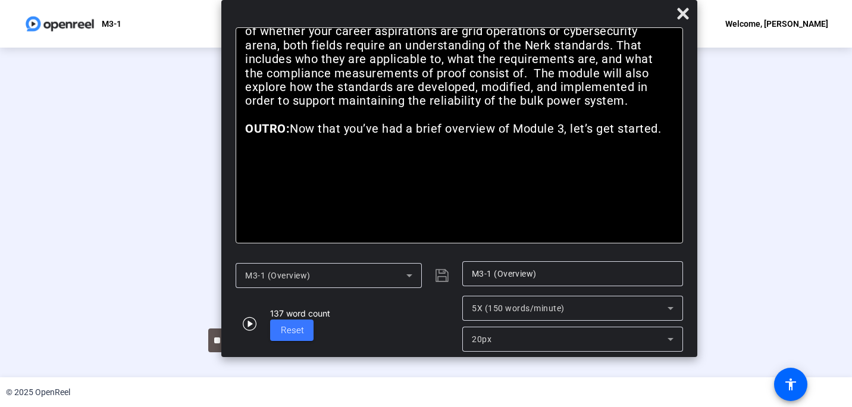
click at [208, 318] on div at bounding box center [426, 195] width 436 height 245
click at [229, 342] on div "Stop Recording" at bounding box center [259, 335] width 60 height 14
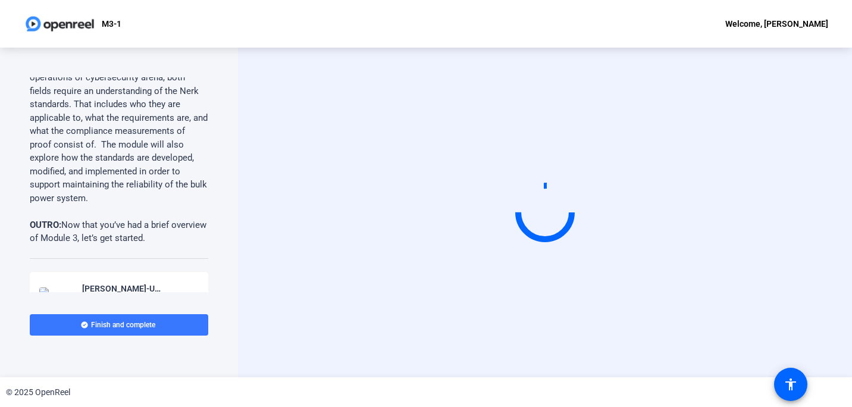
scroll to position [298, 0]
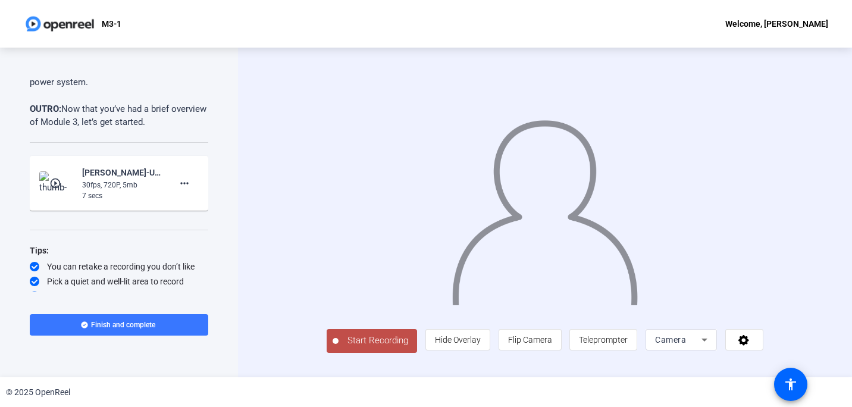
click at [124, 190] on div "30fps, 720P, 5mb" at bounding box center [122, 185] width 80 height 11
click at [179, 190] on mat-icon "more_horiz" at bounding box center [184, 183] width 14 height 14
click at [193, 222] on span "Delete clip" at bounding box center [198, 221] width 48 height 14
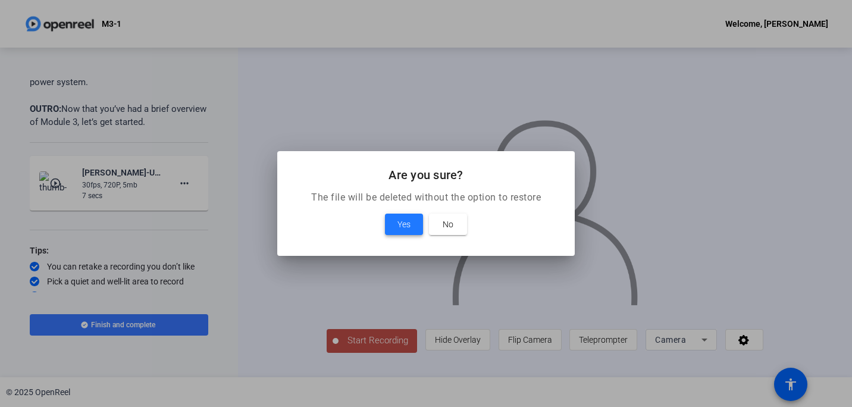
click at [399, 226] on span "Yes" at bounding box center [403, 224] width 13 height 14
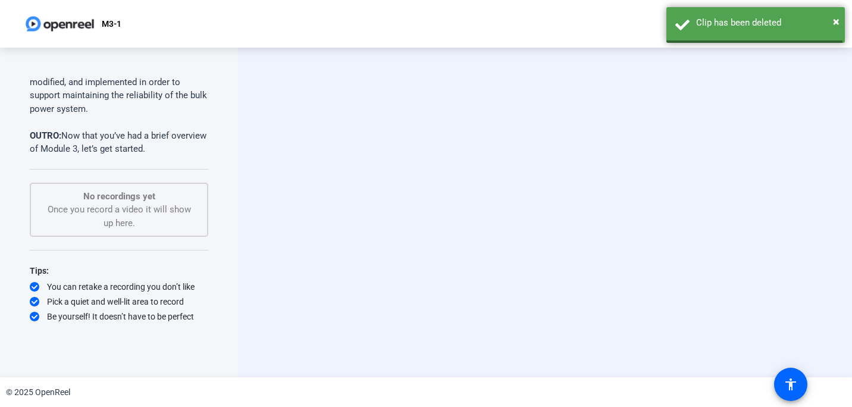
scroll to position [284, 0]
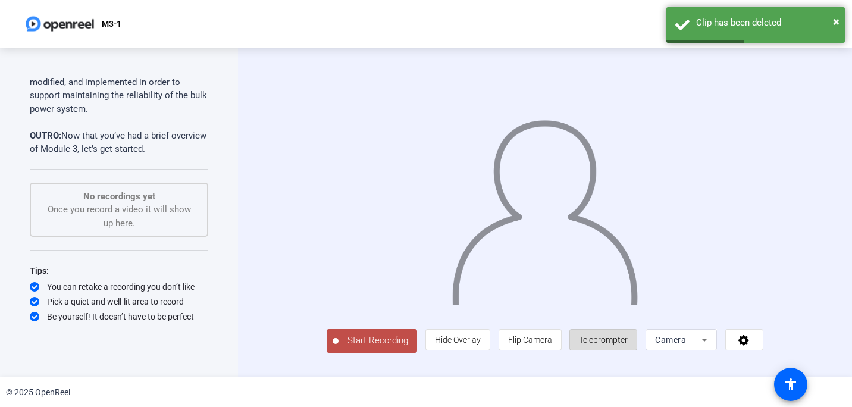
click at [628, 345] on span "Teleprompter" at bounding box center [603, 340] width 49 height 10
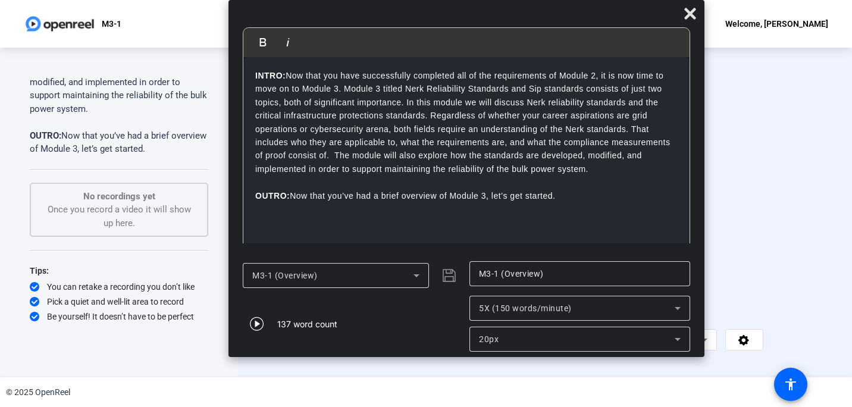
drag, startPoint x: 462, startPoint y: 19, endPoint x: 503, endPoint y: 16, distance: 40.6
click at [503, 16] on div at bounding box center [466, 16] width 476 height 21
click at [257, 324] on icon "button" at bounding box center [257, 324] width 14 height 14
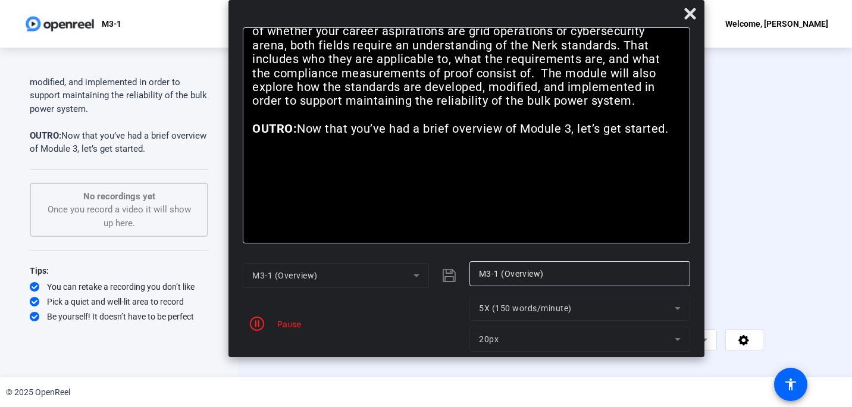
click at [347, 347] on span "Start Recording" at bounding box center [378, 341] width 79 height 14
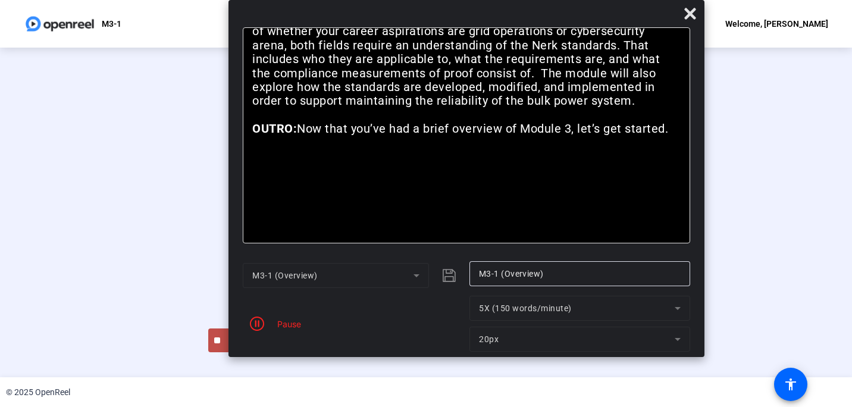
click at [227, 318] on div at bounding box center [426, 195] width 436 height 245
click at [259, 322] on icon "button" at bounding box center [257, 324] width 14 height 14
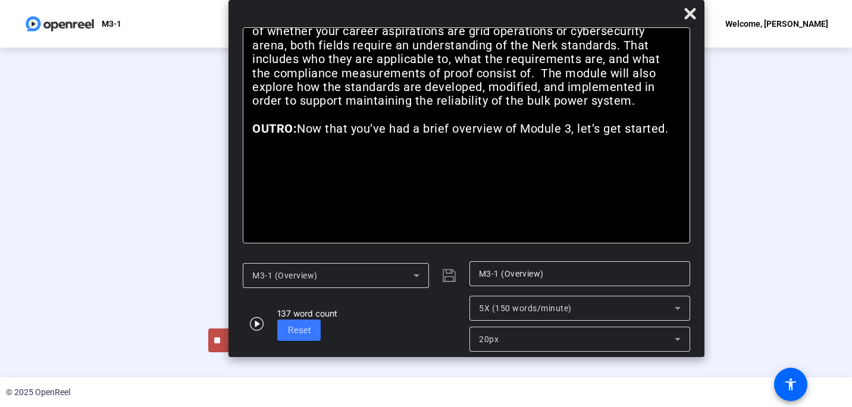
scroll to position [49, 0]
click at [229, 342] on div "Stop Recording" at bounding box center [259, 335] width 60 height 14
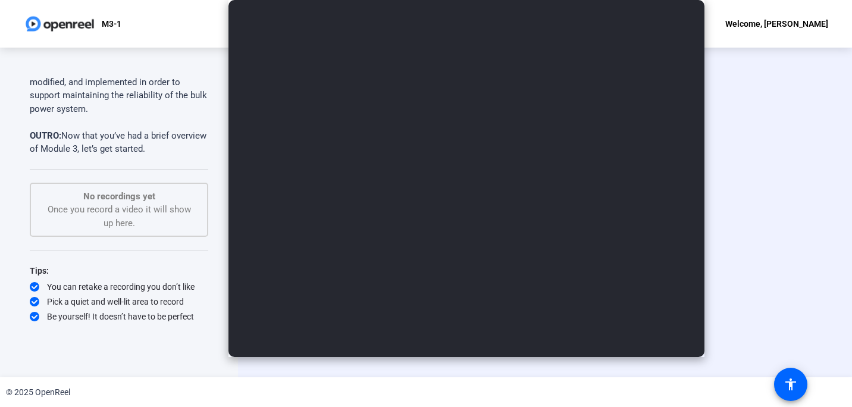
scroll to position [0, 0]
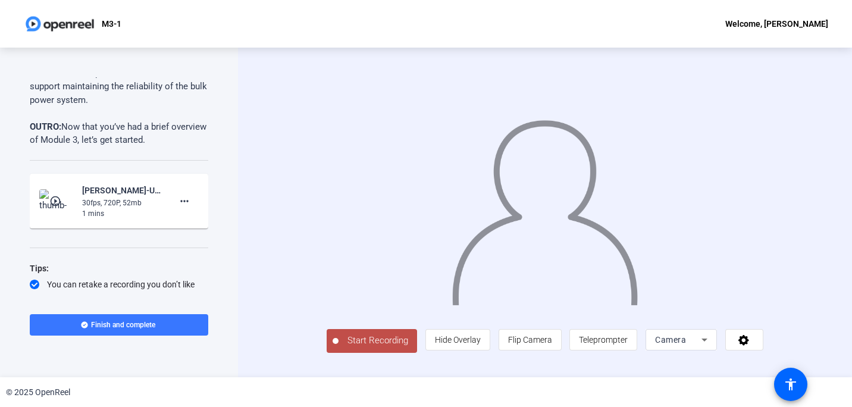
scroll to position [321, 0]
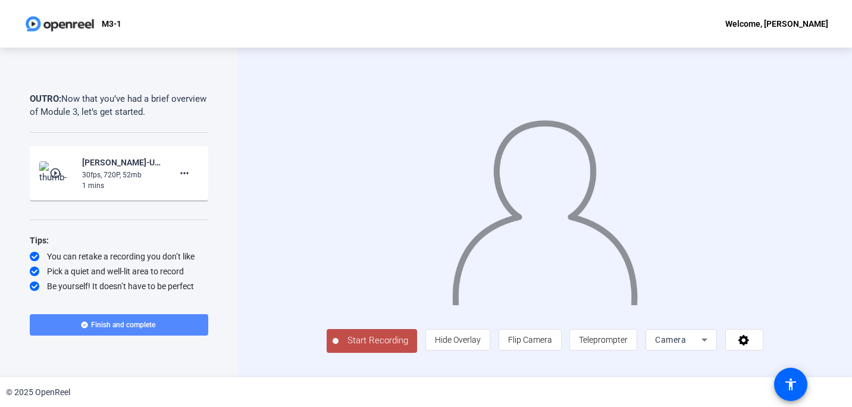
click at [125, 323] on span "Finish and complete" at bounding box center [123, 325] width 64 height 10
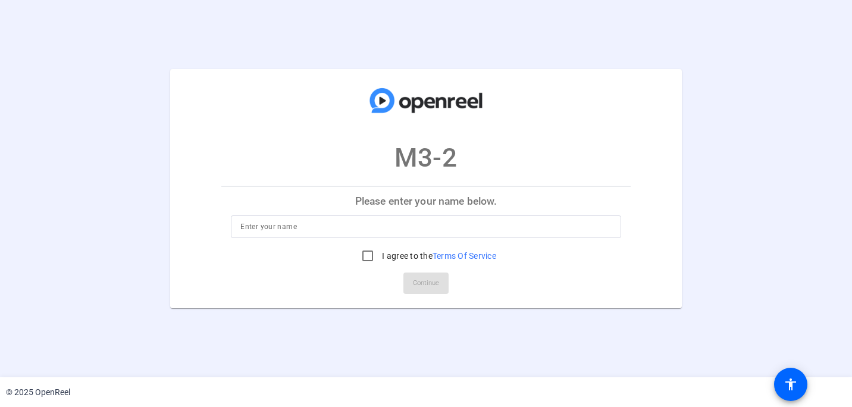
click at [285, 227] on input at bounding box center [425, 227] width 371 height 14
type input "Patrick Everly"
click at [364, 256] on input "I agree to the Terms Of Service" at bounding box center [368, 256] width 24 height 24
checkbox input "true"
click at [435, 284] on span "Continue" at bounding box center [426, 283] width 26 height 18
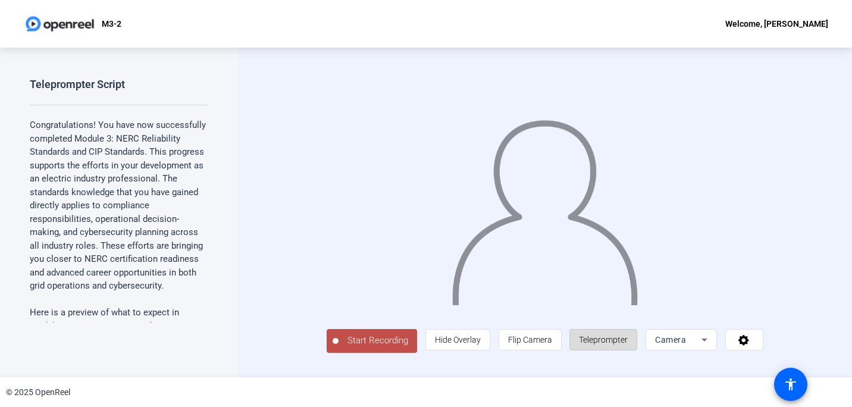
click at [628, 345] on span "Teleprompter" at bounding box center [603, 340] width 49 height 10
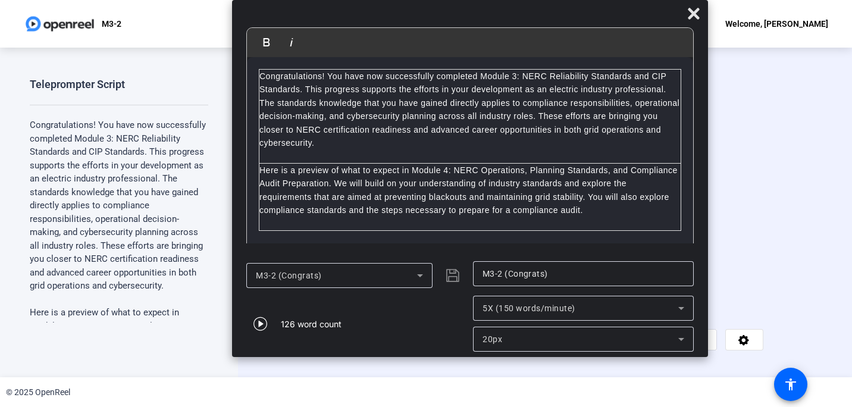
drag, startPoint x: 421, startPoint y: 20, endPoint x: 465, endPoint y: 14, distance: 44.4
click at [465, 14] on div at bounding box center [470, 16] width 476 height 21
click at [261, 322] on icon "button" at bounding box center [260, 324] width 14 height 14
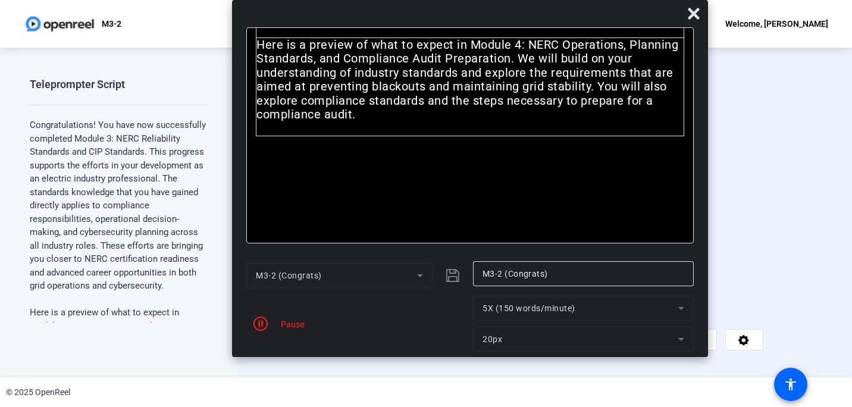
click at [339, 347] on span "Start Recording" at bounding box center [378, 341] width 79 height 14
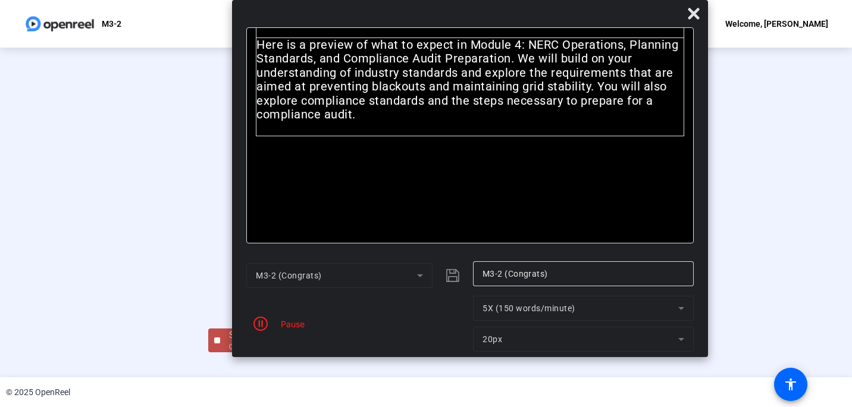
click at [208, 318] on div at bounding box center [426, 195] width 436 height 245
click at [258, 320] on icon "button" at bounding box center [260, 324] width 14 height 14
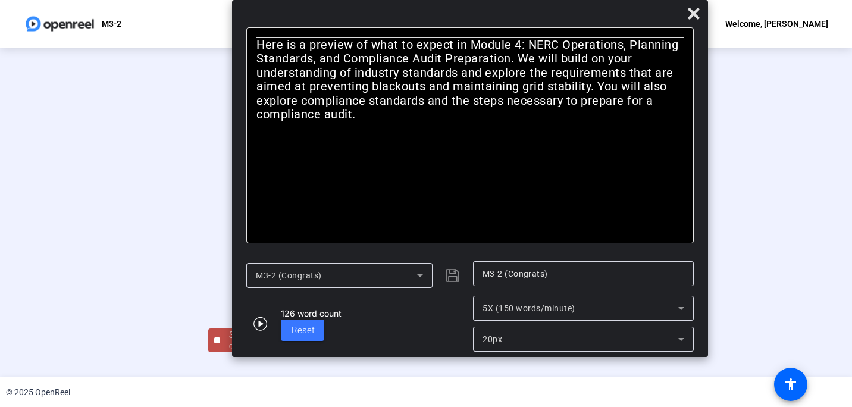
scroll to position [49, 0]
click at [229, 342] on div "Stop Recording" at bounding box center [259, 335] width 60 height 14
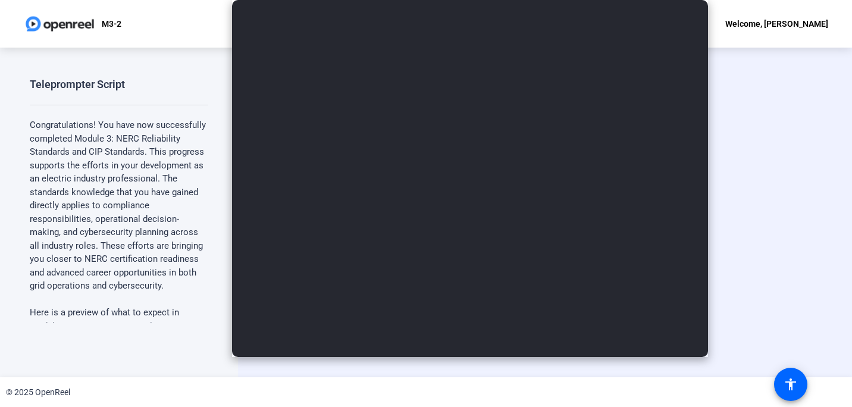
scroll to position [0, 0]
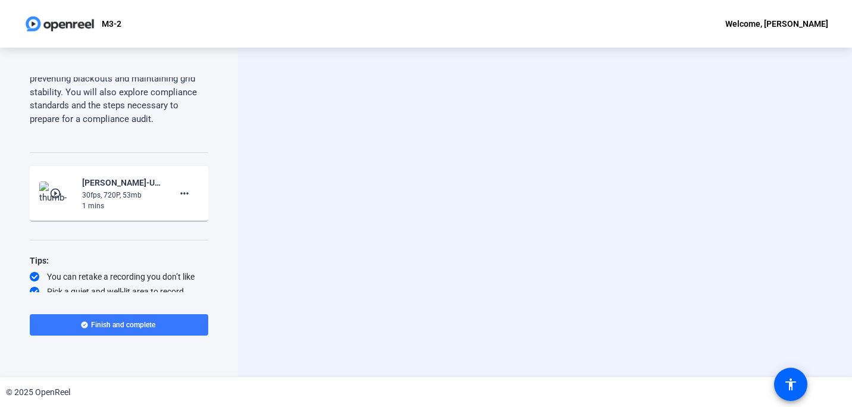
scroll to position [347, 0]
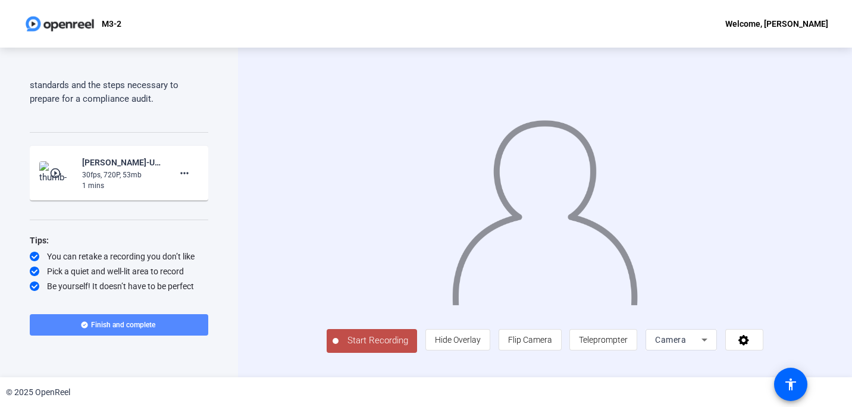
click at [124, 325] on span "Finish and complete" at bounding box center [123, 325] width 64 height 10
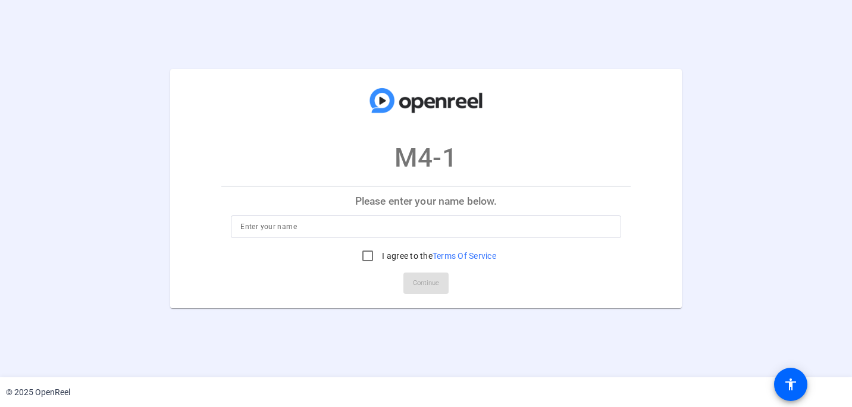
click at [314, 226] on input at bounding box center [425, 227] width 371 height 14
type input "[PERSON_NAME]"
click at [366, 256] on input "I agree to the Terms Of Service" at bounding box center [368, 256] width 24 height 24
checkbox input "true"
click at [426, 279] on span "Continue" at bounding box center [426, 283] width 26 height 18
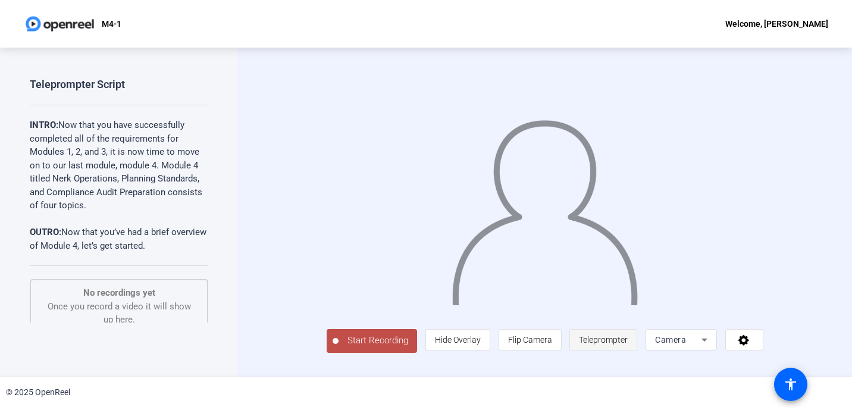
click at [627, 345] on span "Teleprompter" at bounding box center [603, 340] width 49 height 10
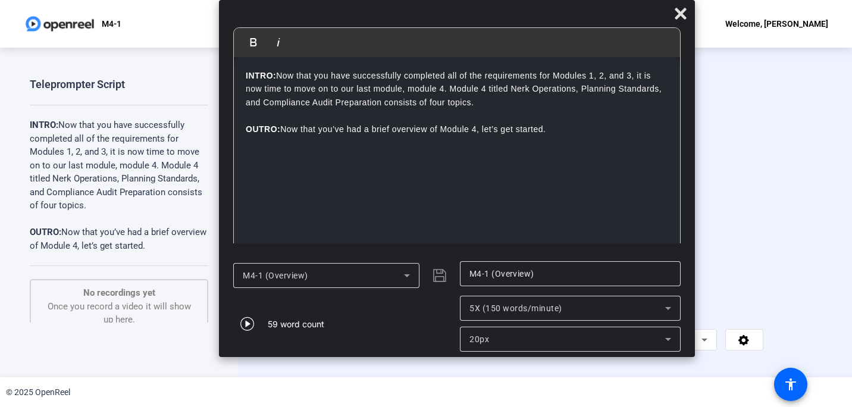
drag, startPoint x: 454, startPoint y: 17, endPoint x: 472, endPoint y: 5, distance: 21.5
click at [472, 5] on div "Bold Italic INTRO: Now that you have successfully completed all of the requirem…" at bounding box center [457, 178] width 476 height 357
click at [247, 323] on icon "button" at bounding box center [247, 324] width 14 height 14
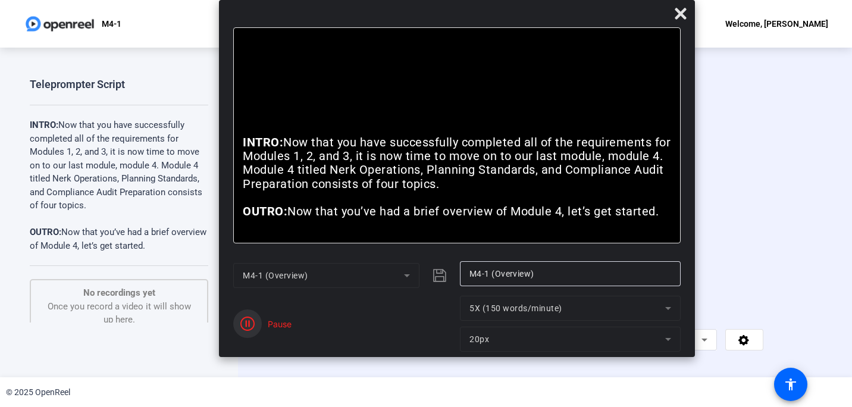
click at [245, 320] on icon "button" at bounding box center [247, 324] width 14 height 14
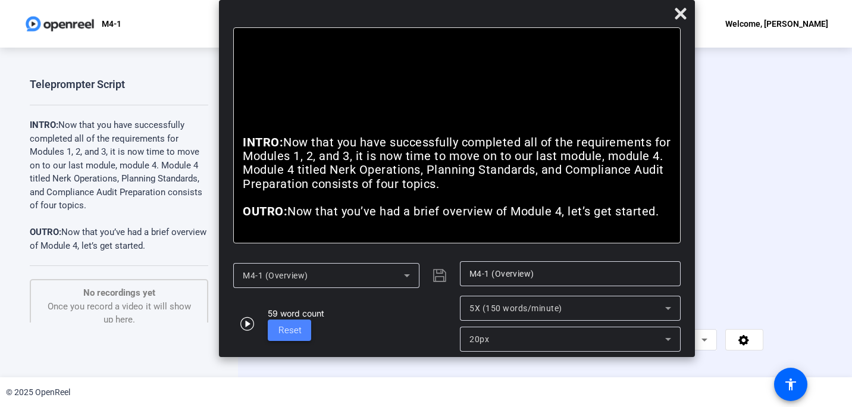
click at [286, 330] on span "Reset" at bounding box center [289, 330] width 23 height 11
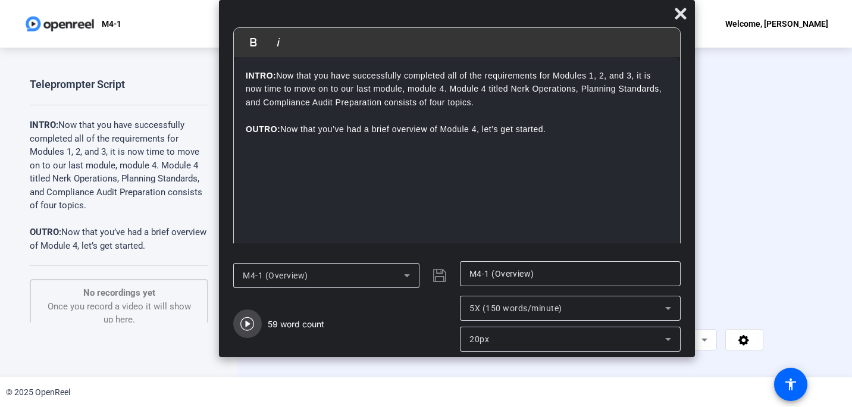
click at [246, 322] on icon "button" at bounding box center [247, 324] width 14 height 14
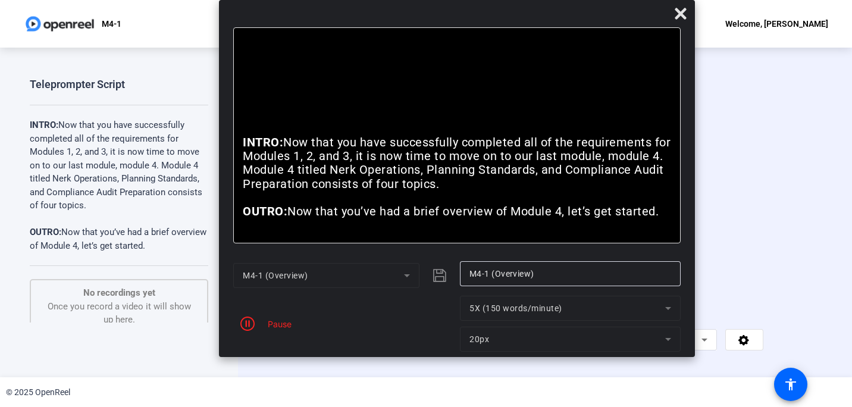
click at [339, 347] on span "Start Recording" at bounding box center [378, 341] width 79 height 14
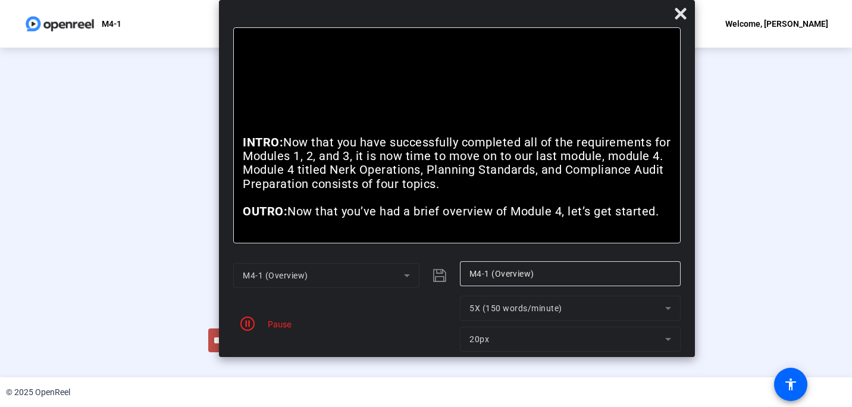
click at [301, 378] on div "© 2025 OpenReel" at bounding box center [426, 392] width 852 height 30
click at [313, 318] on div at bounding box center [426, 195] width 436 height 245
click at [229, 342] on div "Stop Recording" at bounding box center [259, 335] width 60 height 14
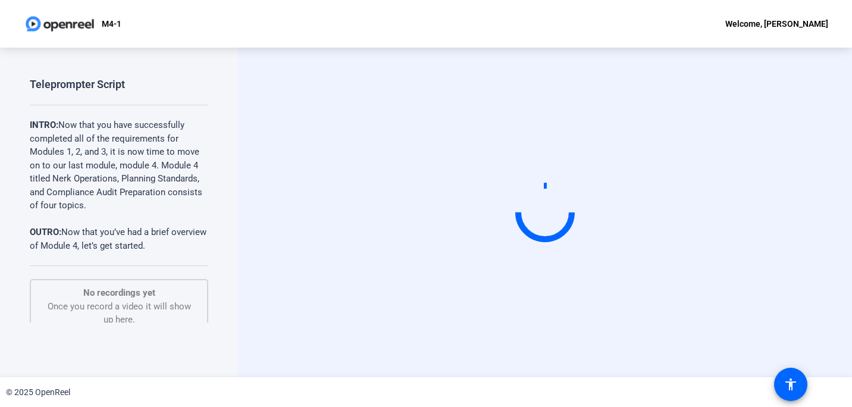
scroll to position [0, 0]
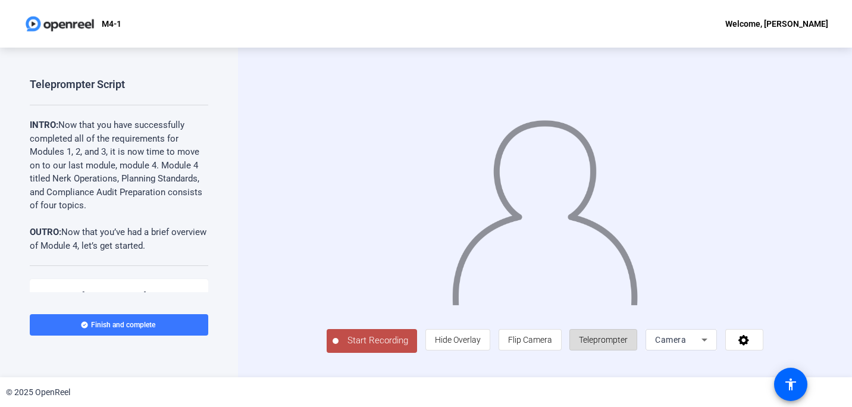
click at [628, 351] on span "Teleprompter" at bounding box center [603, 339] width 49 height 23
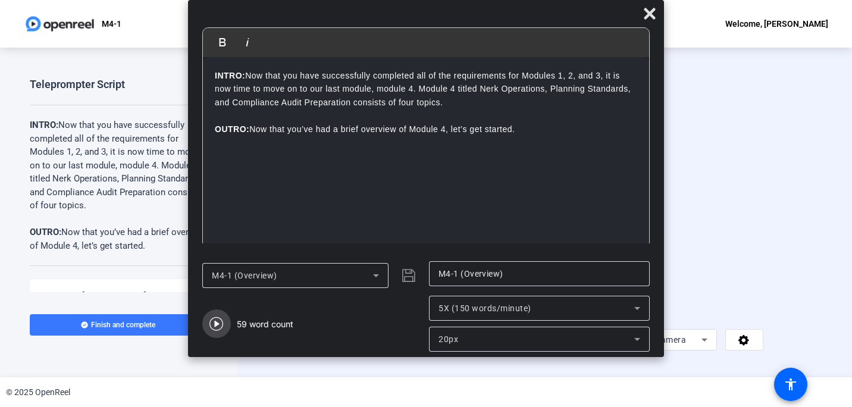
click at [217, 322] on icon "button" at bounding box center [216, 324] width 14 height 14
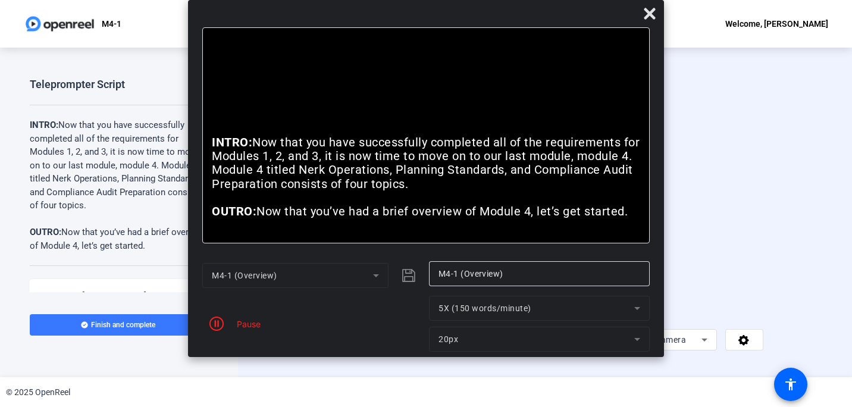
click at [342, 347] on span "Start Recording" at bounding box center [378, 341] width 79 height 14
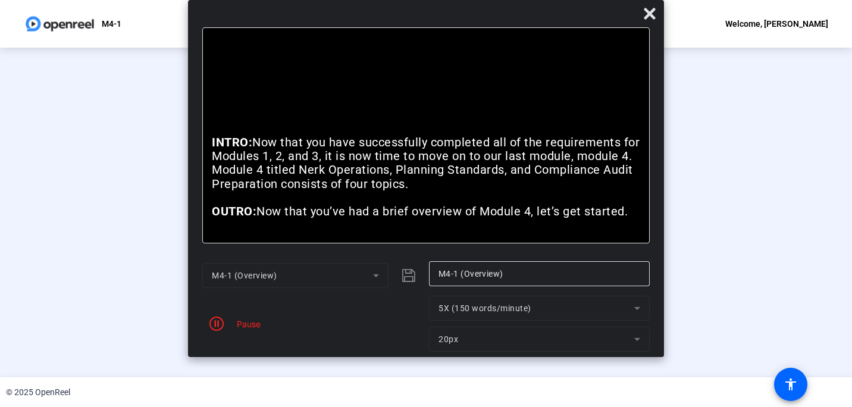
click at [342, 318] on div at bounding box center [426, 195] width 436 height 245
click at [229, 342] on div "Stop Recording" at bounding box center [259, 335] width 60 height 14
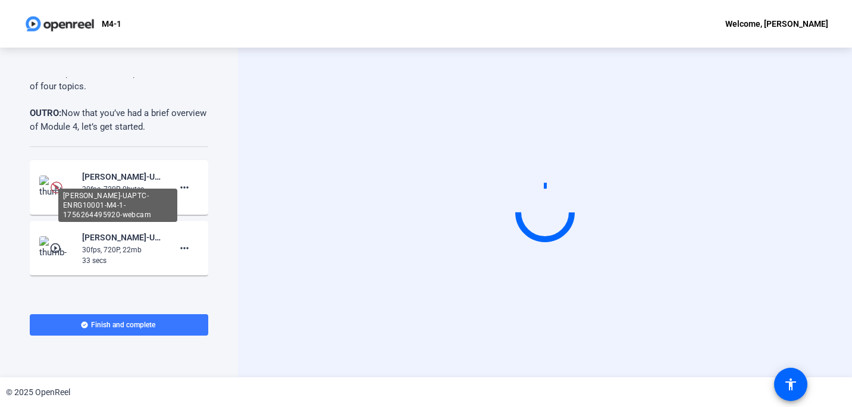
scroll to position [179, 0]
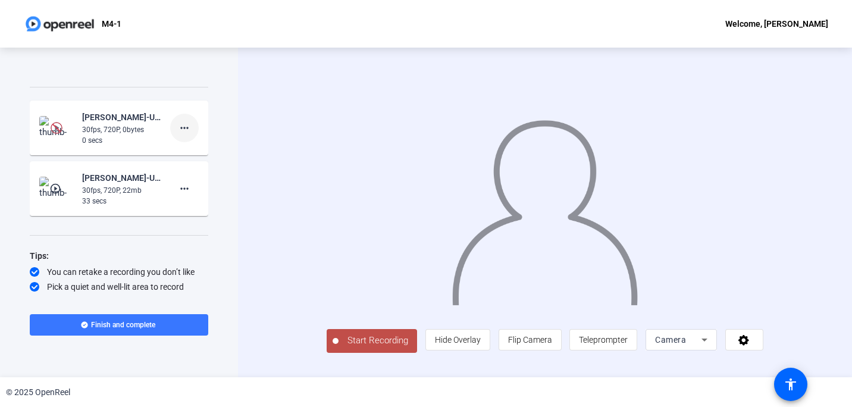
click at [183, 130] on mat-icon "more_horiz" at bounding box center [184, 128] width 14 height 14
click at [191, 151] on span "Delete clip" at bounding box center [198, 153] width 48 height 14
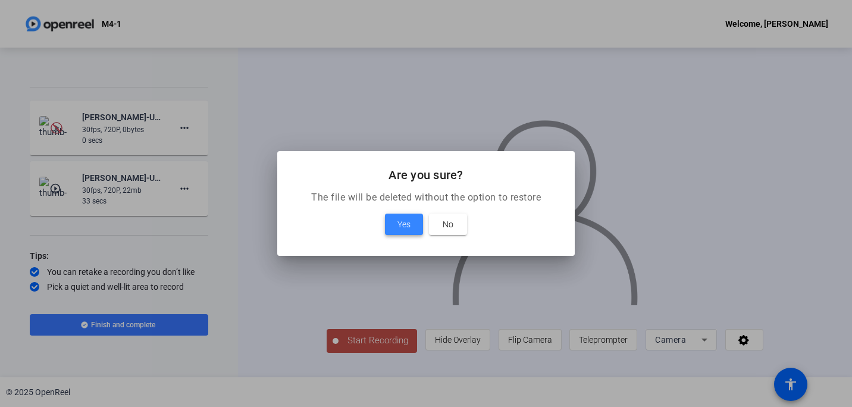
click at [406, 221] on span "Yes" at bounding box center [403, 224] width 13 height 14
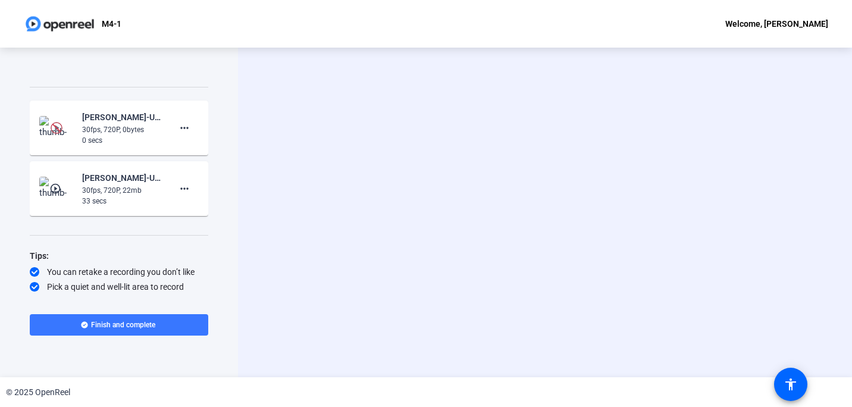
scroll to position [133, 0]
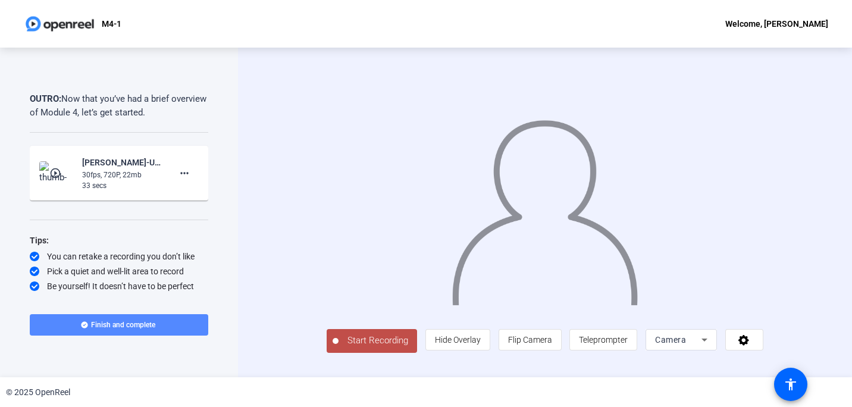
click at [123, 324] on span "Finish and complete" at bounding box center [123, 325] width 64 height 10
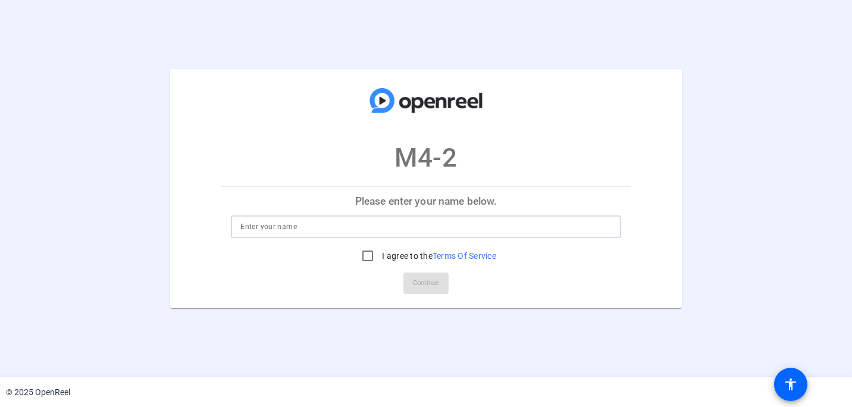
click at [324, 228] on input at bounding box center [425, 227] width 371 height 14
type input "Patrick Everly"
click at [366, 253] on input "I agree to the Terms Of Service" at bounding box center [368, 256] width 24 height 24
checkbox input "true"
click at [428, 282] on span "Continue" at bounding box center [426, 283] width 26 height 18
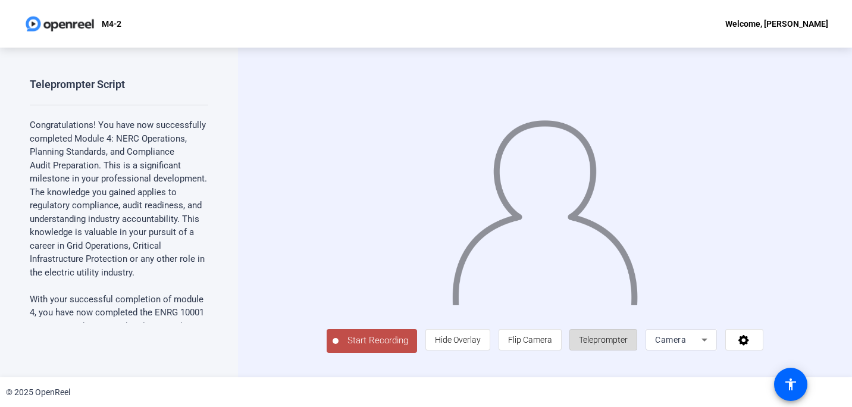
click at [628, 345] on span "Teleprompter" at bounding box center [603, 340] width 49 height 10
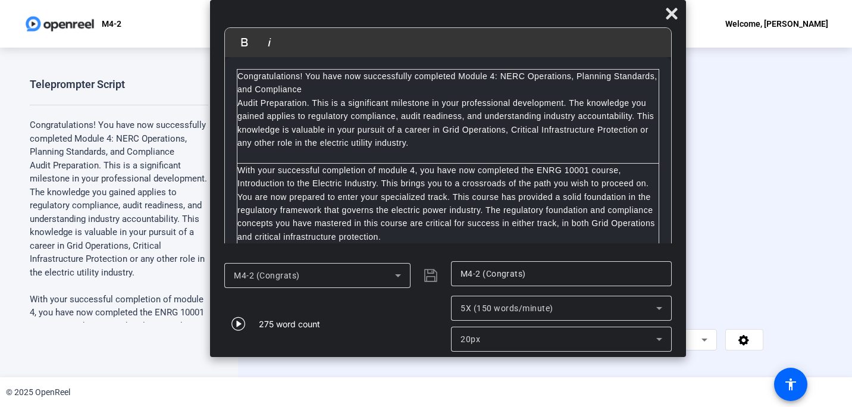
drag, startPoint x: 516, startPoint y: 21, endPoint x: 538, endPoint y: 18, distance: 22.1
click at [538, 18] on div at bounding box center [448, 16] width 476 height 21
click at [240, 323] on icon "button" at bounding box center [238, 324] width 14 height 14
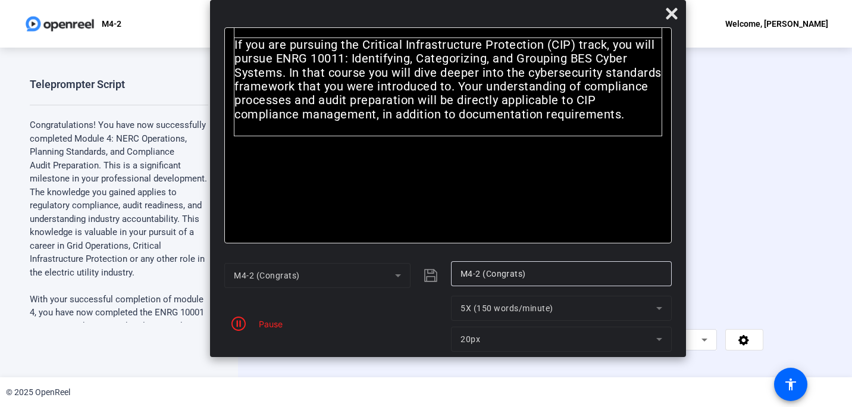
click at [339, 347] on span "Start Recording" at bounding box center [378, 341] width 79 height 14
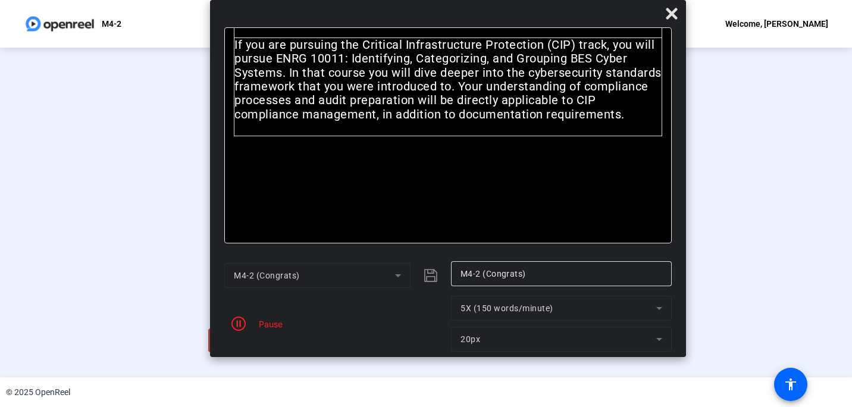
click at [293, 343] on div "Pause" at bounding box center [334, 324] width 221 height 56
click at [237, 321] on icon "button" at bounding box center [238, 324] width 14 height 14
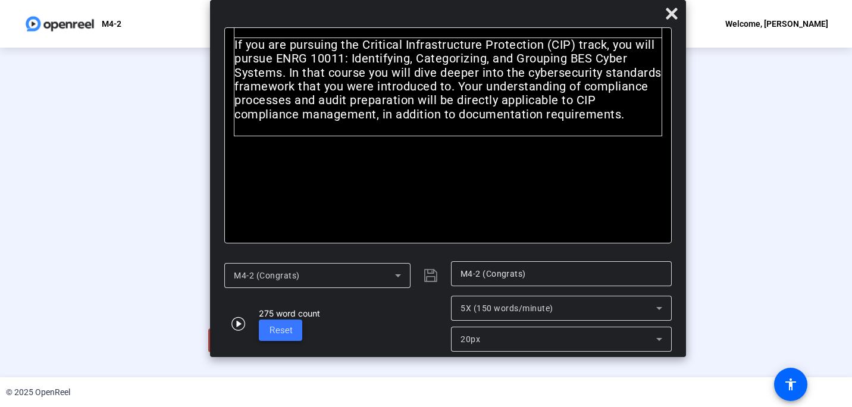
click at [280, 321] on span at bounding box center [280, 330] width 43 height 29
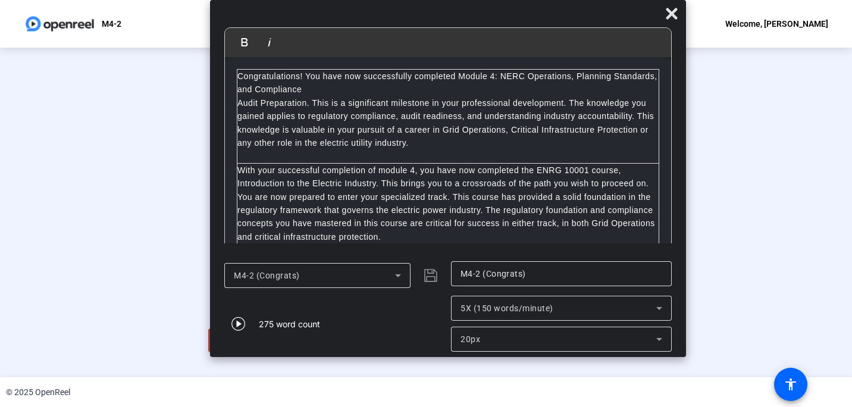
scroll to position [49, 0]
click at [229, 342] on div "Stop Recording" at bounding box center [259, 335] width 60 height 14
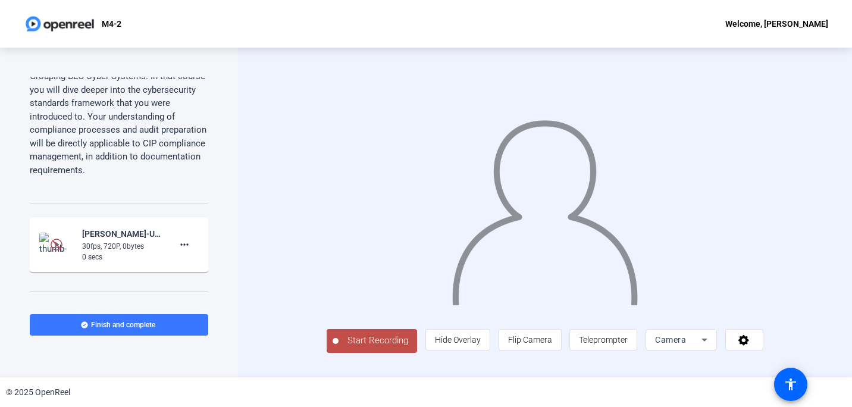
scroll to position [735, 0]
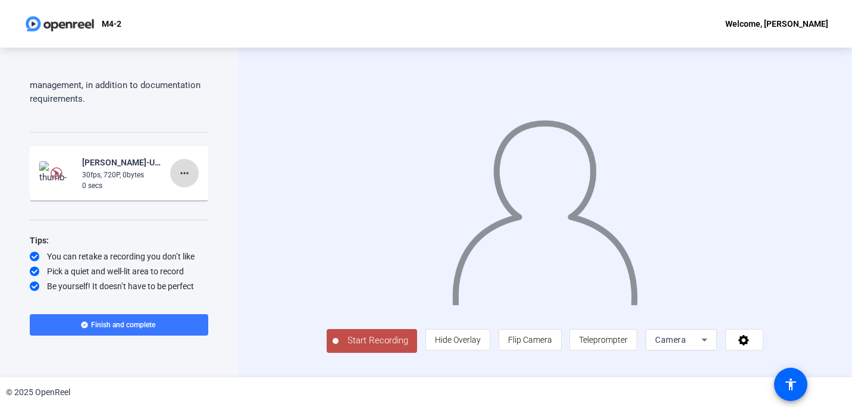
click at [179, 166] on mat-icon "more_horiz" at bounding box center [184, 173] width 14 height 14
click at [193, 189] on span "Delete clip" at bounding box center [198, 189] width 48 height 14
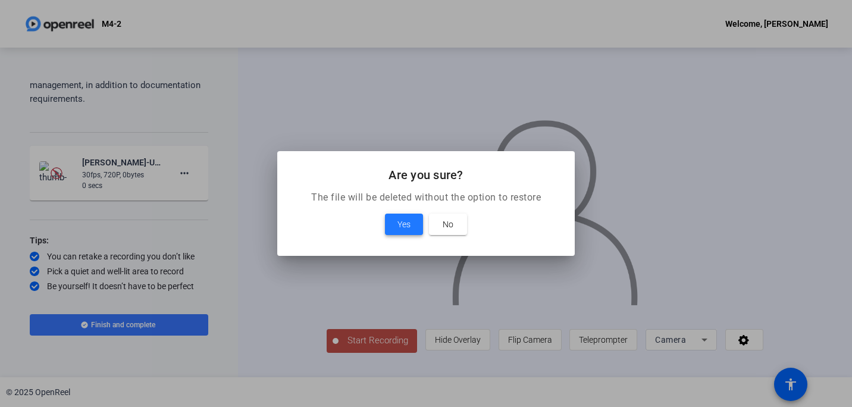
click at [399, 221] on span "Yes" at bounding box center [403, 224] width 13 height 14
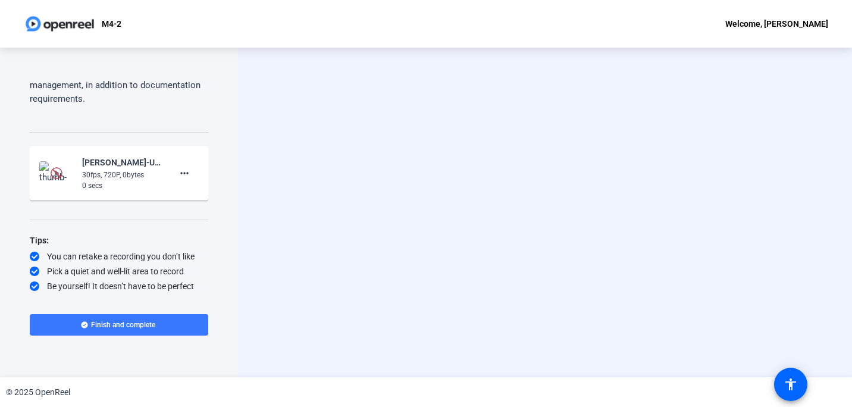
scroll to position [699, 0]
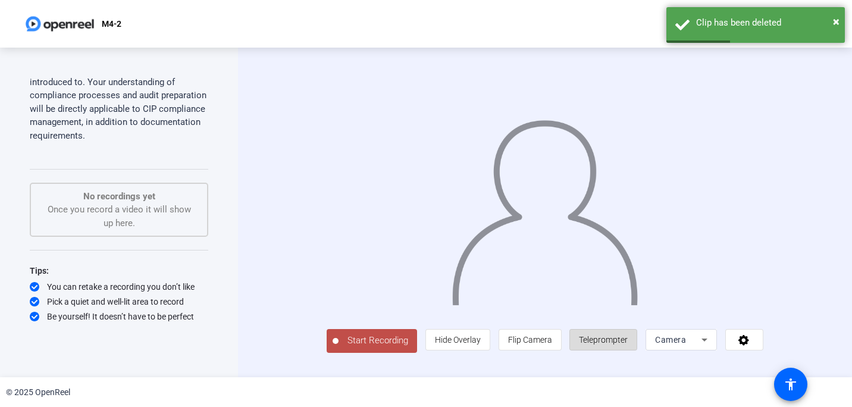
click at [628, 345] on span "Teleprompter" at bounding box center [603, 340] width 49 height 10
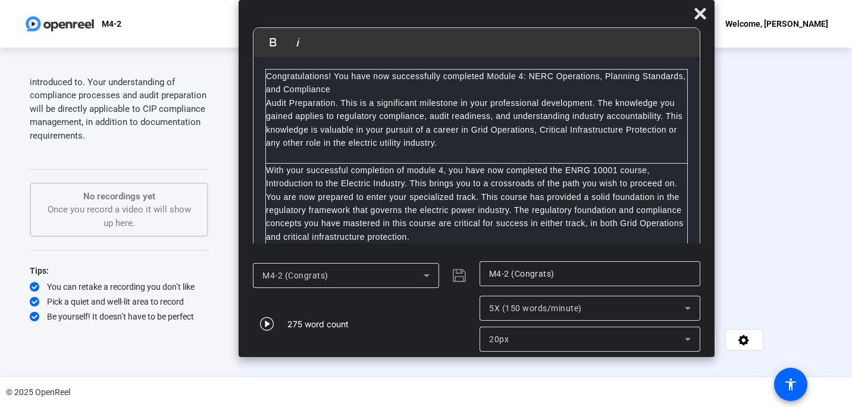
drag, startPoint x: 436, startPoint y: 16, endPoint x: 486, endPoint y: 11, distance: 50.8
click at [486, 11] on div at bounding box center [477, 16] width 476 height 21
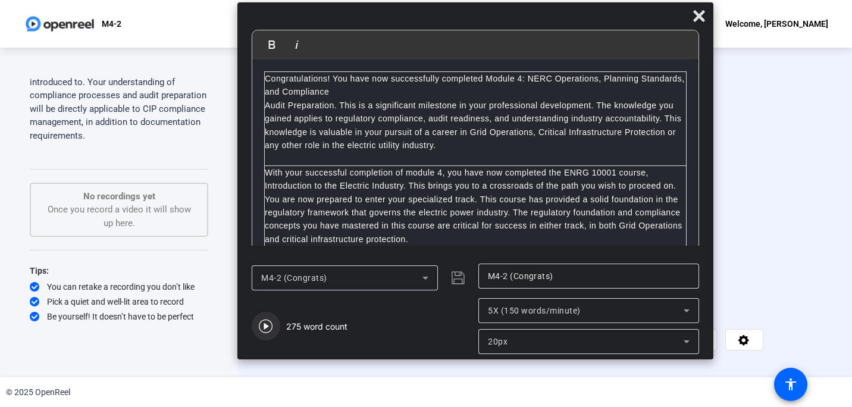
click at [264, 323] on icon "button" at bounding box center [266, 327] width 14 height 14
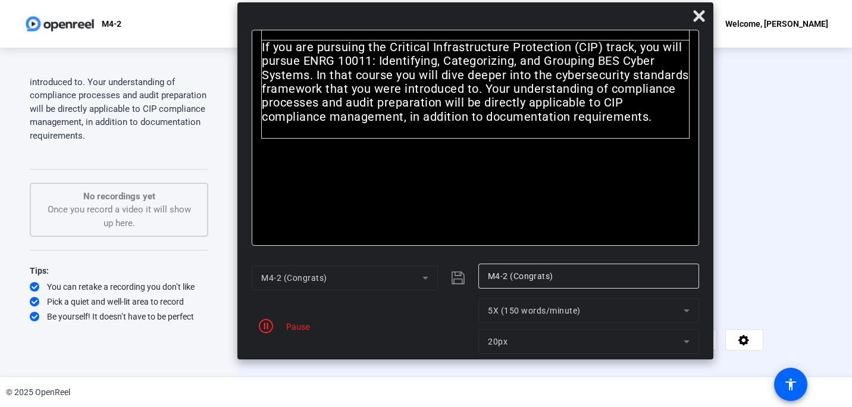
click at [340, 347] on span "Start Recording" at bounding box center [378, 341] width 79 height 14
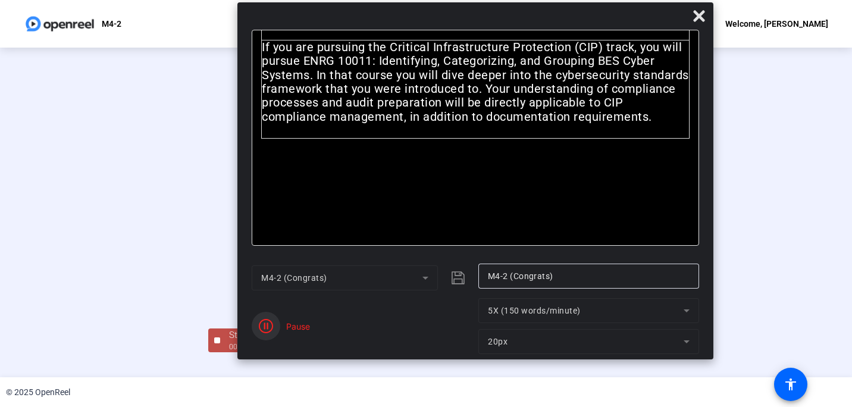
click at [262, 319] on icon "button" at bounding box center [266, 326] width 14 height 14
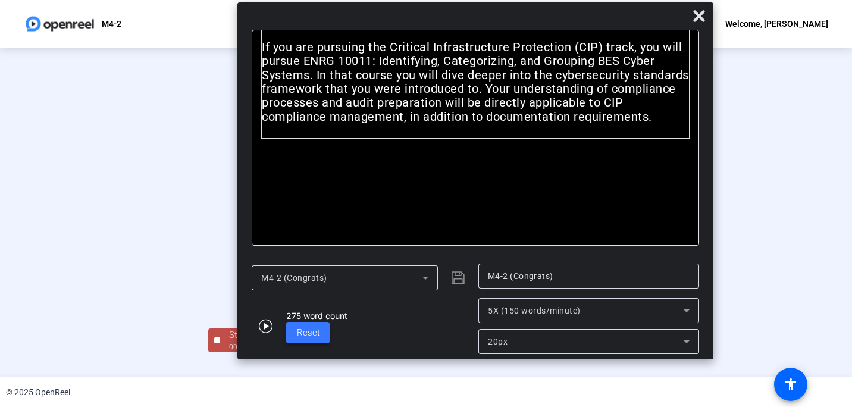
click at [314, 328] on span "Reset" at bounding box center [308, 332] width 23 height 11
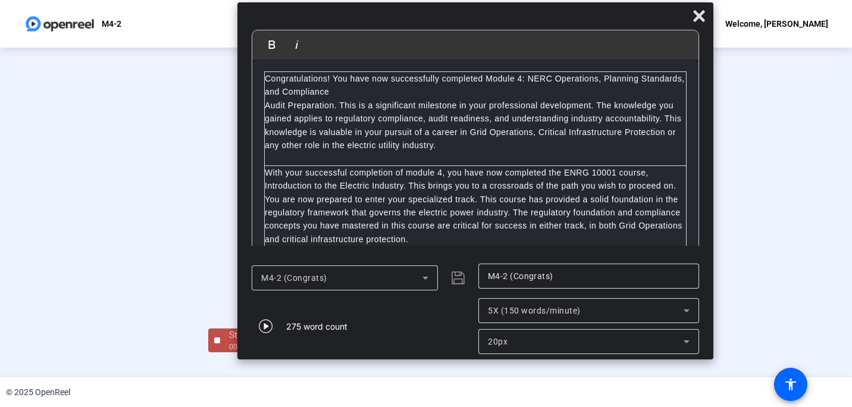
click at [699, 14] on icon at bounding box center [698, 15] width 11 height 11
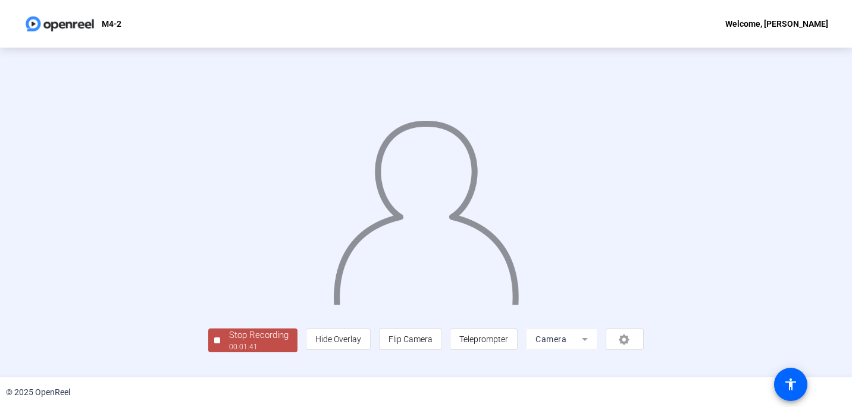
scroll to position [49, 0]
click at [229, 342] on div "Stop Recording" at bounding box center [259, 335] width 60 height 14
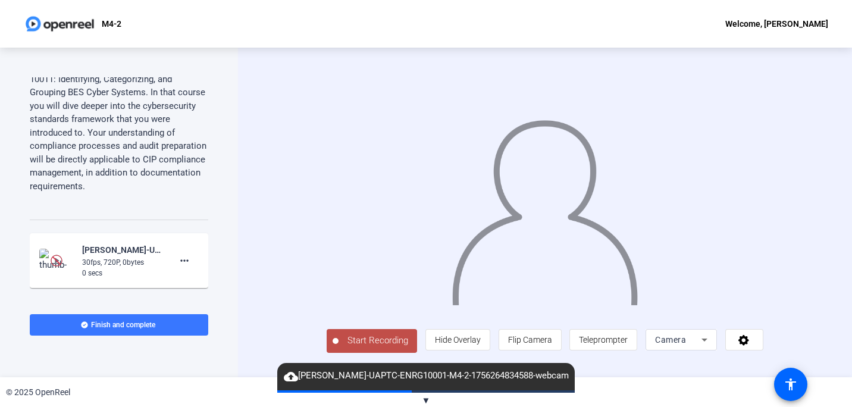
scroll to position [735, 0]
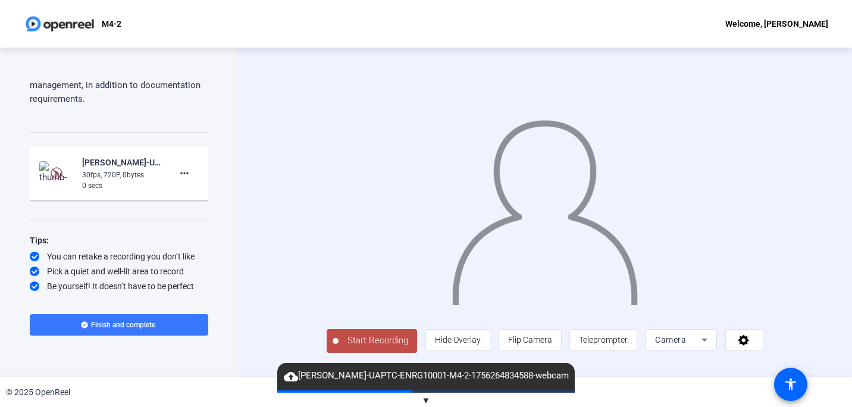
click at [112, 180] on div "30fps, 720P, 0bytes" at bounding box center [122, 175] width 80 height 11
click at [177, 170] on mat-icon "more_horiz" at bounding box center [184, 173] width 14 height 14
click at [187, 196] on span "Delete clip" at bounding box center [198, 198] width 48 height 14
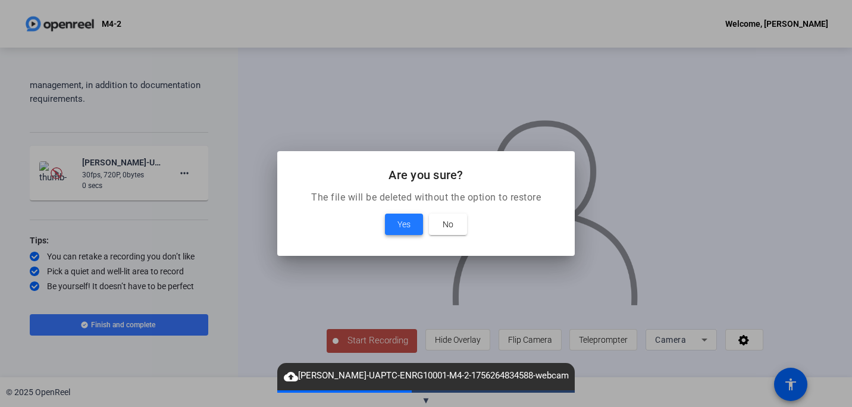
click at [406, 223] on span "Yes" at bounding box center [403, 224] width 13 height 14
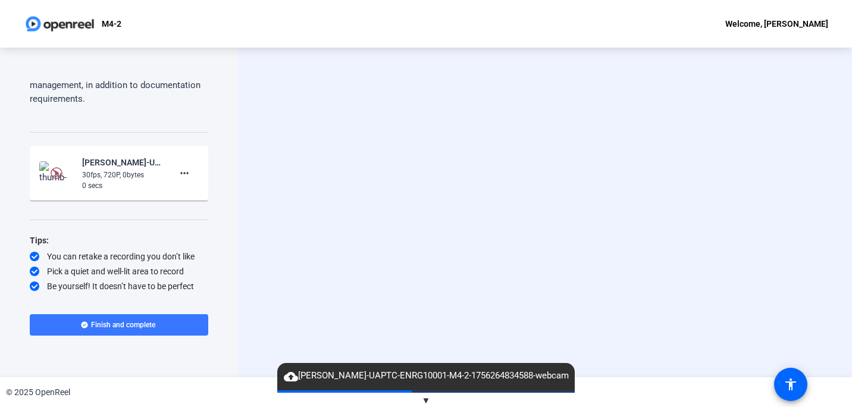
scroll to position [699, 0]
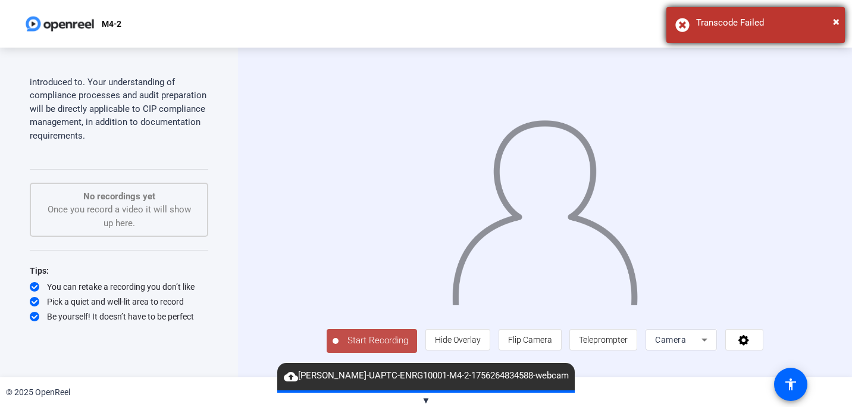
click at [680, 24] on div "× Transcode Failed" at bounding box center [755, 25] width 179 height 36
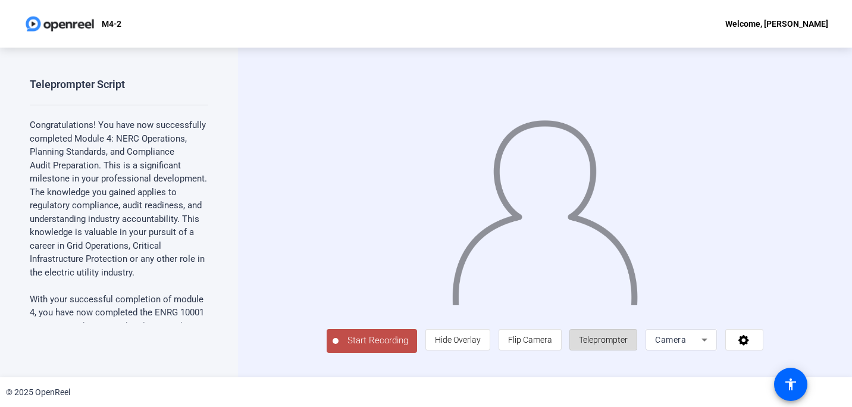
click at [628, 345] on span "Teleprompter" at bounding box center [603, 340] width 49 height 10
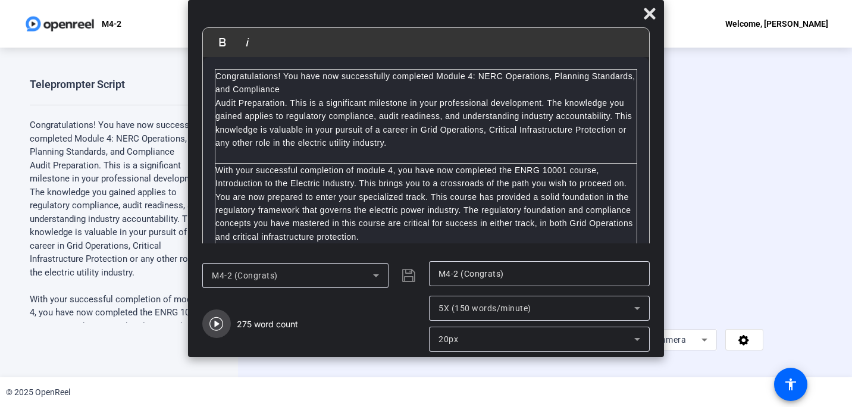
click at [218, 321] on icon "button" at bounding box center [216, 324] width 14 height 14
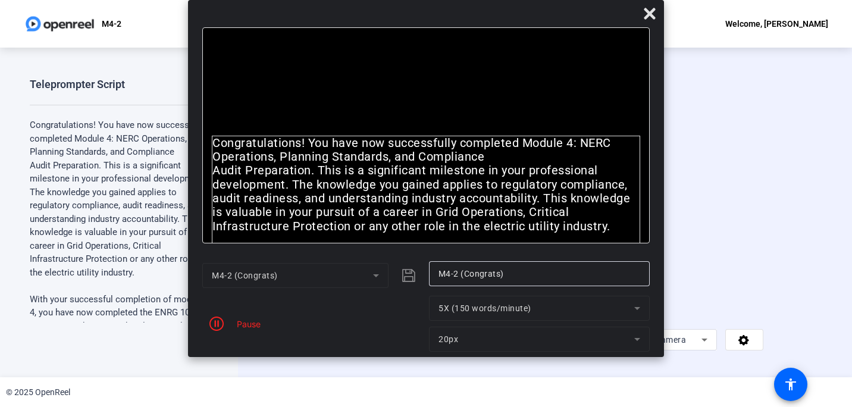
click at [340, 347] on span "Start Recording" at bounding box center [378, 341] width 79 height 14
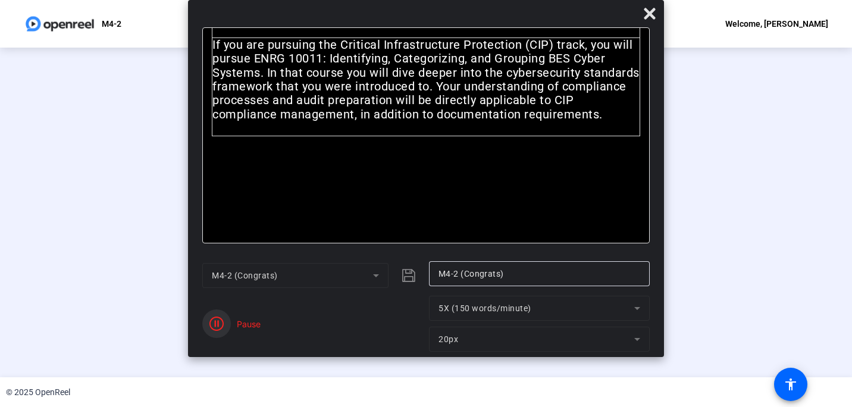
click at [217, 321] on icon "button" at bounding box center [216, 324] width 14 height 14
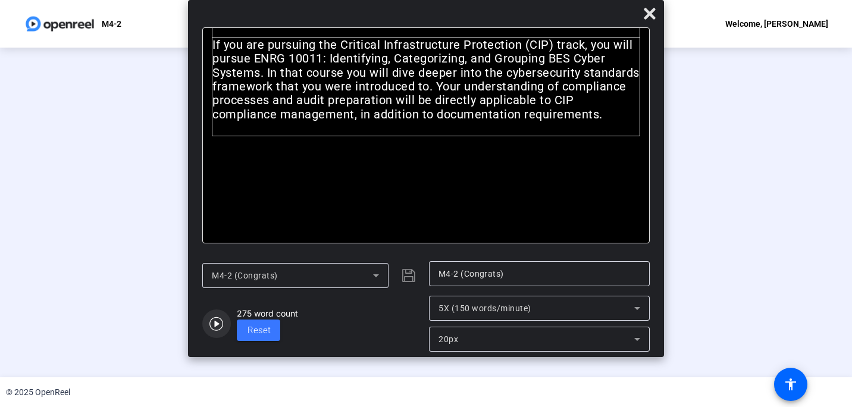
click at [215, 322] on icon "button" at bounding box center [216, 324] width 14 height 14
click at [215, 323] on icon "button" at bounding box center [216, 324] width 14 height 14
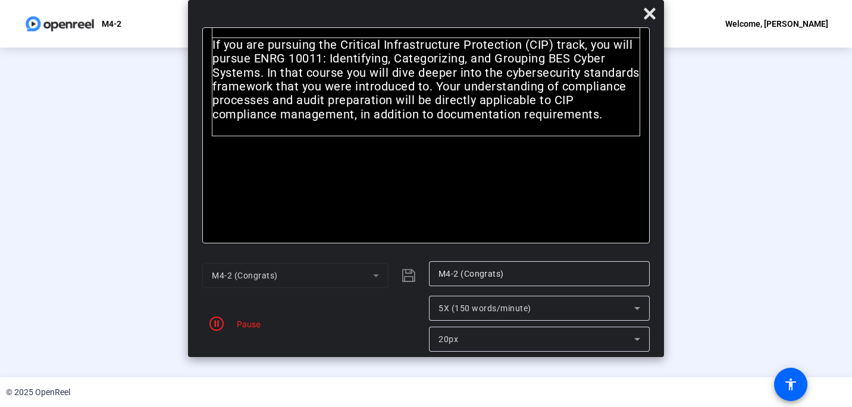
click at [215, 323] on icon "button" at bounding box center [216, 324] width 14 height 14
click at [216, 323] on icon "button" at bounding box center [216, 324] width 14 height 14
click at [217, 323] on icon "button" at bounding box center [216, 324] width 14 height 14
click at [214, 323] on icon "button" at bounding box center [216, 324] width 14 height 14
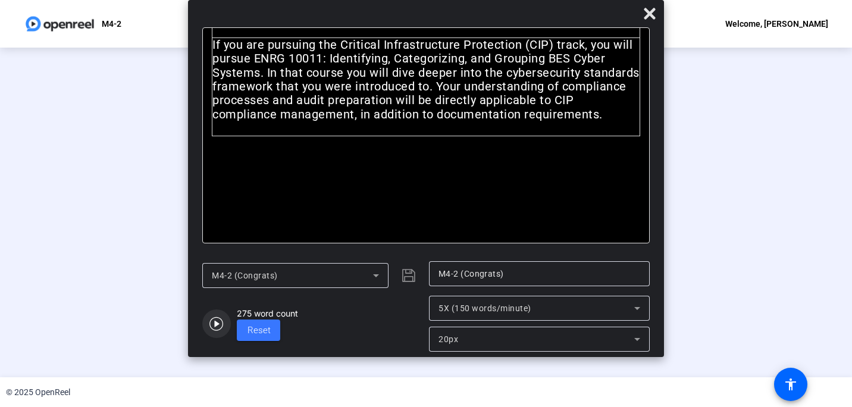
click at [214, 322] on icon "button" at bounding box center [216, 324] width 14 height 14
click at [229, 352] on div "00:02:44" at bounding box center [259, 347] width 60 height 11
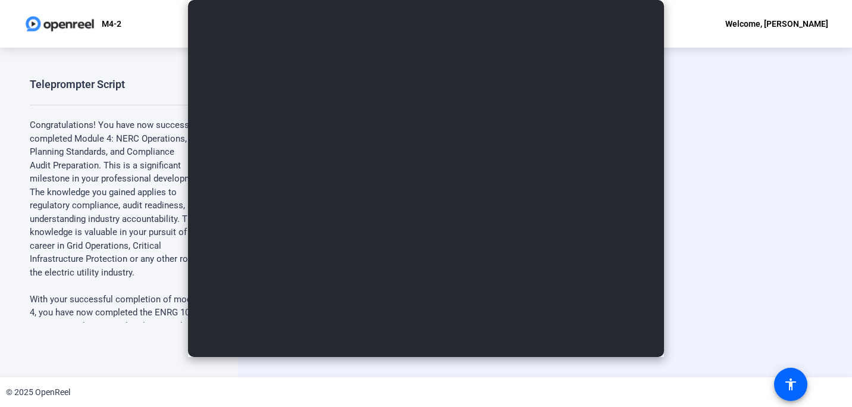
scroll to position [0, 0]
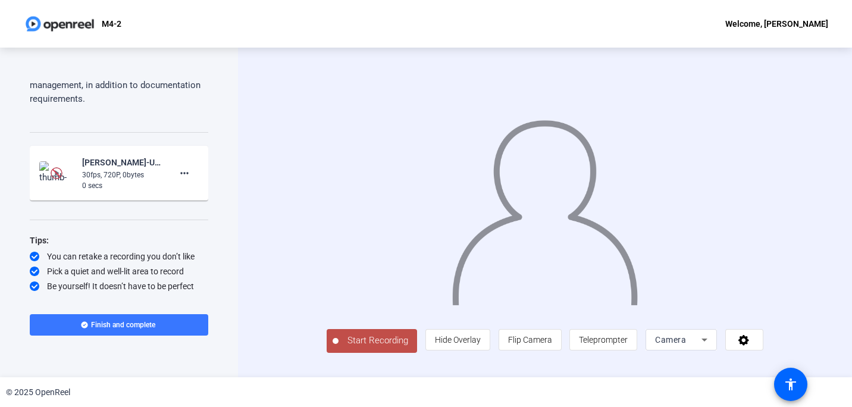
scroll to position [735, 0]
click at [177, 174] on mat-icon "more_horiz" at bounding box center [184, 173] width 14 height 14
click at [128, 169] on div at bounding box center [426, 203] width 852 height 407
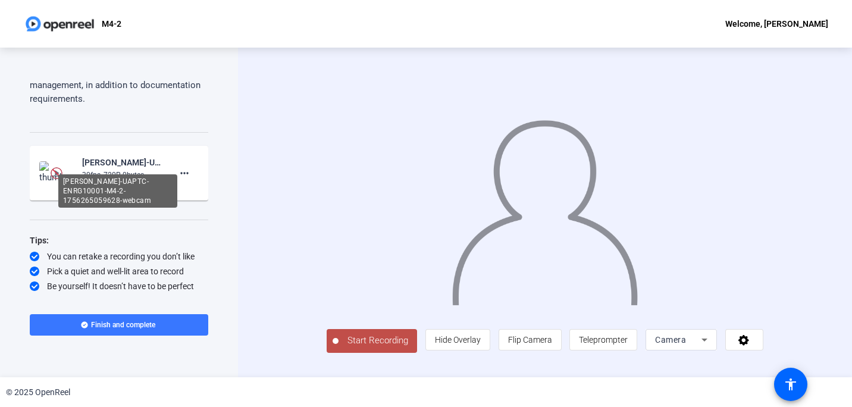
click at [117, 164] on div "Patrick Everly-UAPTC-ENRG10001-M4-2-1756265059628-webcam" at bounding box center [122, 162] width 80 height 14
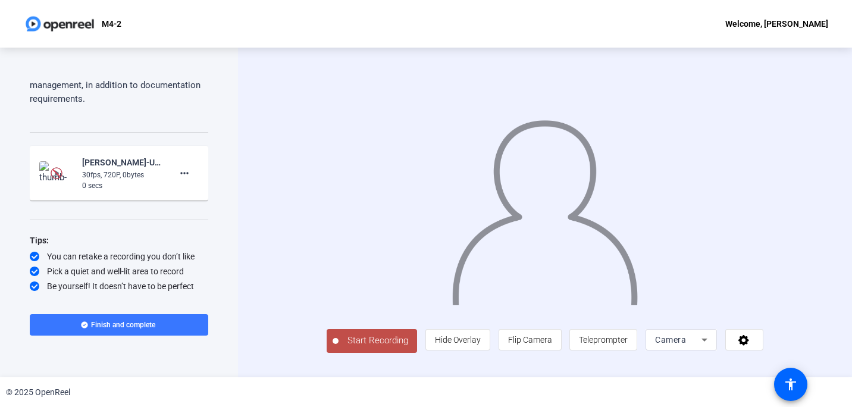
click at [106, 177] on div "30fps, 720P, 0bytes" at bounding box center [122, 175] width 80 height 11
drag, startPoint x: 106, startPoint y: 177, endPoint x: 102, endPoint y: 190, distance: 13.6
click at [102, 190] on div "0 secs" at bounding box center [122, 185] width 80 height 11
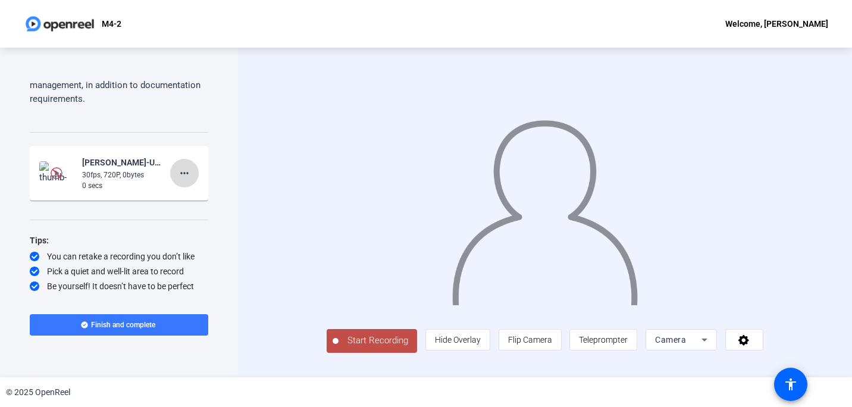
click at [177, 173] on mat-icon "more_horiz" at bounding box center [184, 173] width 14 height 14
click at [125, 171] on div at bounding box center [426, 203] width 852 height 407
click at [125, 171] on div "30fps, 720P, 0bytes" at bounding box center [122, 175] width 80 height 11
drag, startPoint x: 125, startPoint y: 171, endPoint x: 114, endPoint y: 159, distance: 16.4
click at [114, 159] on div "Patrick Everly-UAPTC-ENRG10001-M4-2-1756265059628-webcam" at bounding box center [122, 162] width 80 height 14
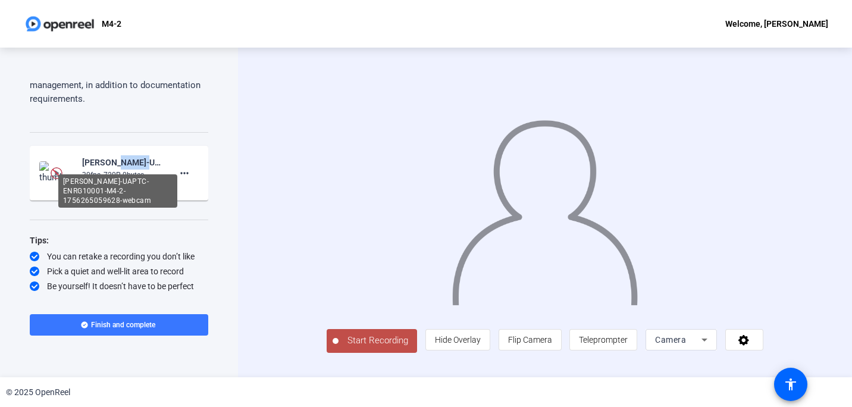
click at [114, 159] on div "Patrick Everly-UAPTC-ENRG10001-M4-2-1756265059628-webcam" at bounding box center [122, 162] width 80 height 14
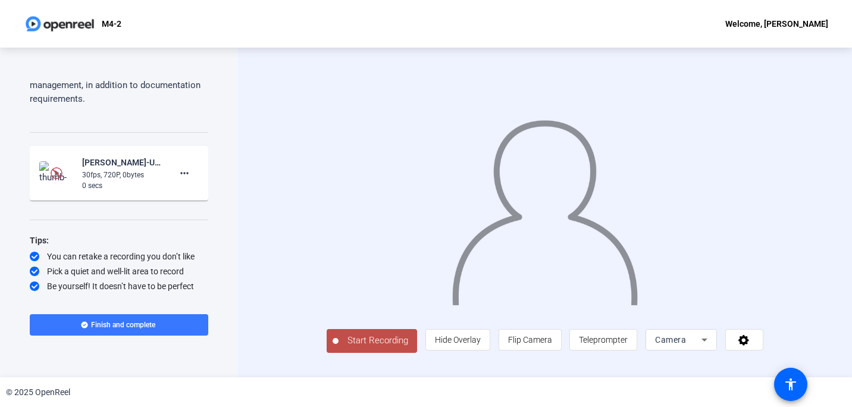
drag, startPoint x: 114, startPoint y: 159, endPoint x: 134, endPoint y: 172, distance: 23.8
drag, startPoint x: 134, startPoint y: 172, endPoint x: 83, endPoint y: 172, distance: 51.2
click at [83, 172] on div "30fps, 720P, 0bytes" at bounding box center [122, 175] width 80 height 11
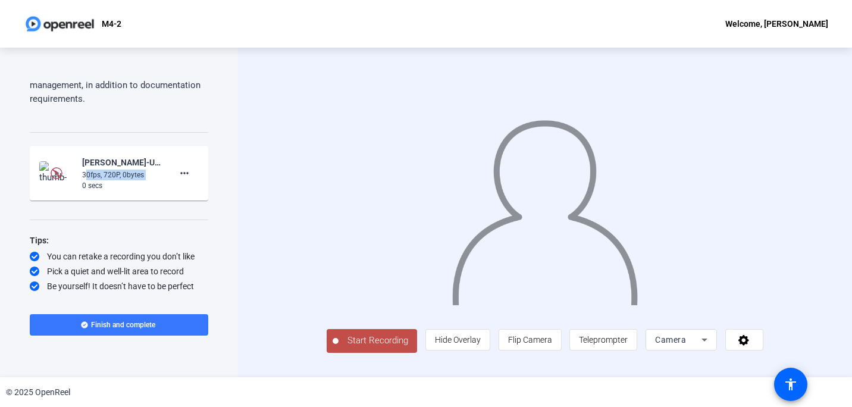
drag, startPoint x: 83, startPoint y: 172, endPoint x: 52, endPoint y: 171, distance: 31.0
click at [52, 171] on img at bounding box center [57, 173] width 12 height 12
click at [183, 174] on mat-icon "more_horiz" at bounding box center [184, 173] width 14 height 14
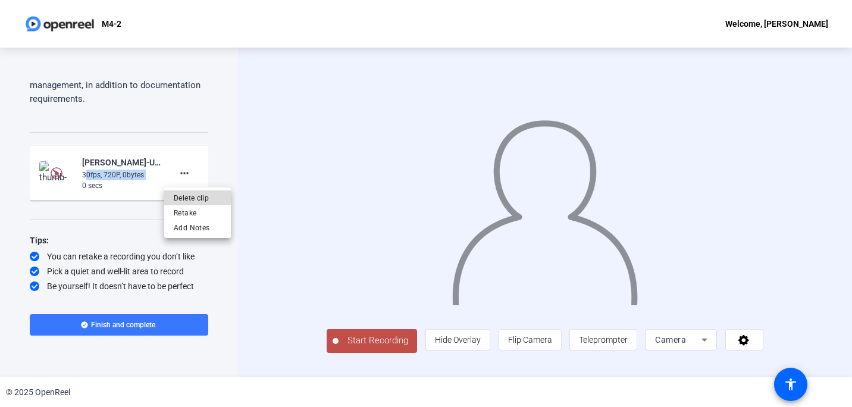
click at [187, 195] on span "Delete clip" at bounding box center [198, 198] width 48 height 14
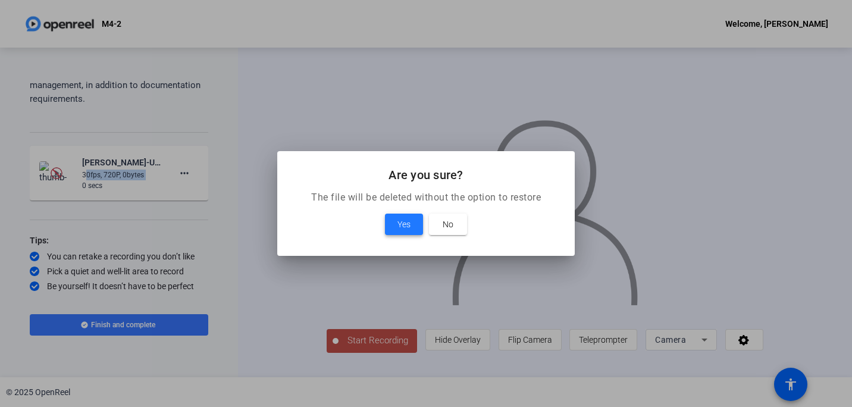
click at [403, 226] on span "Yes" at bounding box center [403, 224] width 13 height 14
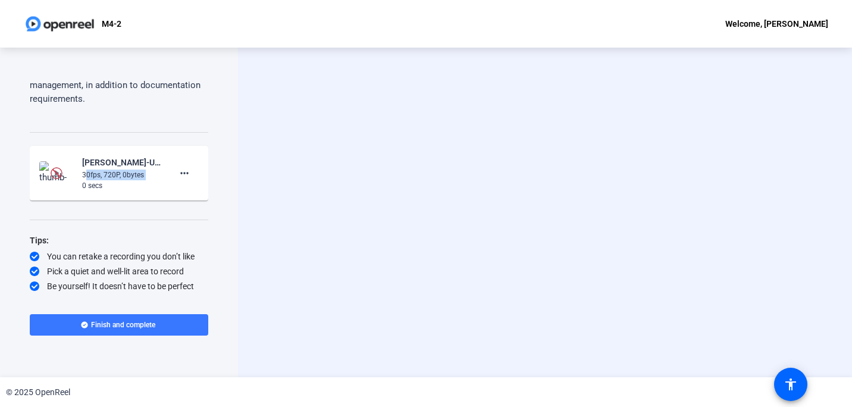
scroll to position [699, 0]
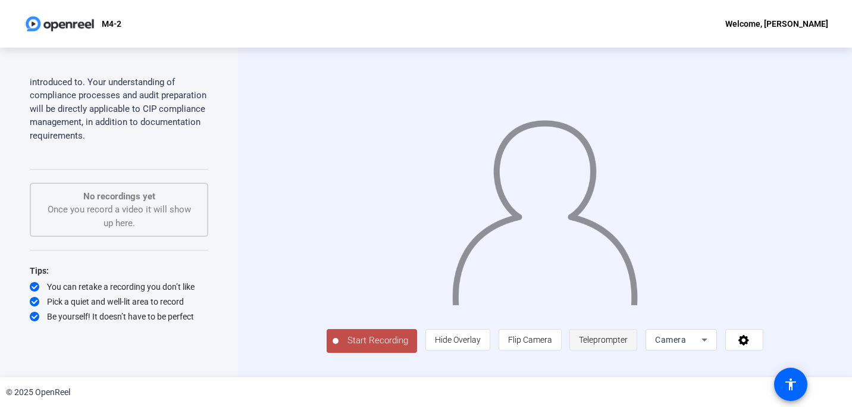
click at [628, 345] on span "Teleprompter" at bounding box center [603, 340] width 49 height 10
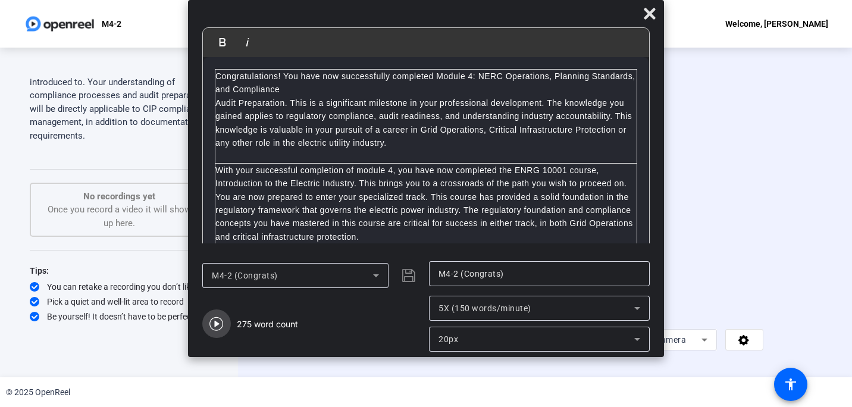
click at [217, 323] on icon "button" at bounding box center [216, 324] width 14 height 14
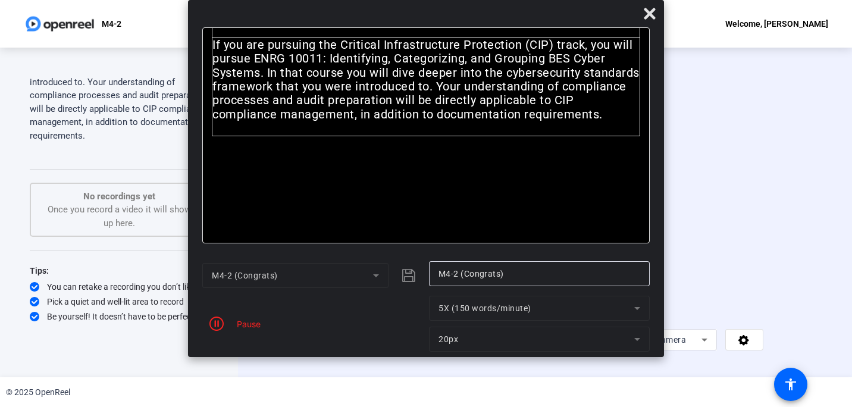
click at [339, 347] on span "Start Recording" at bounding box center [378, 341] width 79 height 14
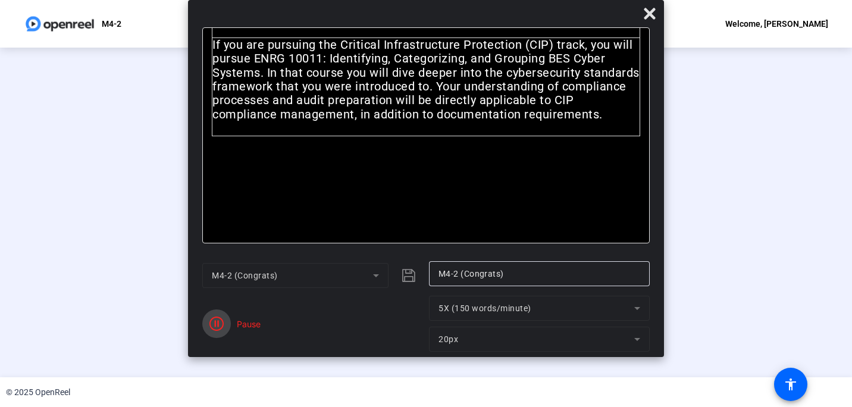
click at [217, 321] on icon "button" at bounding box center [216, 324] width 14 height 14
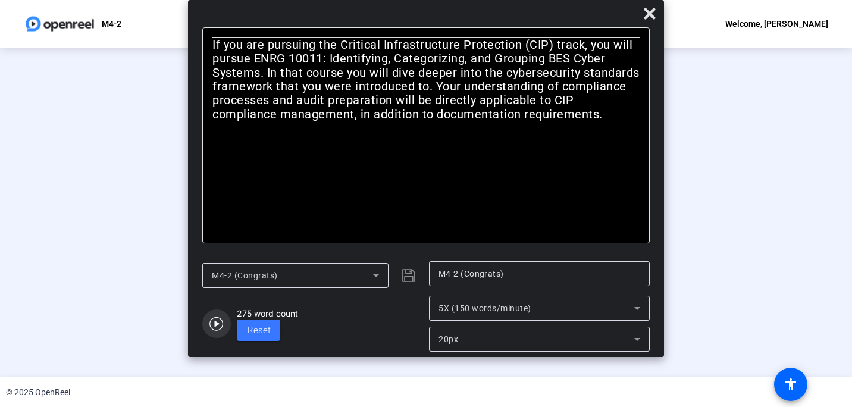
click at [217, 321] on icon "button" at bounding box center [216, 324] width 14 height 14
click at [218, 321] on icon "button" at bounding box center [216, 324] width 14 height 14
click at [217, 323] on icon "button" at bounding box center [216, 324] width 14 height 14
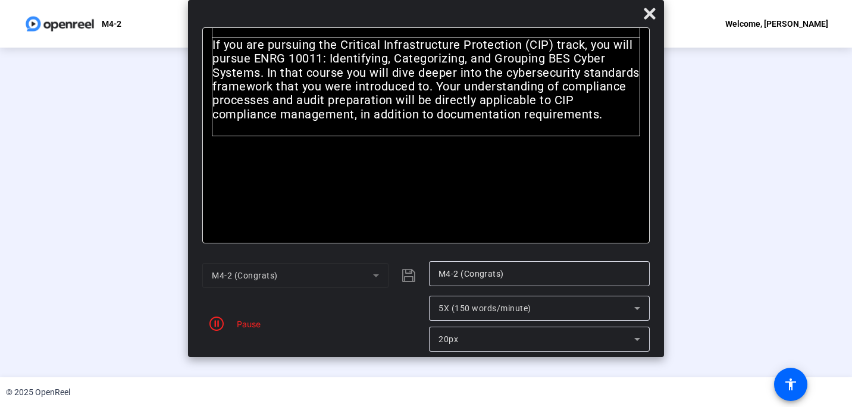
click at [217, 323] on icon "button" at bounding box center [216, 324] width 14 height 14
click at [218, 326] on icon "button" at bounding box center [216, 324] width 14 height 14
click at [219, 325] on icon "button" at bounding box center [216, 324] width 14 height 14
click at [220, 324] on icon "button" at bounding box center [216, 324] width 14 height 14
click at [220, 323] on icon "button" at bounding box center [216, 324] width 14 height 14
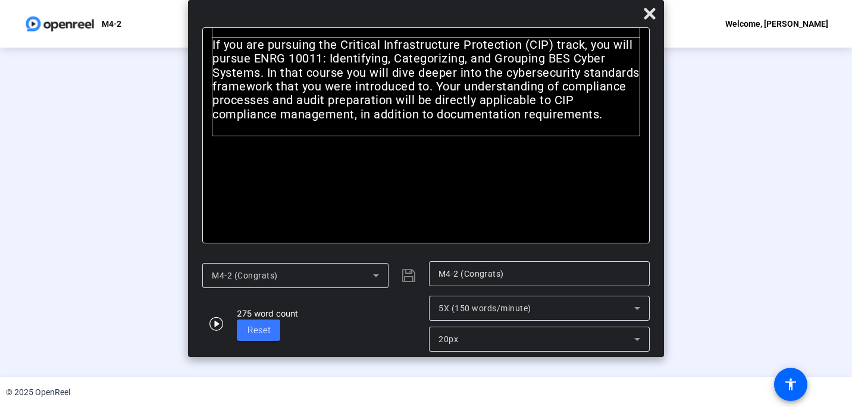
click at [220, 323] on icon "button" at bounding box center [216, 324] width 14 height 14
click at [218, 324] on icon "button" at bounding box center [216, 324] width 14 height 14
click at [230, 380] on div "© 2025 OpenReel" at bounding box center [426, 392] width 852 height 30
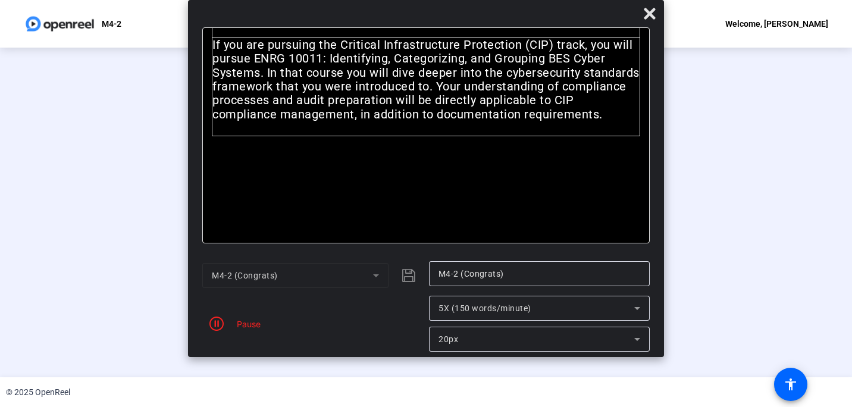
click at [229, 352] on div "00:02:51" at bounding box center [259, 347] width 60 height 11
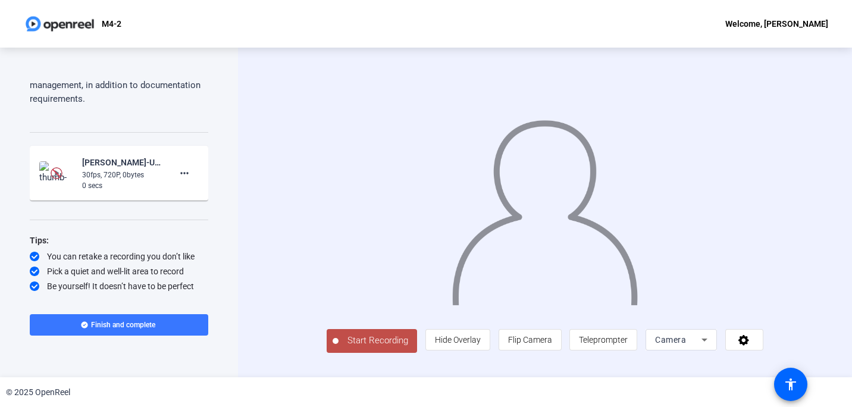
scroll to position [714, 0]
click at [628, 345] on span "Teleprompter" at bounding box center [603, 340] width 49 height 10
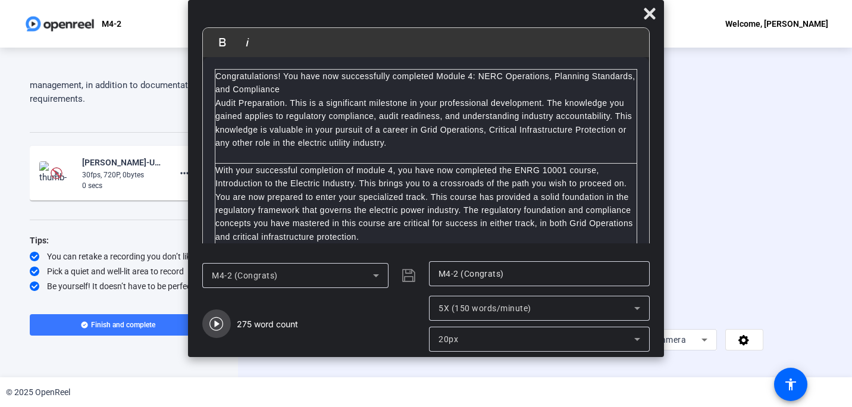
click at [217, 321] on icon "button" at bounding box center [216, 324] width 14 height 14
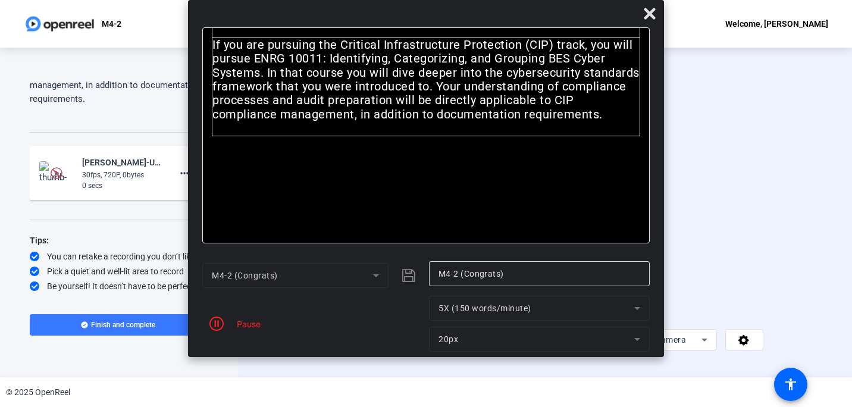
click at [356, 347] on span "Start Recording" at bounding box center [378, 341] width 79 height 14
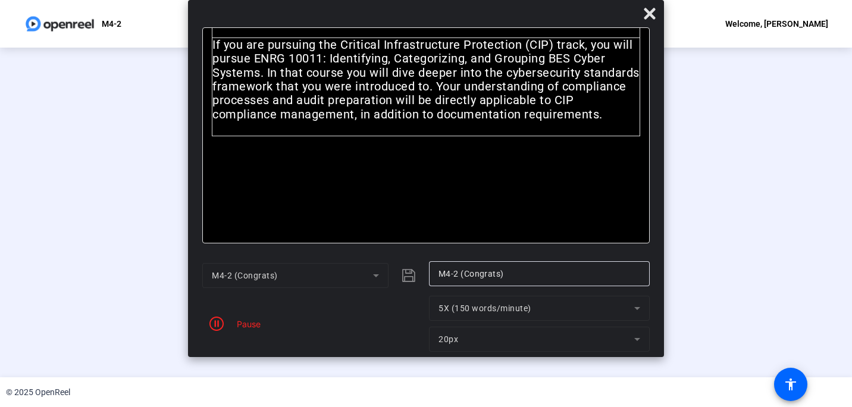
click at [208, 318] on div at bounding box center [426, 195] width 436 height 245
click at [229, 342] on div "Stop Recording" at bounding box center [259, 335] width 60 height 14
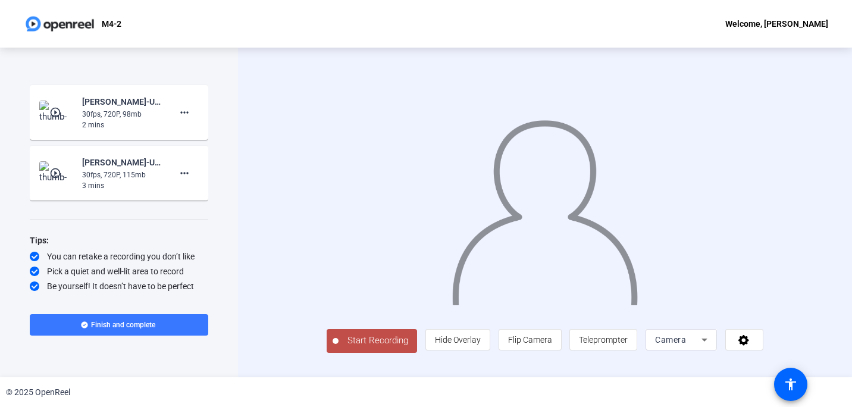
scroll to position [774, 0]
click at [133, 120] on div "30fps, 720P, 98mb" at bounding box center [122, 114] width 80 height 11
click at [55, 118] on mat-icon "play_circle_outline" at bounding box center [56, 113] width 14 height 12
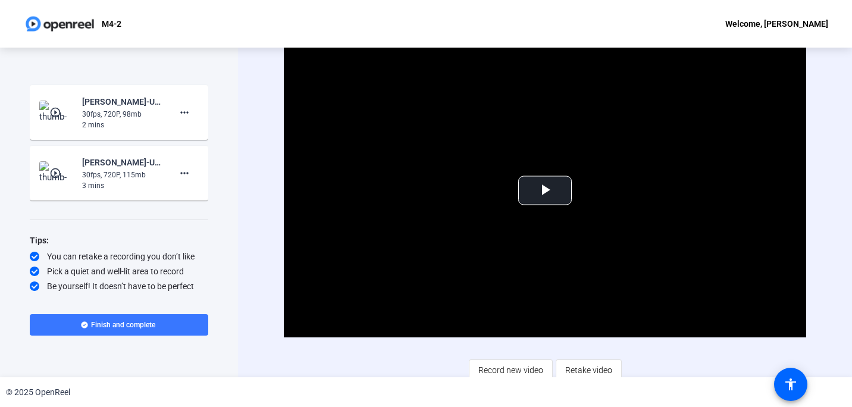
click at [55, 118] on mat-icon "play_circle_outline" at bounding box center [56, 113] width 14 height 12
click at [545, 190] on span "Video Player" at bounding box center [545, 190] width 0 height 0
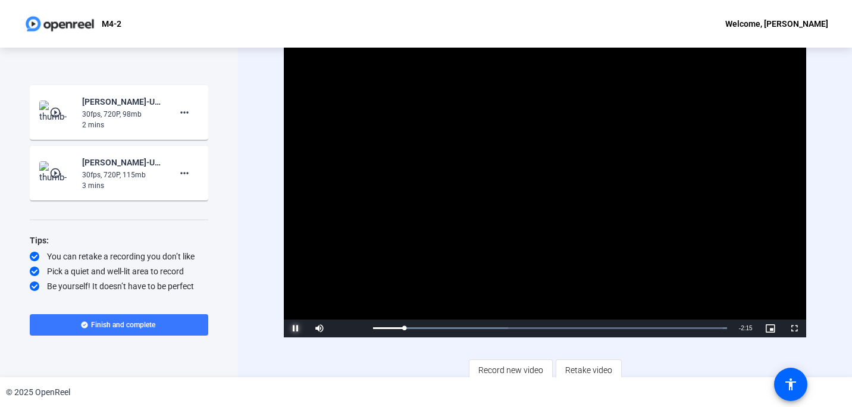
click at [297, 328] on span "Video Player" at bounding box center [296, 328] width 24 height 0
click at [112, 180] on div "30fps, 720P, 115mb" at bounding box center [122, 175] width 80 height 11
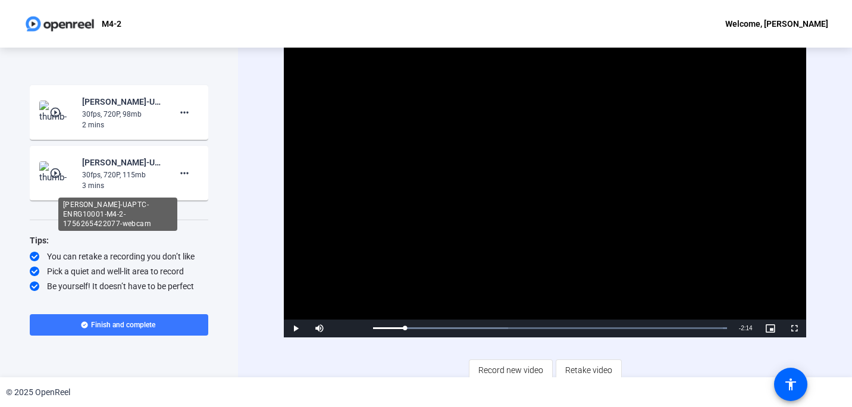
click at [115, 170] on div "[PERSON_NAME]-UAPTC-ENRG10001-M4-2-1756265422077-webcam" at bounding box center [122, 162] width 80 height 14
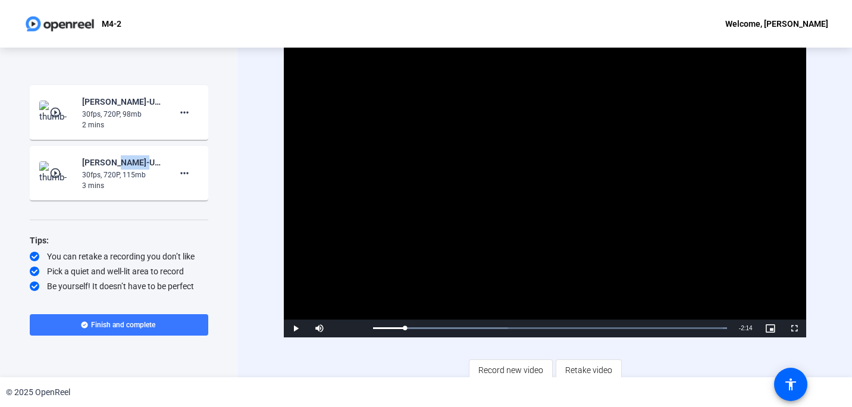
click at [115, 170] on div "[PERSON_NAME]-UAPTC-ENRG10001-M4-2-1756265422077-webcam" at bounding box center [122, 162] width 80 height 14
drag, startPoint x: 115, startPoint y: 187, endPoint x: 101, endPoint y: 187, distance: 14.3
click at [101, 170] on div "[PERSON_NAME]-UAPTC-ENRG10001-M4-2-1756265422077-webcam" at bounding box center [122, 162] width 80 height 14
drag, startPoint x: 101, startPoint y: 187, endPoint x: 65, endPoint y: 195, distance: 37.2
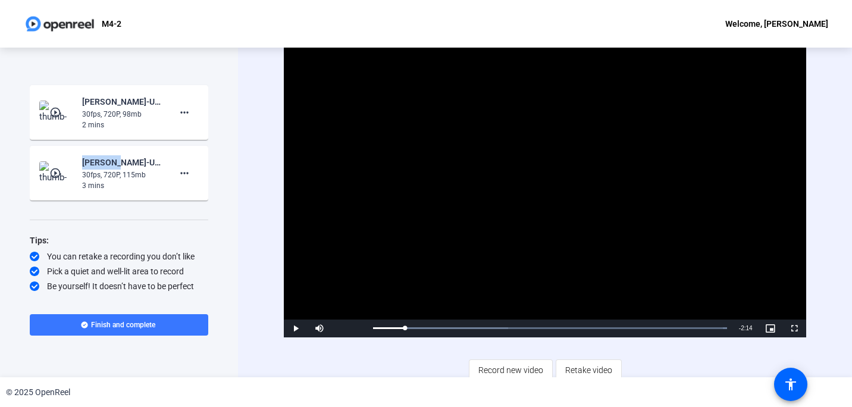
click at [65, 185] on img at bounding box center [56, 173] width 35 height 24
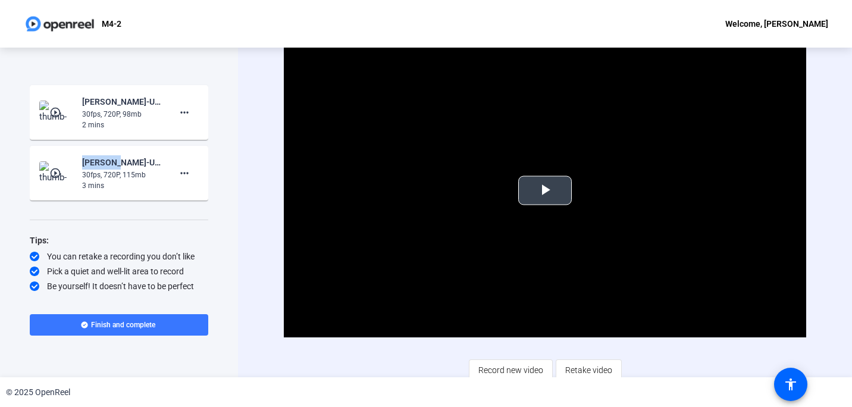
click at [545, 190] on span "Video Player" at bounding box center [545, 190] width 0 height 0
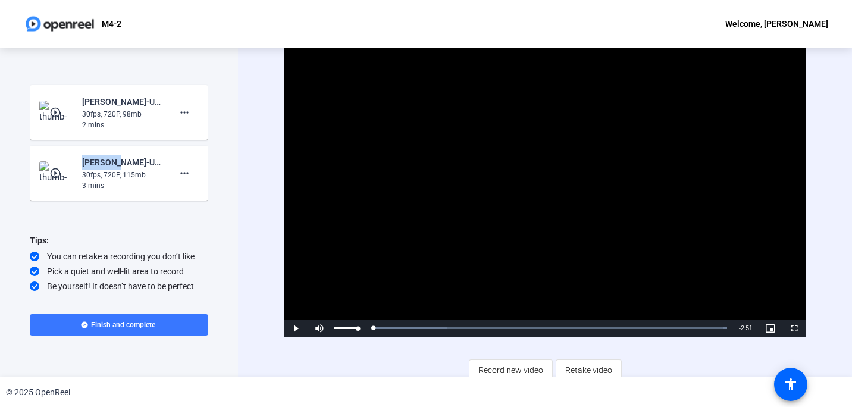
drag, startPoint x: 381, startPoint y: 327, endPoint x: 367, endPoint y: 328, distance: 15.0
click at [367, 328] on div "Play Mute Current Time 0:00 / Duration 2:51 Loaded : 100.00% 0:00 0:00 Stream T…" at bounding box center [545, 329] width 522 height 18
click at [296, 328] on span "Video Player" at bounding box center [296, 328] width 24 height 0
click at [123, 120] on div "30fps, 720P, 98mb" at bounding box center [122, 114] width 80 height 11
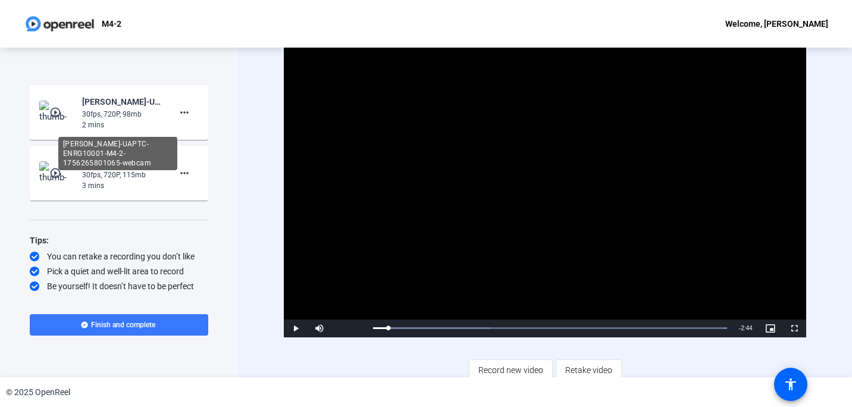
click at [126, 109] on div "[PERSON_NAME]-UAPTC-ENRG10001-M4-2-1756265801065-webcam" at bounding box center [122, 102] width 80 height 14
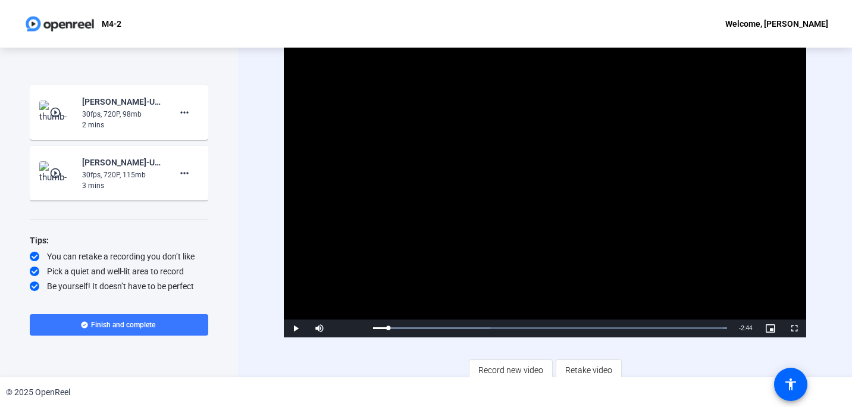
click at [54, 118] on mat-icon "play_circle_outline" at bounding box center [56, 113] width 14 height 12
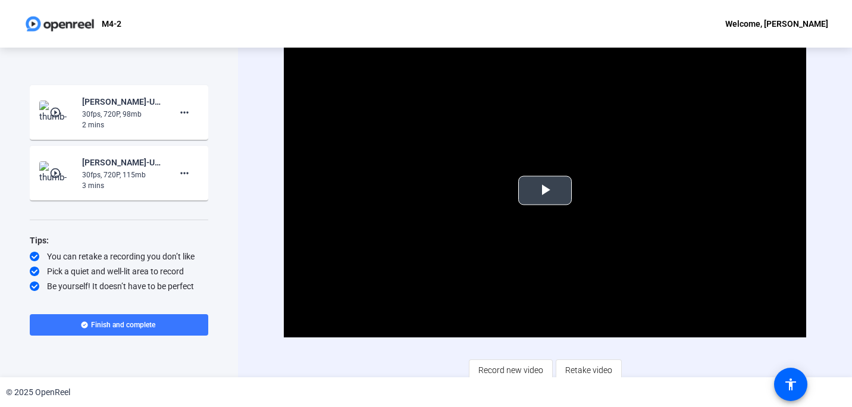
click at [545, 190] on span "Video Player" at bounding box center [545, 190] width 0 height 0
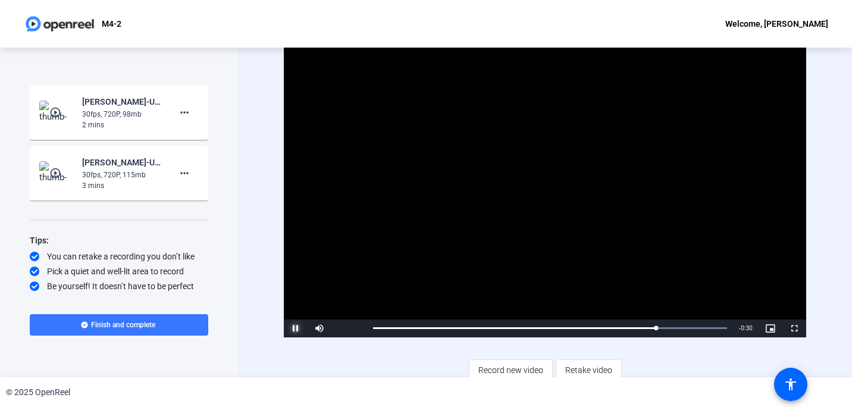
click at [295, 328] on span "Video Player" at bounding box center [296, 328] width 24 height 0
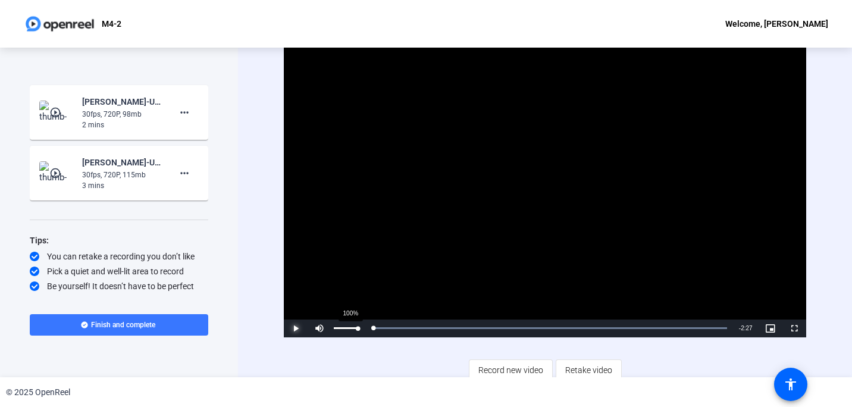
drag, startPoint x: 654, startPoint y: 324, endPoint x: 357, endPoint y: 321, distance: 296.9
click at [357, 321] on div "Play Mute 100% Current Time 0:00 / Duration 2:27 Loaded : 100.00% 0:00 0:00 Str…" at bounding box center [545, 329] width 522 height 18
click at [177, 120] on mat-icon "more_horiz" at bounding box center [184, 112] width 14 height 14
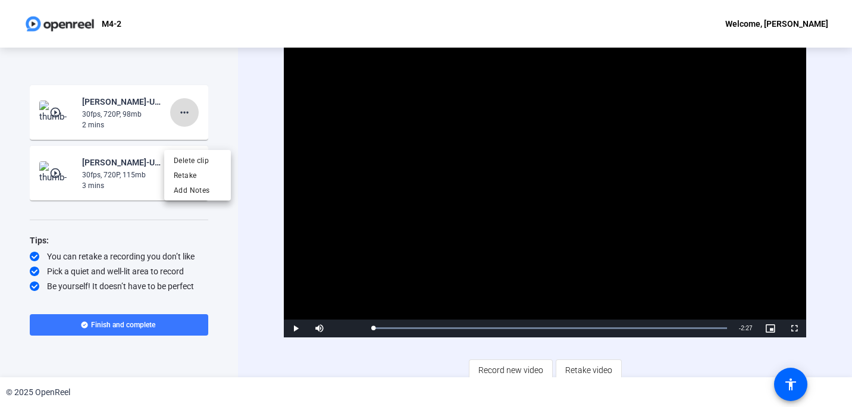
click at [177, 133] on div at bounding box center [426, 203] width 852 height 407
click at [53, 118] on mat-icon "play_circle_outline" at bounding box center [56, 113] width 14 height 12
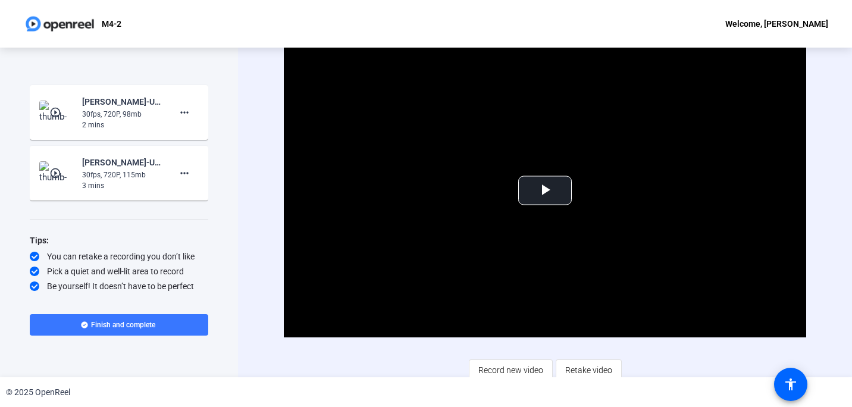
click at [53, 118] on mat-icon "play_circle_outline" at bounding box center [56, 113] width 14 height 12
click at [545, 190] on span "Video Player" at bounding box center [545, 190] width 0 height 0
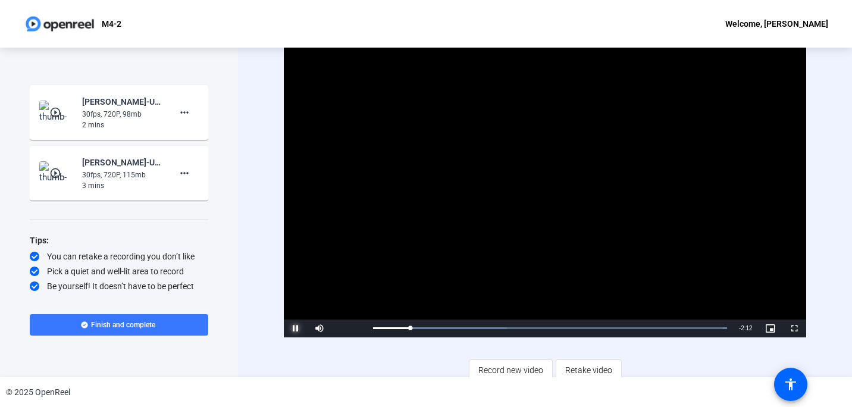
click at [294, 328] on span "Video Player" at bounding box center [296, 328] width 24 height 0
click at [49, 173] on mat-icon "play_circle_outline" at bounding box center [56, 173] width 14 height 12
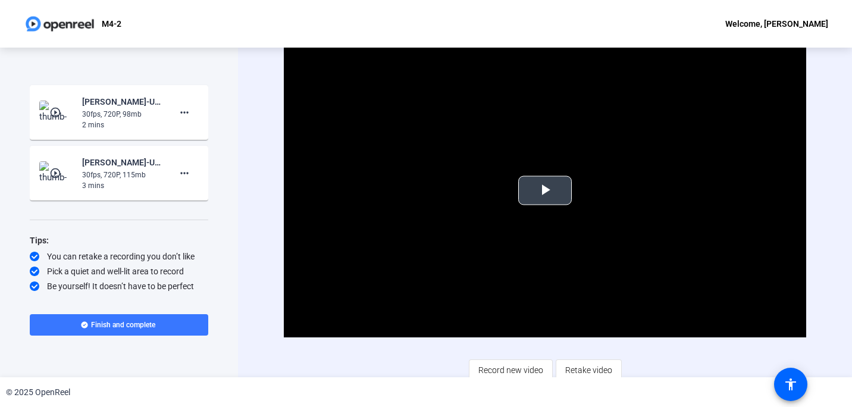
click at [545, 190] on span "Video Player" at bounding box center [545, 190] width 0 height 0
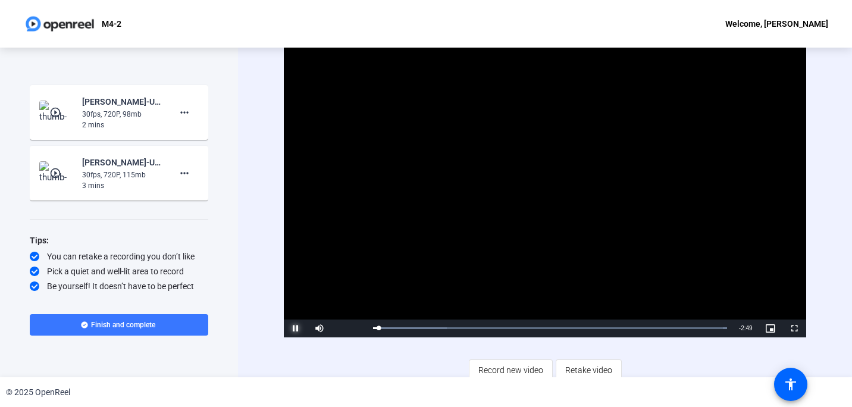
click at [295, 328] on span "Video Player" at bounding box center [296, 328] width 24 height 0
click at [54, 106] on img at bounding box center [56, 113] width 35 height 24
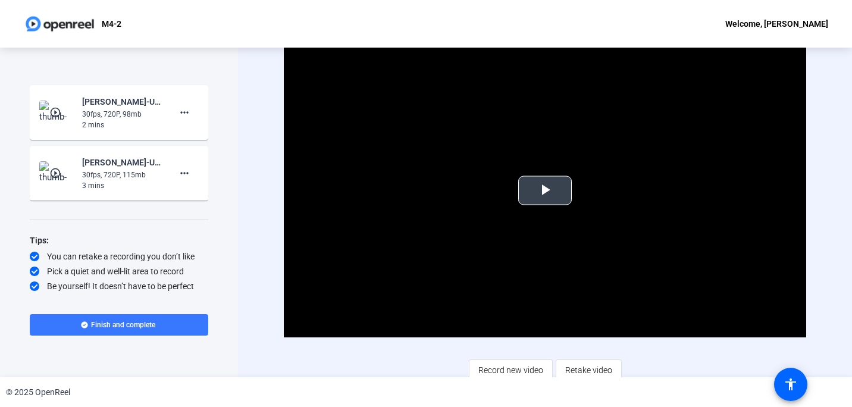
click at [545, 190] on span "Video Player" at bounding box center [545, 190] width 0 height 0
click at [182, 114] on mat-icon "more_horiz" at bounding box center [184, 112] width 14 height 14
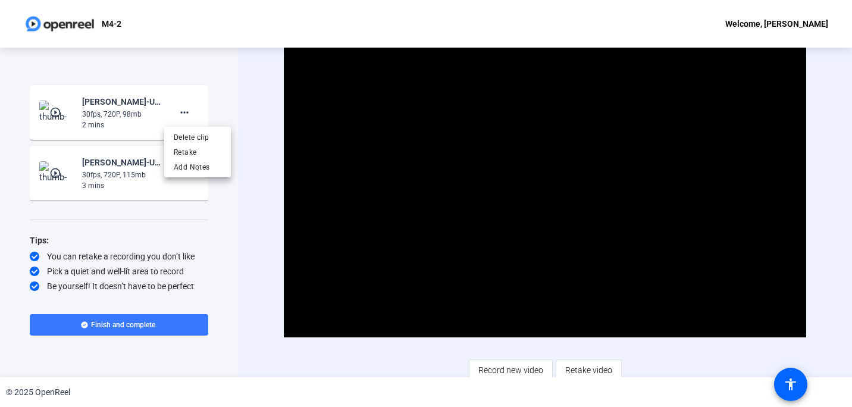
click at [540, 182] on div at bounding box center [426, 203] width 852 height 407
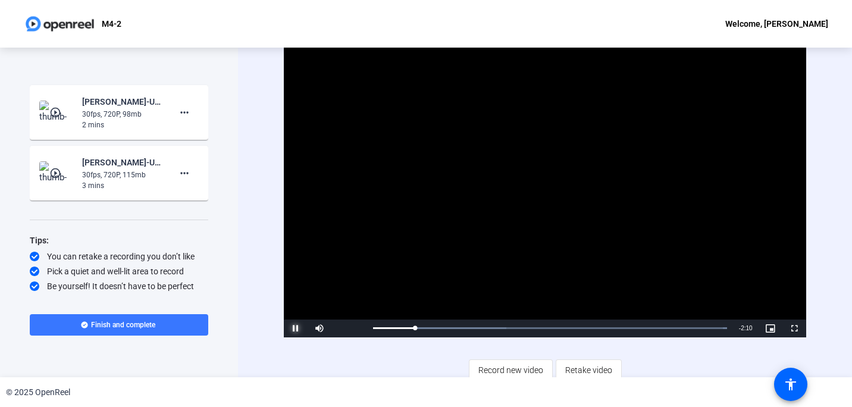
click at [297, 328] on span "Video Player" at bounding box center [296, 328] width 24 height 0
click at [182, 112] on mat-icon "more_horiz" at bounding box center [184, 112] width 14 height 14
click at [205, 135] on span "Delete clip" at bounding box center [198, 137] width 48 height 14
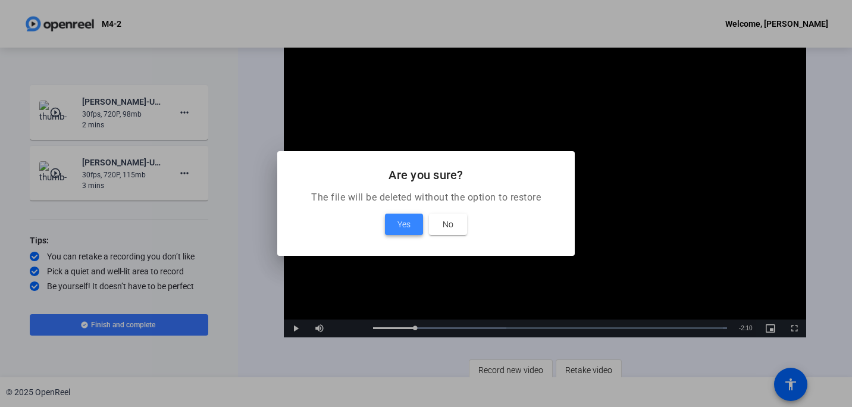
drag, startPoint x: 404, startPoint y: 223, endPoint x: 407, endPoint y: 217, distance: 6.1
click at [405, 220] on span "Yes" at bounding box center [403, 224] width 13 height 14
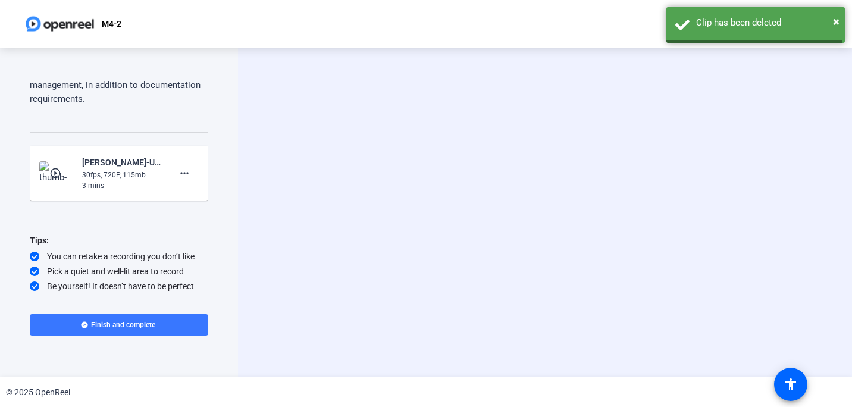
scroll to position [735, 0]
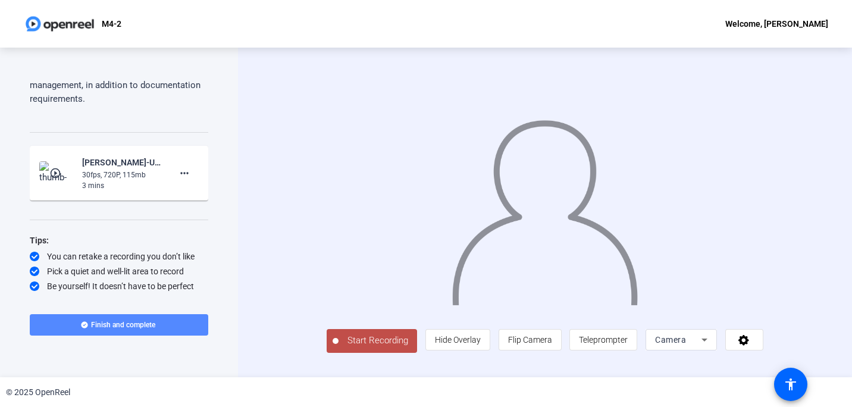
click at [123, 327] on span "Finish and complete" at bounding box center [123, 325] width 64 height 10
